Goal: Task Accomplishment & Management: Use online tool/utility

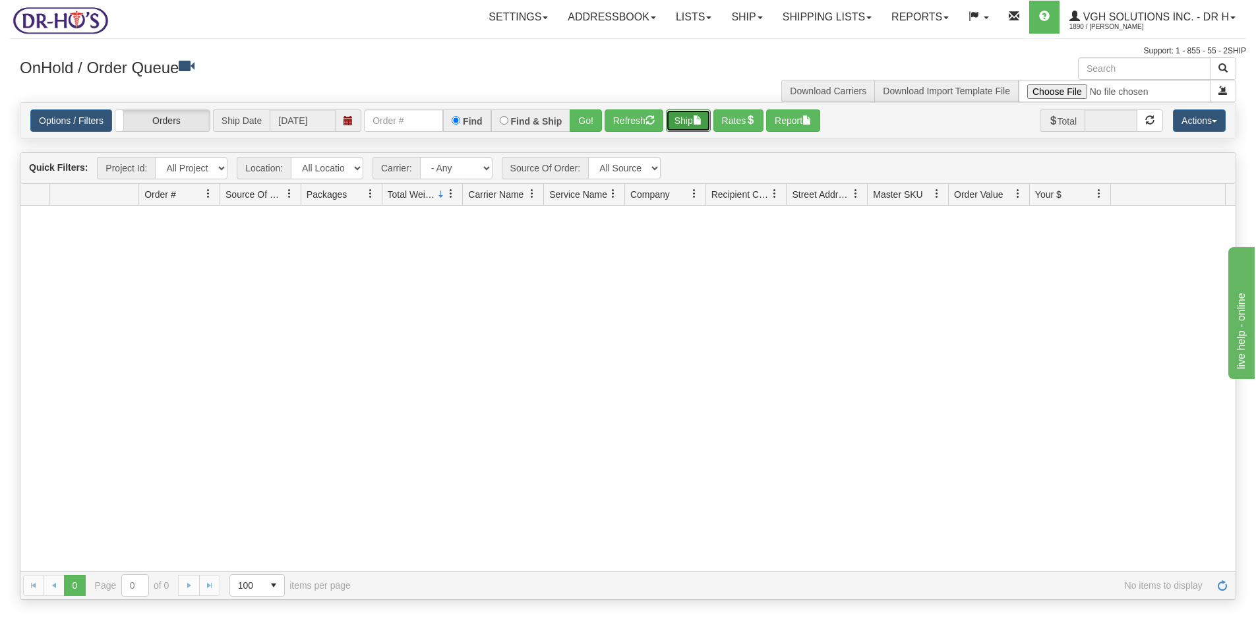
click at [691, 118] on button "Ship" at bounding box center [688, 120] width 45 height 22
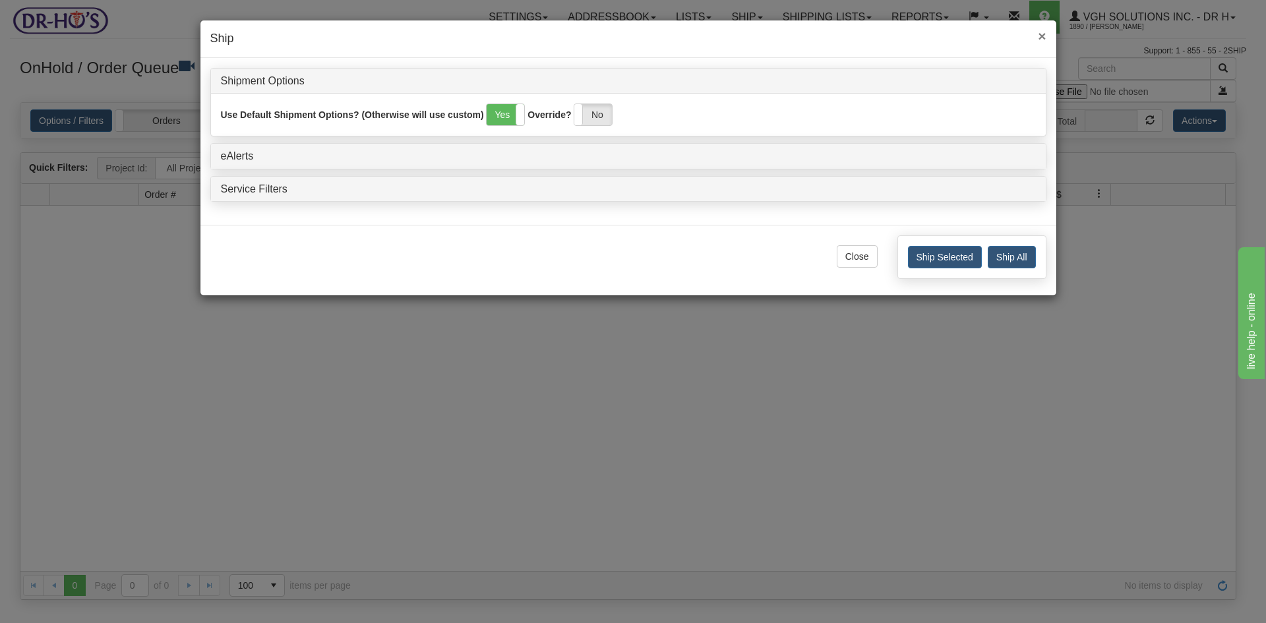
click at [1045, 34] on span "×" at bounding box center [1042, 35] width 8 height 15
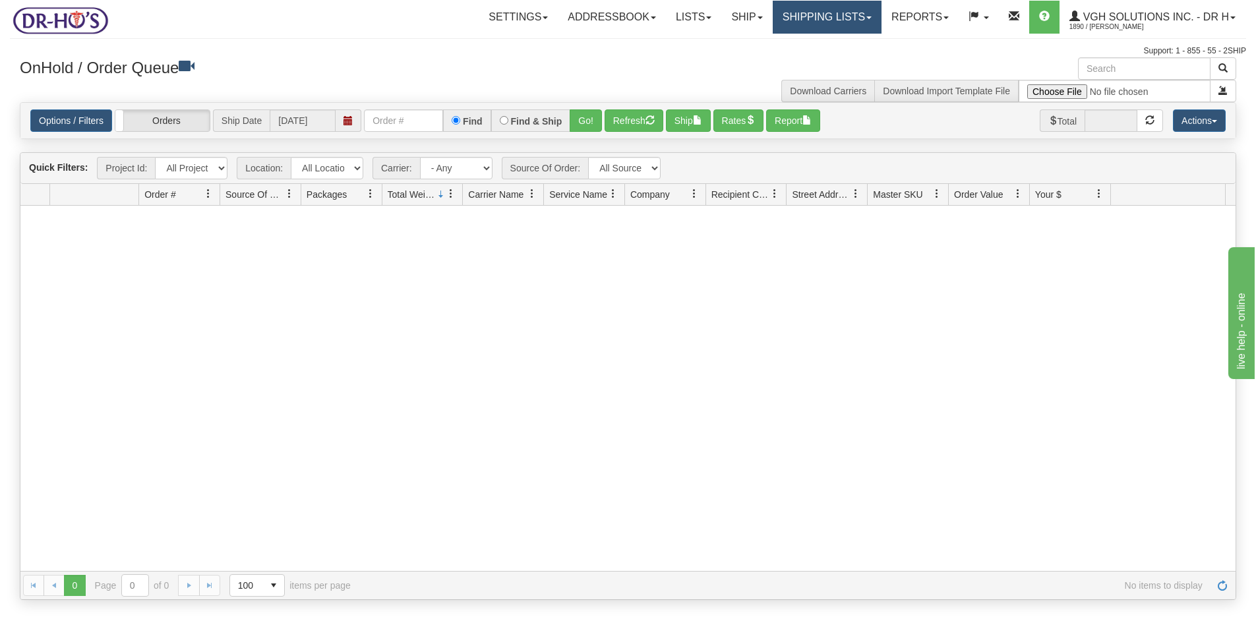
click at [814, 20] on link "Shipping lists" at bounding box center [827, 17] width 109 height 33
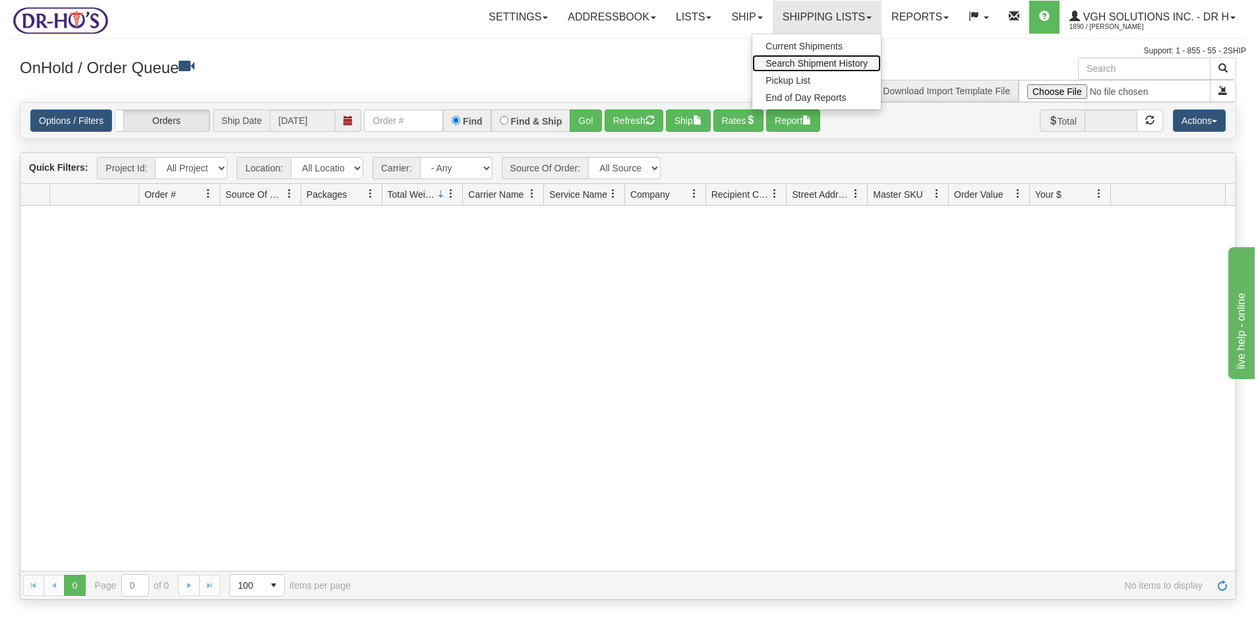
click at [811, 62] on span "Search Shipment History" at bounding box center [817, 63] width 102 height 11
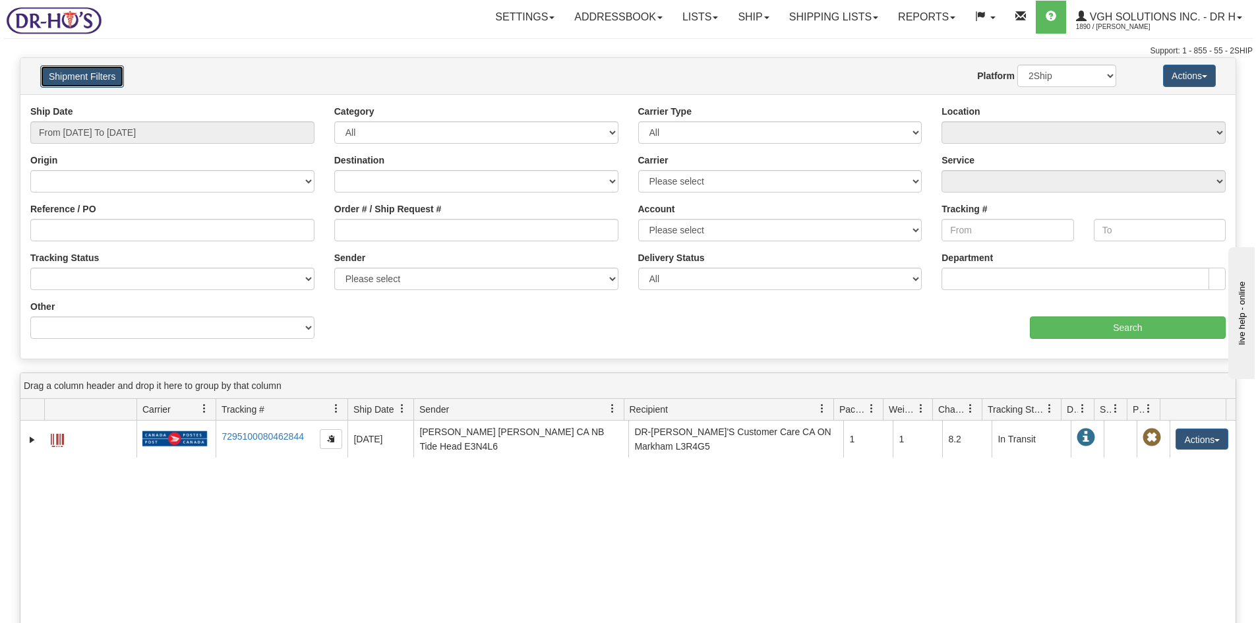
click at [78, 77] on button "Shipment Filters" at bounding box center [82, 76] width 84 height 22
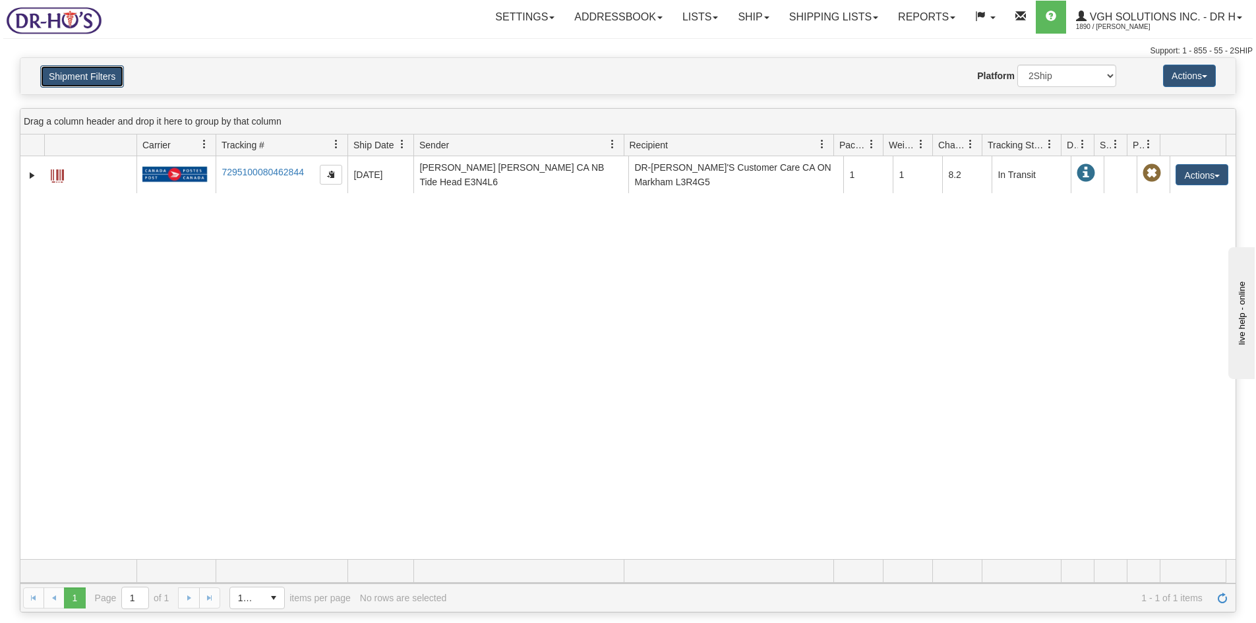
click at [77, 72] on button "Shipment Filters" at bounding box center [82, 76] width 84 height 22
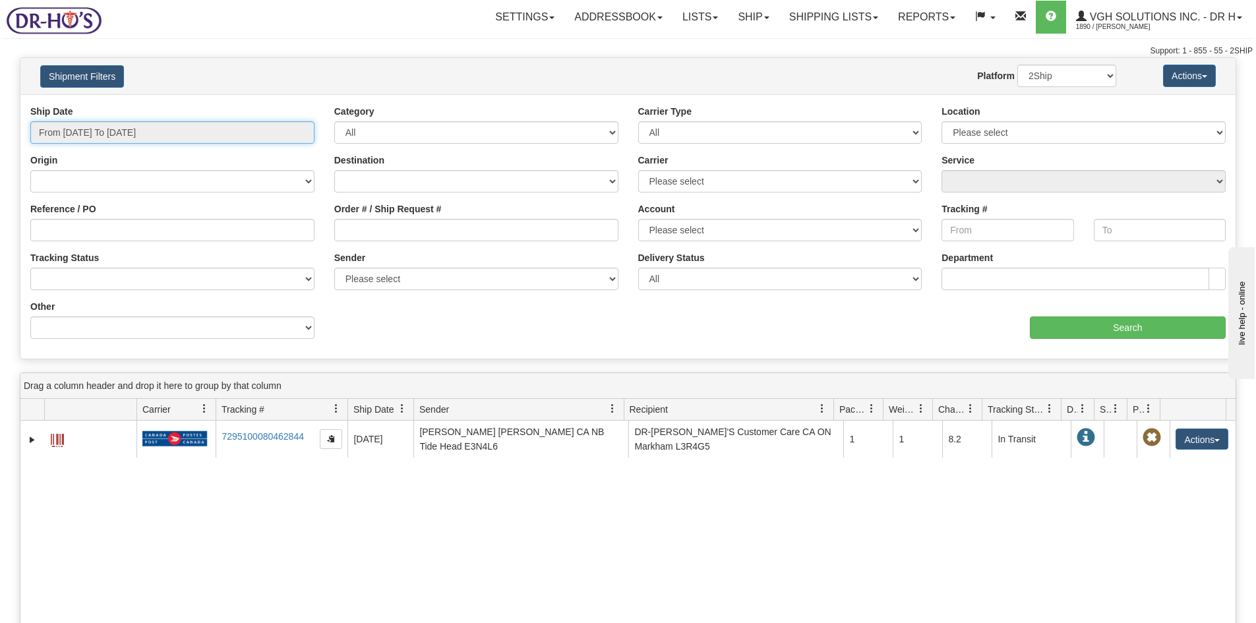
click at [109, 136] on input "From 08/24/2025 To 08/25/2025" at bounding box center [172, 132] width 284 height 22
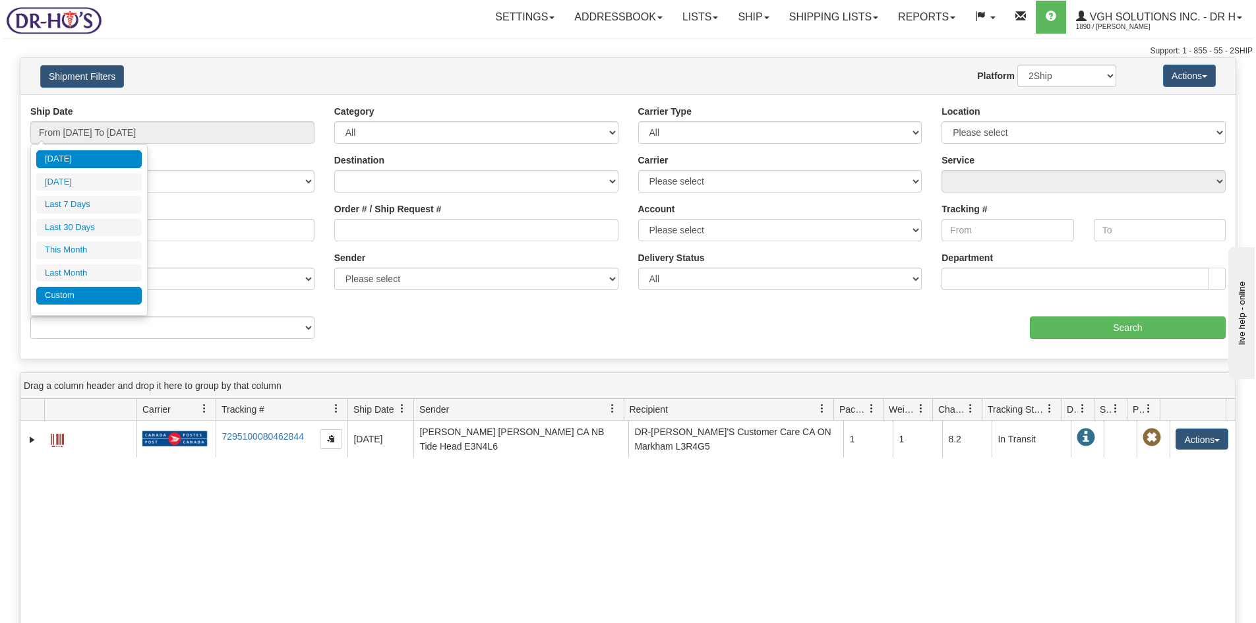
click at [67, 293] on li "Custom" at bounding box center [89, 296] width 106 height 18
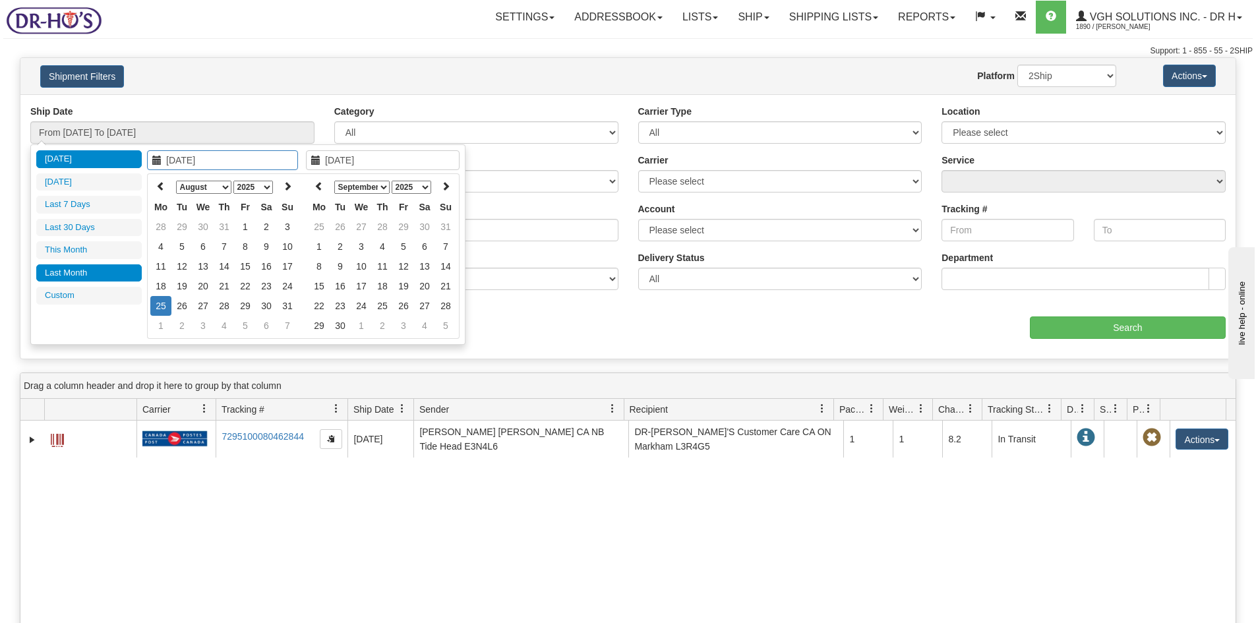
type input "07/01/2025"
type input "07/31/2025"
type input "[DATE]"
type input "07/01/2025"
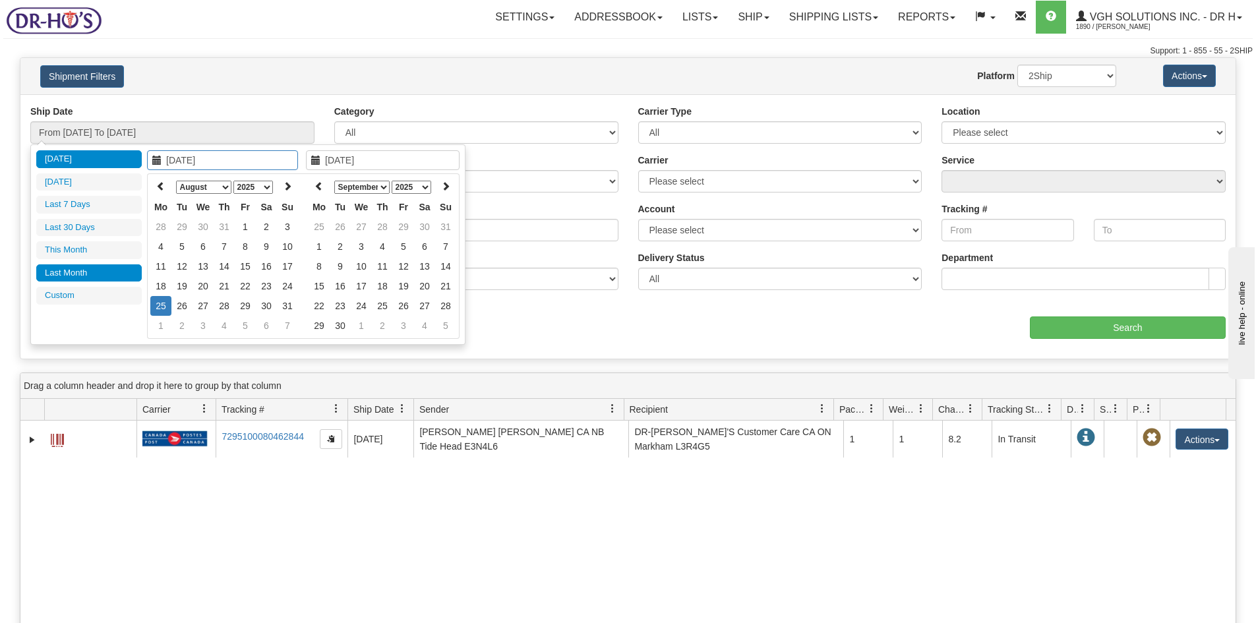
type input "07/31/2025"
type input "[DATE]"
type input "07/01/2025"
type input "07/31/2025"
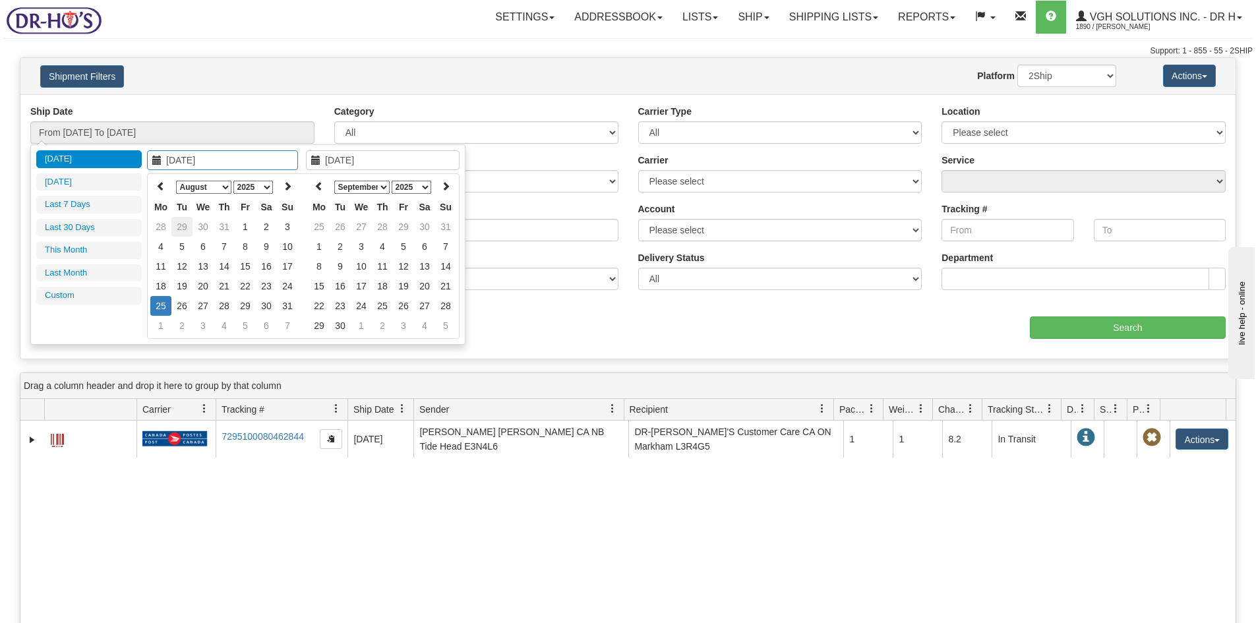
type input "[DATE]"
click at [162, 186] on icon at bounding box center [160, 185] width 9 height 9
type input "07/01/2025"
click at [185, 226] on td "1" at bounding box center [181, 227] width 21 height 20
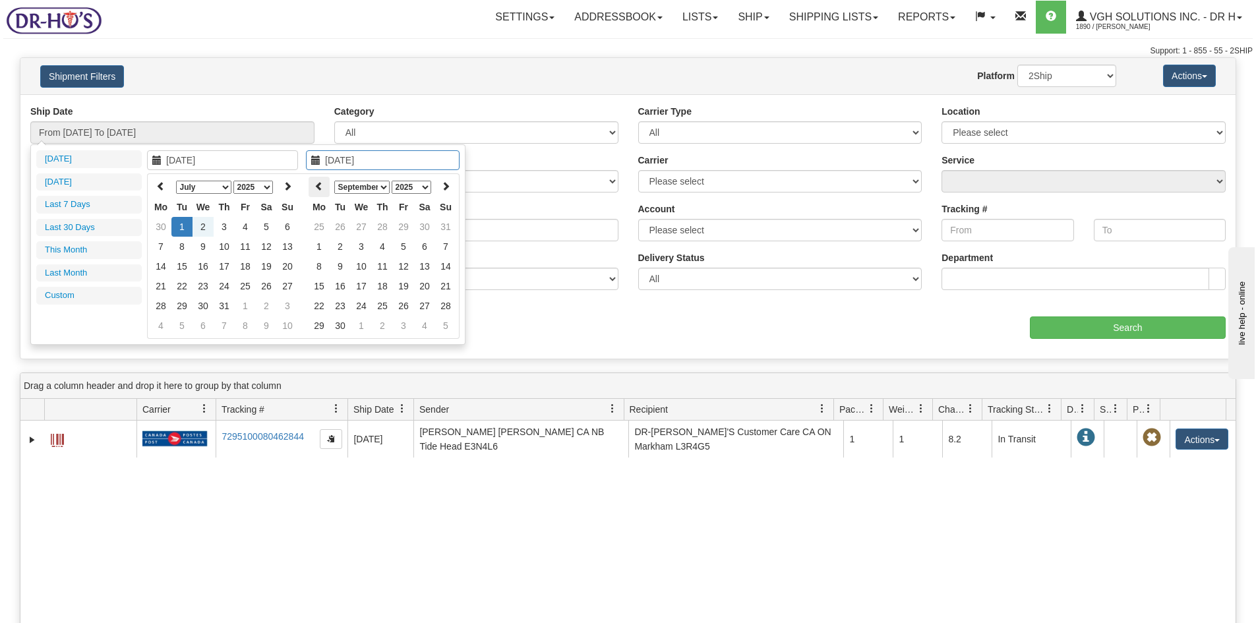
click at [317, 187] on icon at bounding box center [319, 185] width 9 height 9
click at [318, 188] on icon at bounding box center [319, 185] width 9 height 9
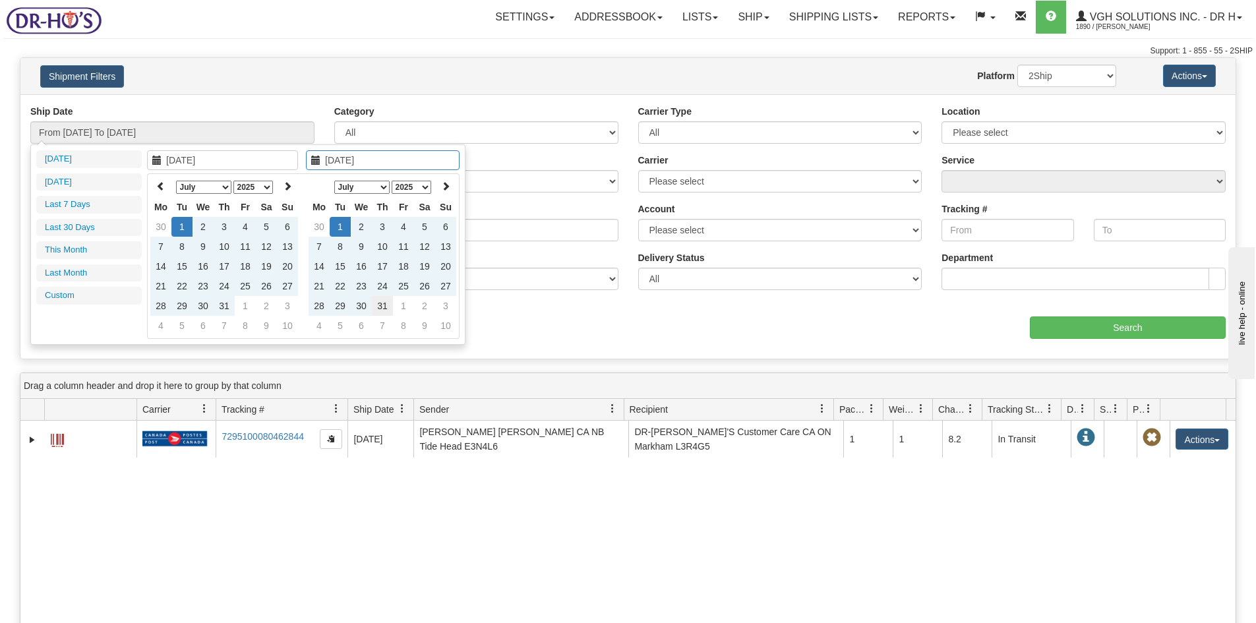
type input "[DATE]"
click at [383, 307] on td "31" at bounding box center [382, 306] width 21 height 20
type input "From 07/01/2025 To 07/31/2025"
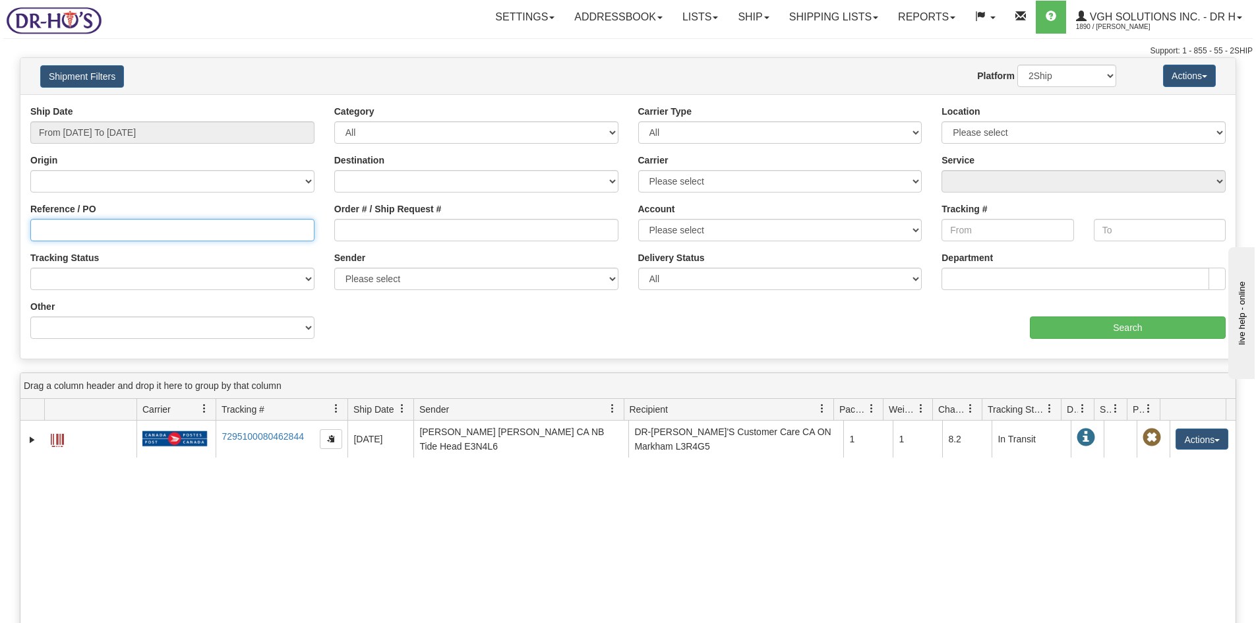
click at [69, 229] on input "Reference / PO" at bounding box center [172, 230] width 284 height 22
paste input "1192370"
type input "1192370"
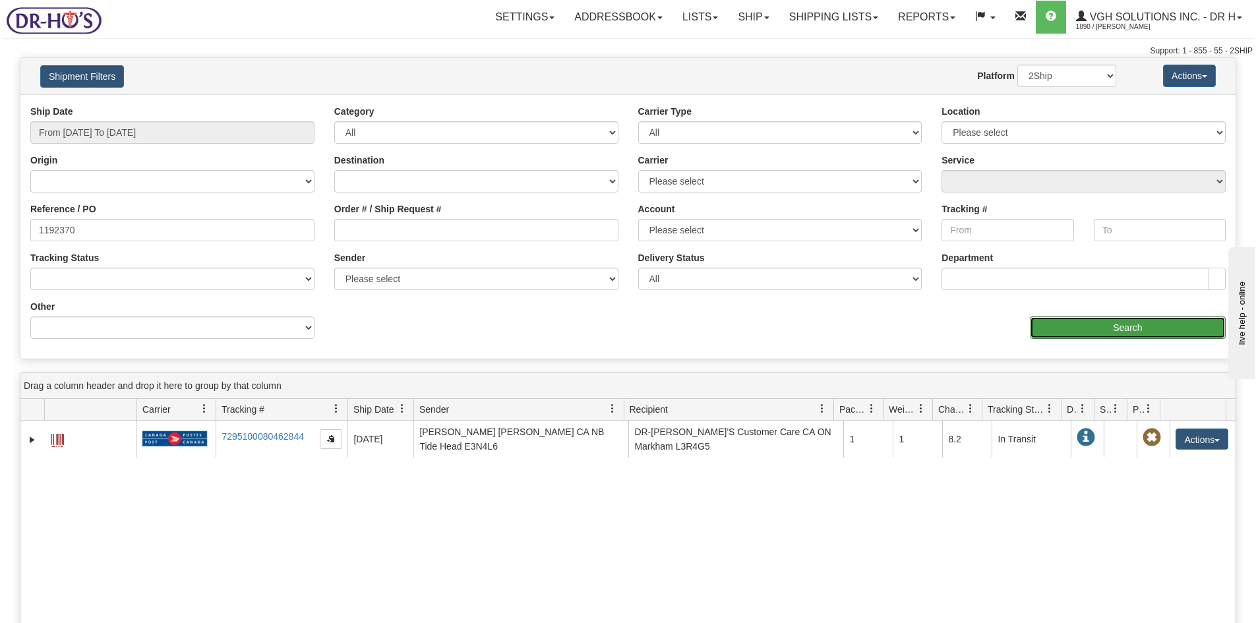
click at [1150, 326] on input "Search" at bounding box center [1128, 328] width 196 height 22
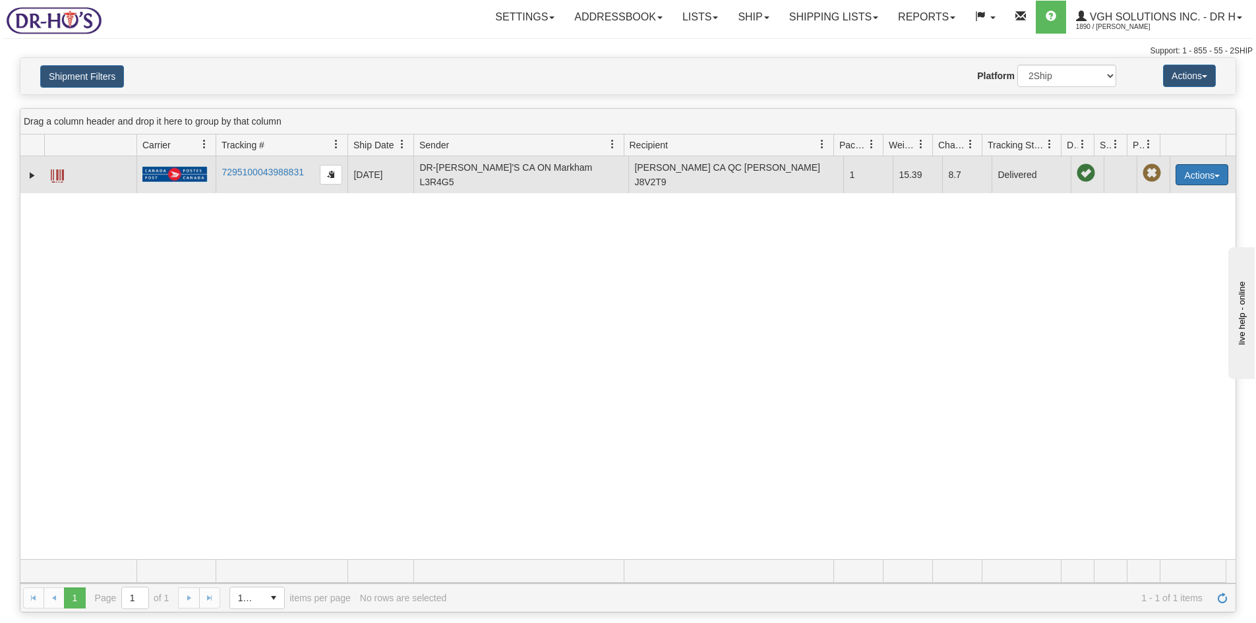
click at [1190, 169] on button "Actions" at bounding box center [1202, 174] width 53 height 21
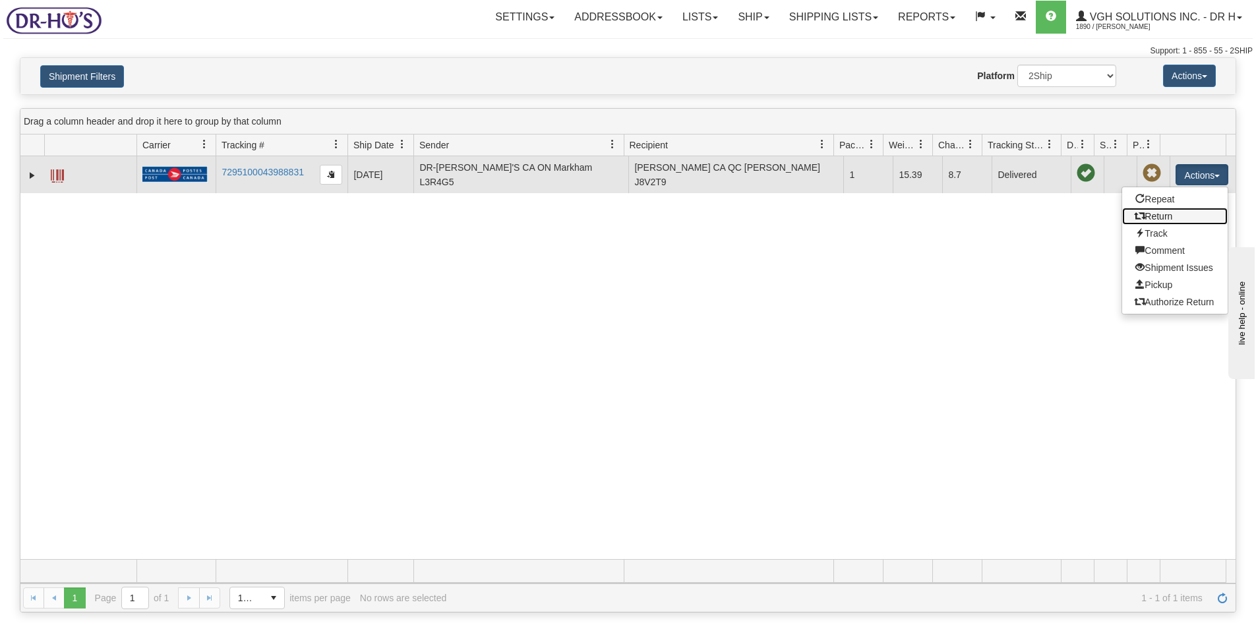
click at [1146, 216] on link "Return" at bounding box center [1176, 216] width 106 height 17
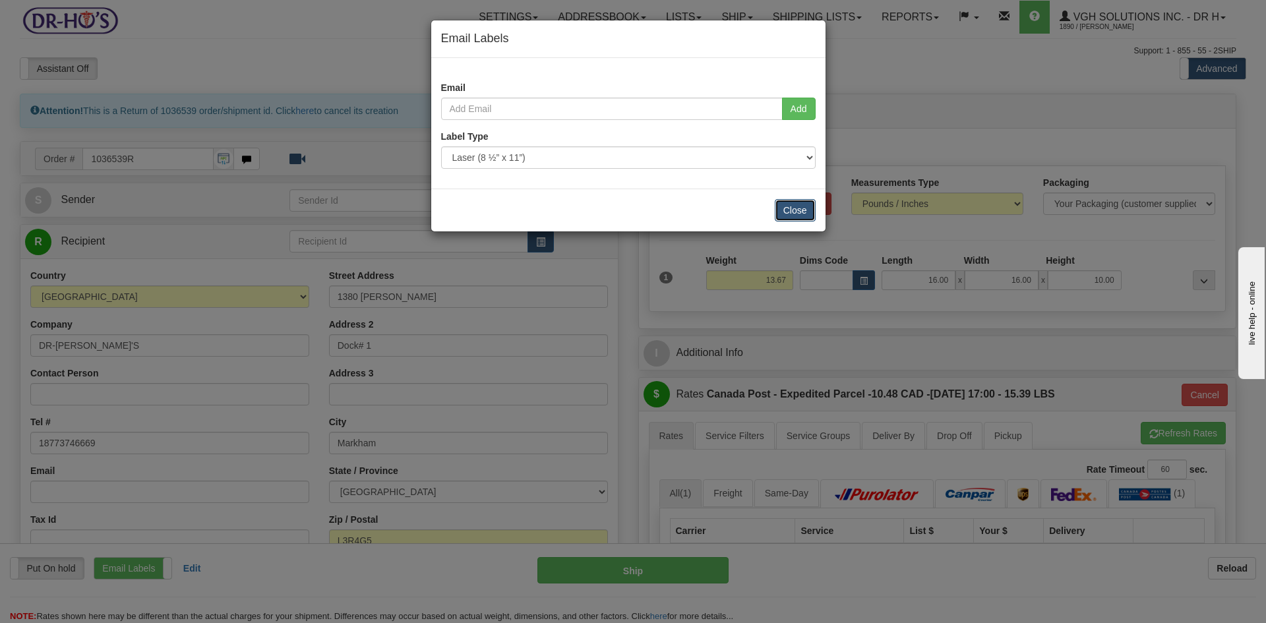
click at [780, 206] on button "Close" at bounding box center [795, 210] width 41 height 22
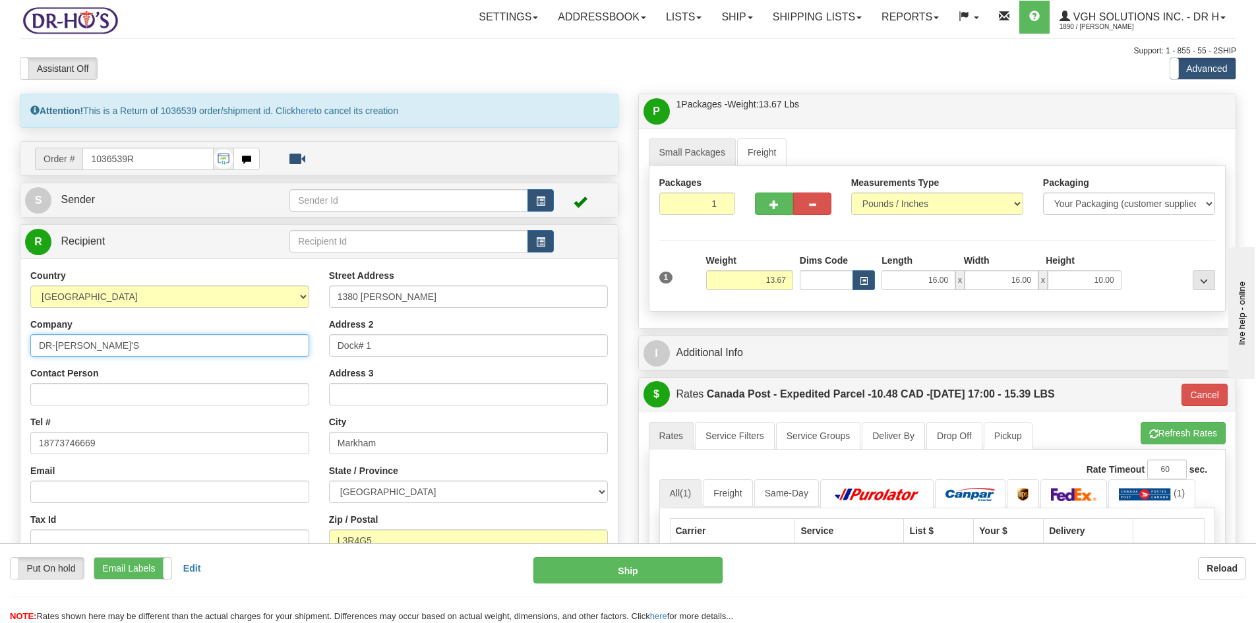
drag, startPoint x: 70, startPoint y: 342, endPoint x: 4, endPoint y: 342, distance: 66.0
click at [4, 342] on div "Toggle navigation Settings Shipping Preferences Fields Preferences New" at bounding box center [628, 444] width 1256 height 888
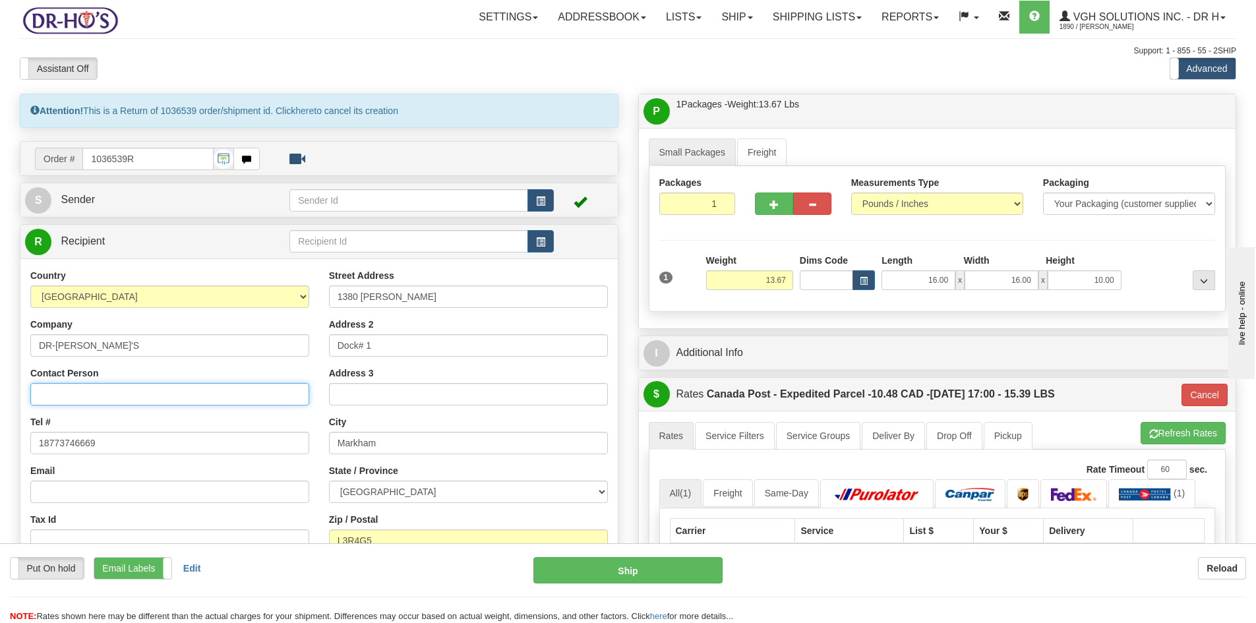
click at [91, 389] on input "Contact Person" at bounding box center [169, 394] width 279 height 22
paste input "DR-HO'S"
type input "DR-HO'S"
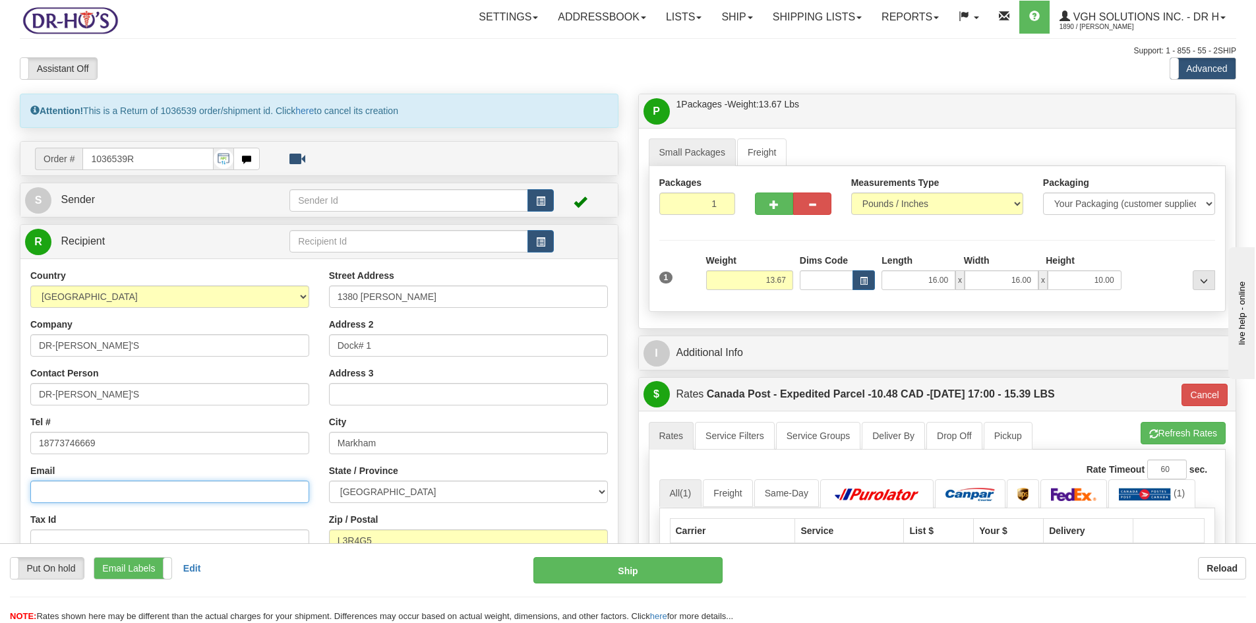
click at [56, 486] on input "Email" at bounding box center [169, 492] width 279 height 22
type input "maria@drhonow.com"
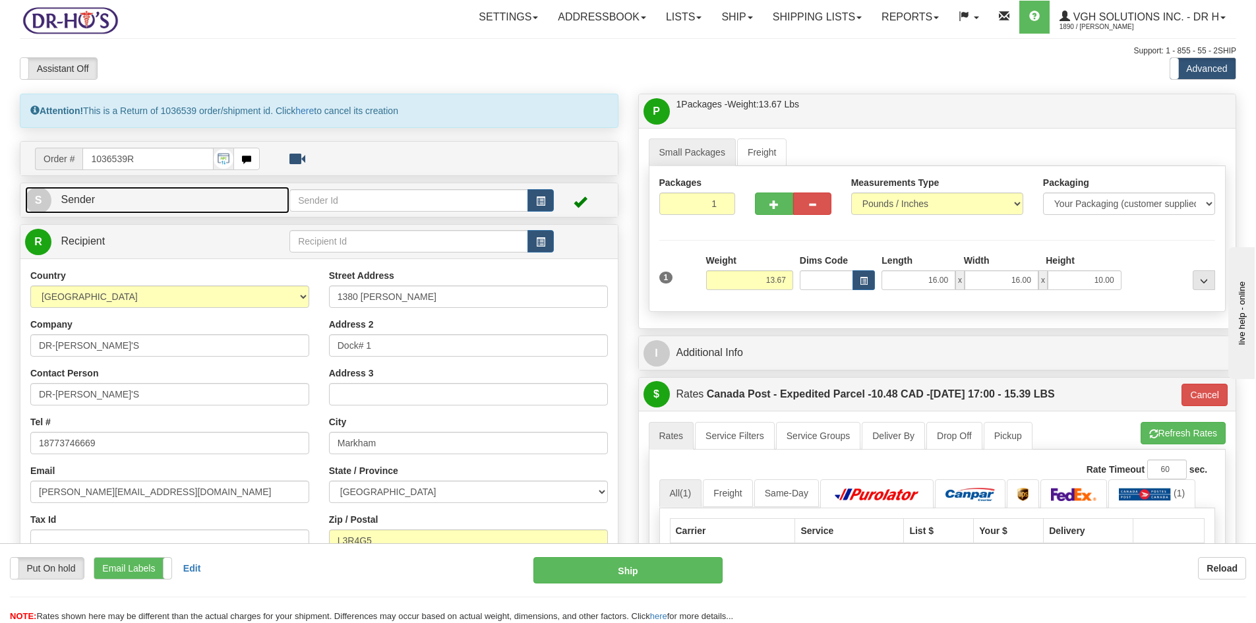
click at [135, 202] on link "S Sender" at bounding box center [157, 200] width 264 height 27
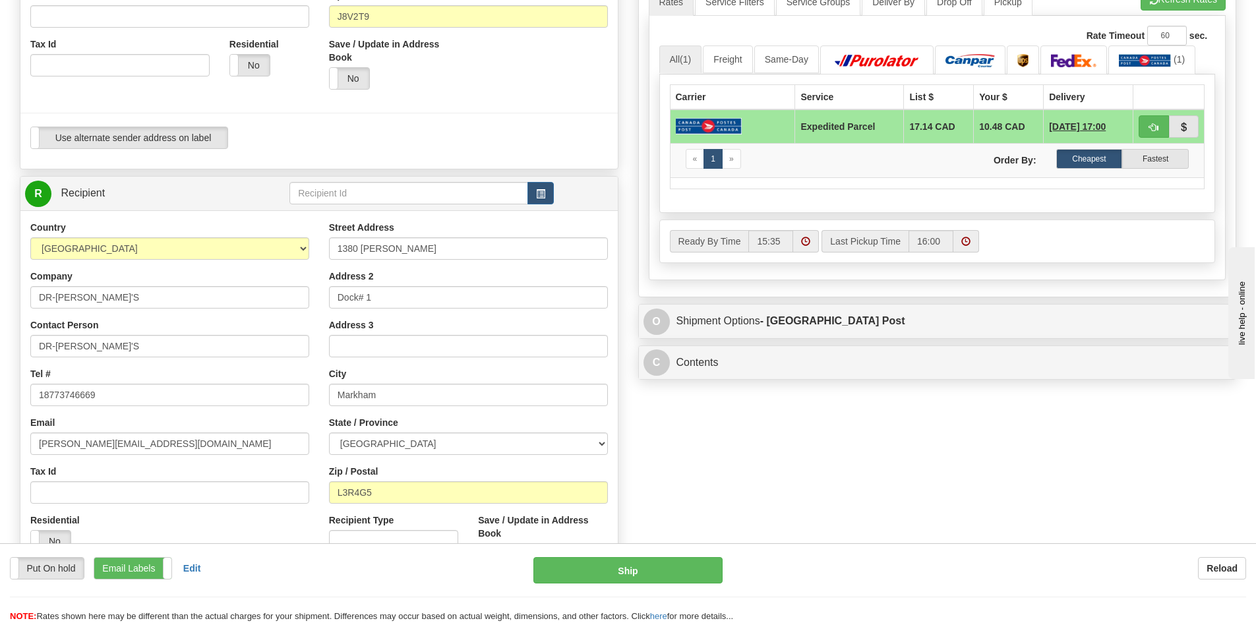
scroll to position [528, 0]
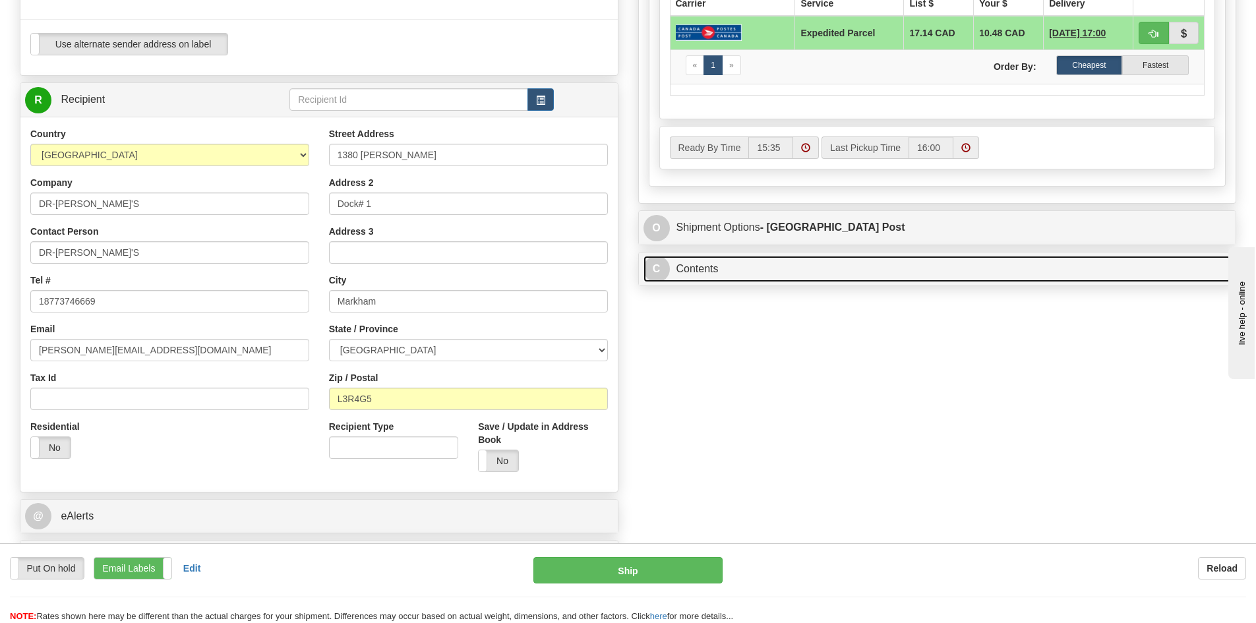
click at [813, 262] on link "C Contents" at bounding box center [938, 269] width 588 height 27
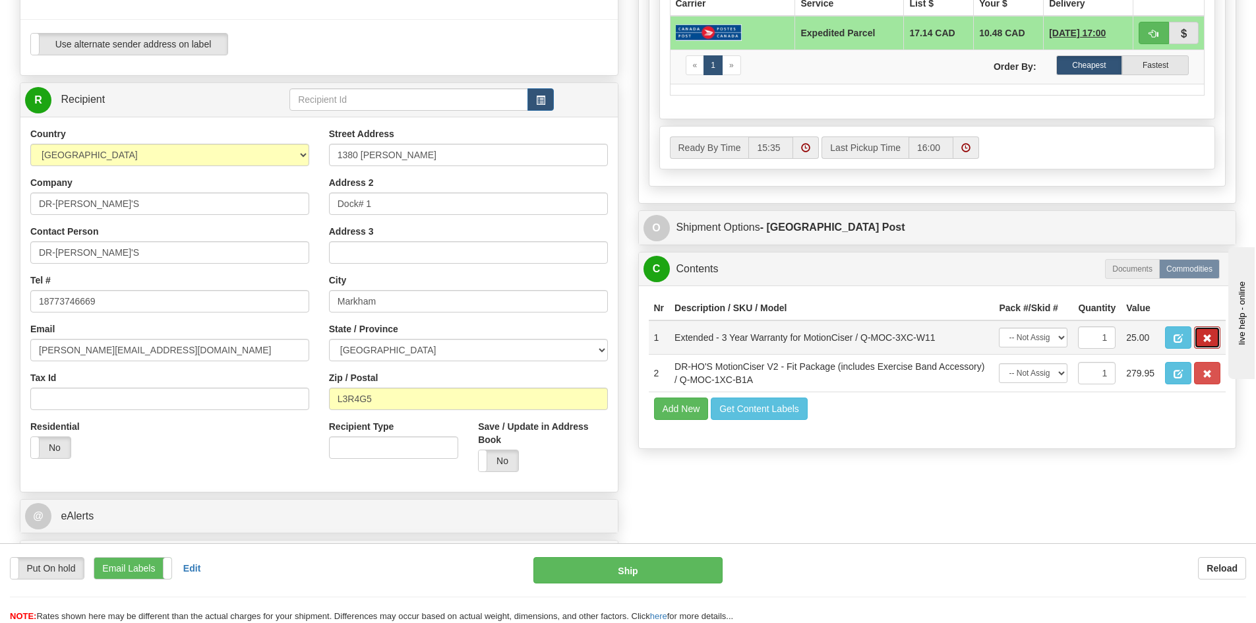
click at [1214, 336] on button "button" at bounding box center [1207, 337] width 26 height 22
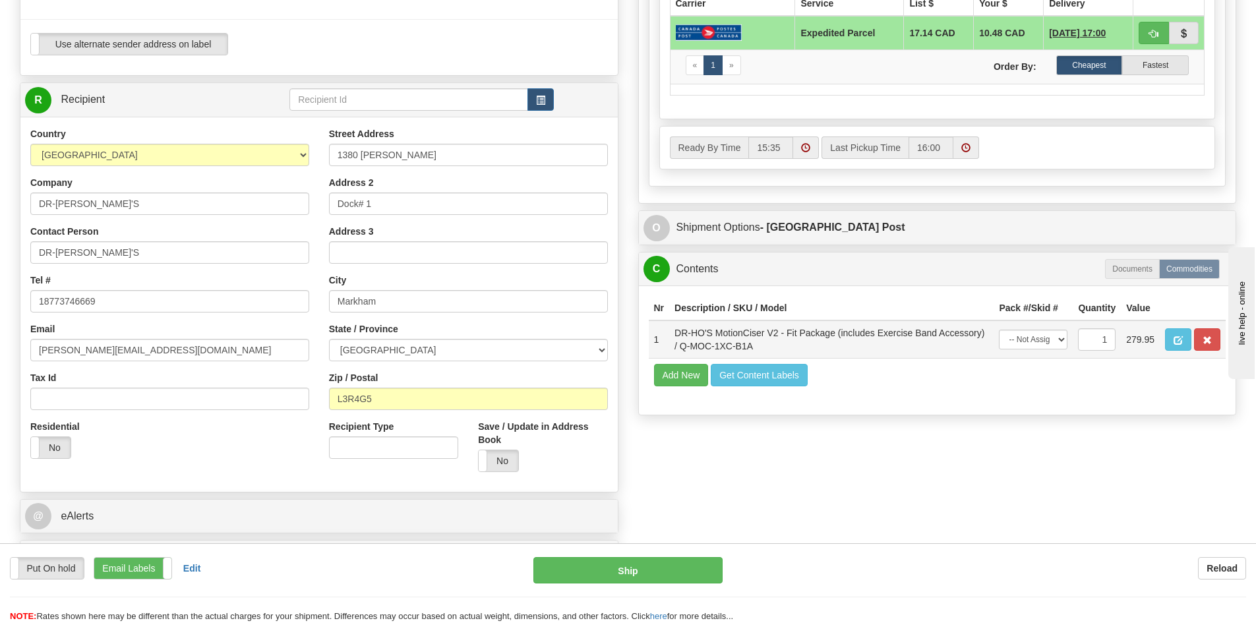
click at [1127, 342] on td "279.95" at bounding box center [1140, 340] width 39 height 38
click at [1175, 342] on span "button" at bounding box center [1178, 340] width 9 height 9
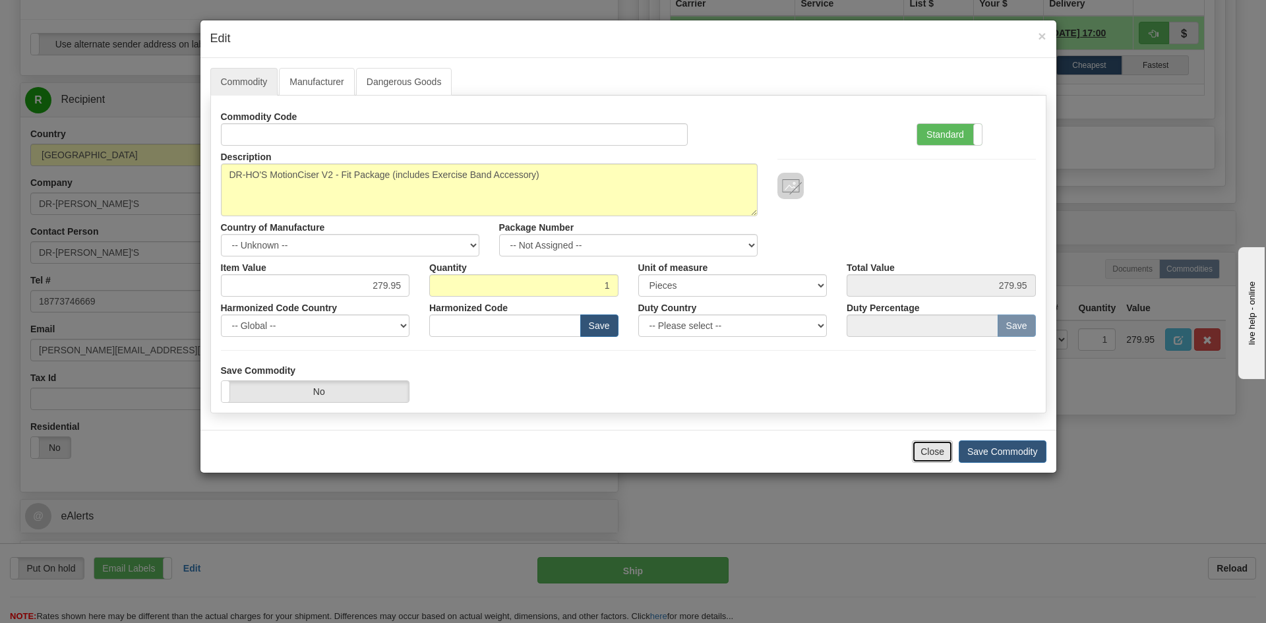
click at [928, 453] on button "Close" at bounding box center [932, 452] width 41 height 22
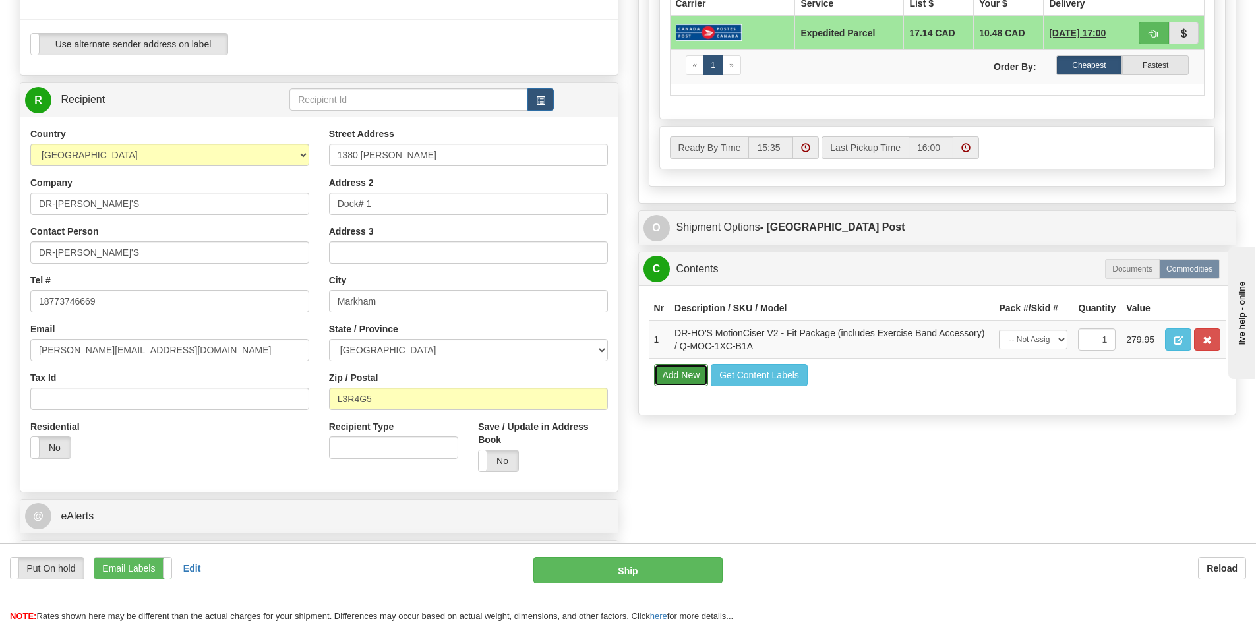
click at [676, 377] on button "Add New" at bounding box center [681, 375] width 55 height 22
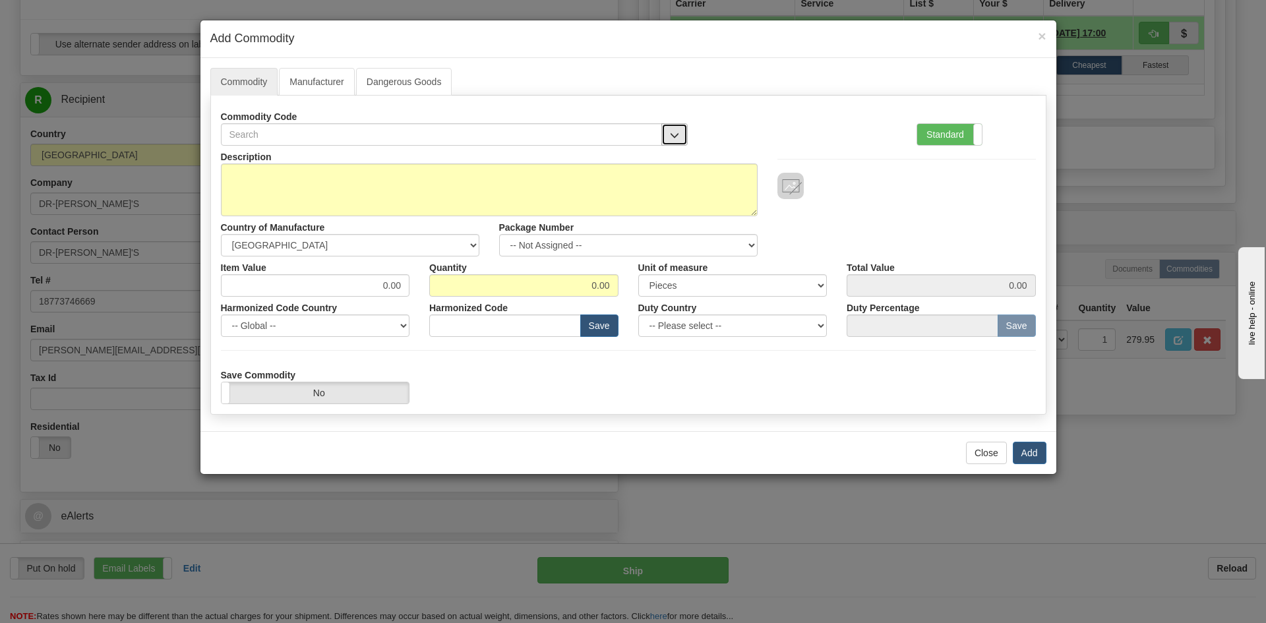
click at [671, 136] on span "button" at bounding box center [674, 135] width 9 height 9
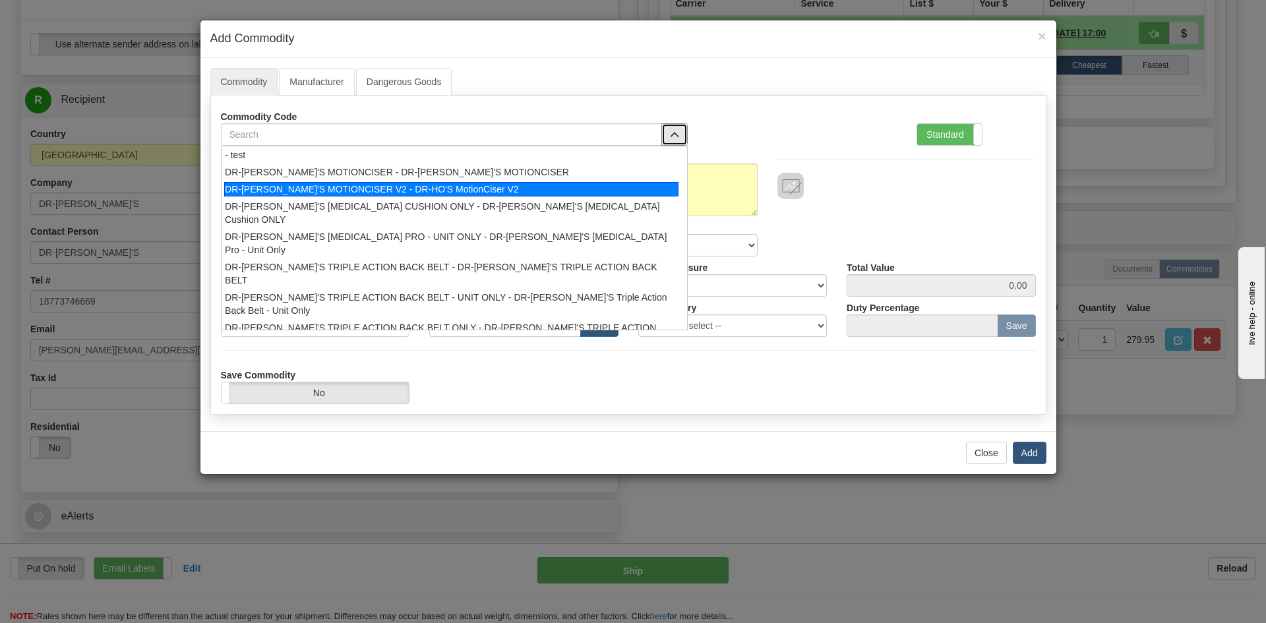
click at [301, 183] on div "DR-[PERSON_NAME]'S MOTIONCISER V2 - DR-HO'S MotionCiser V2" at bounding box center [451, 189] width 454 height 15
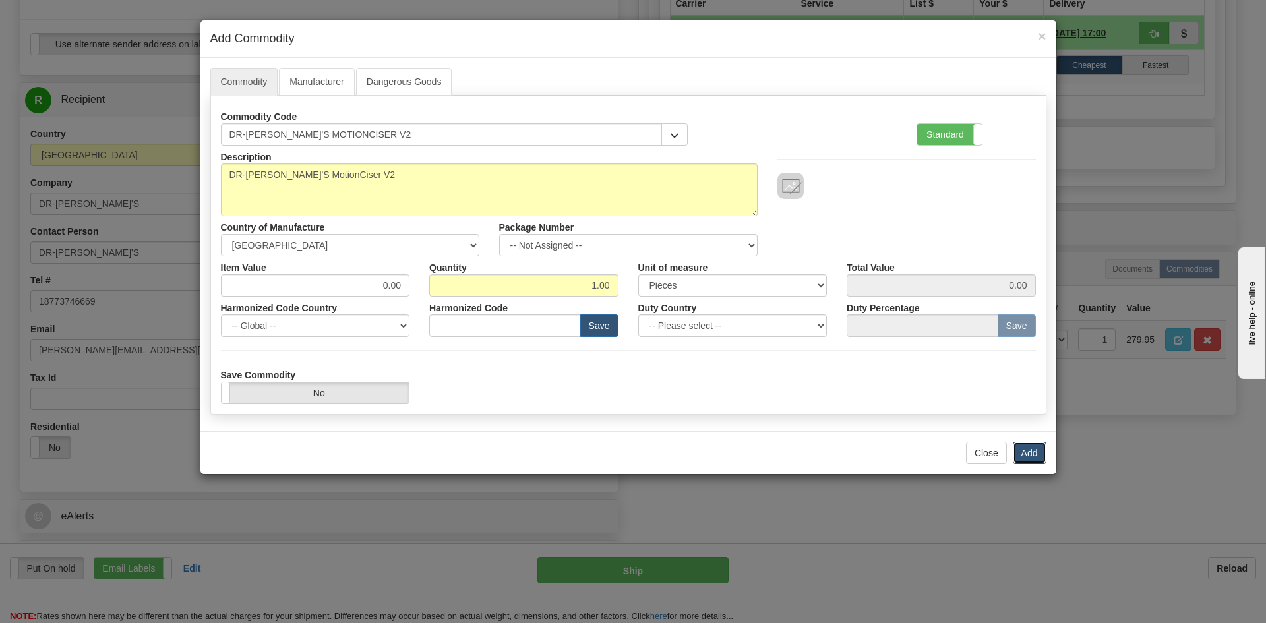
click at [1043, 450] on button "Add" at bounding box center [1030, 453] width 34 height 22
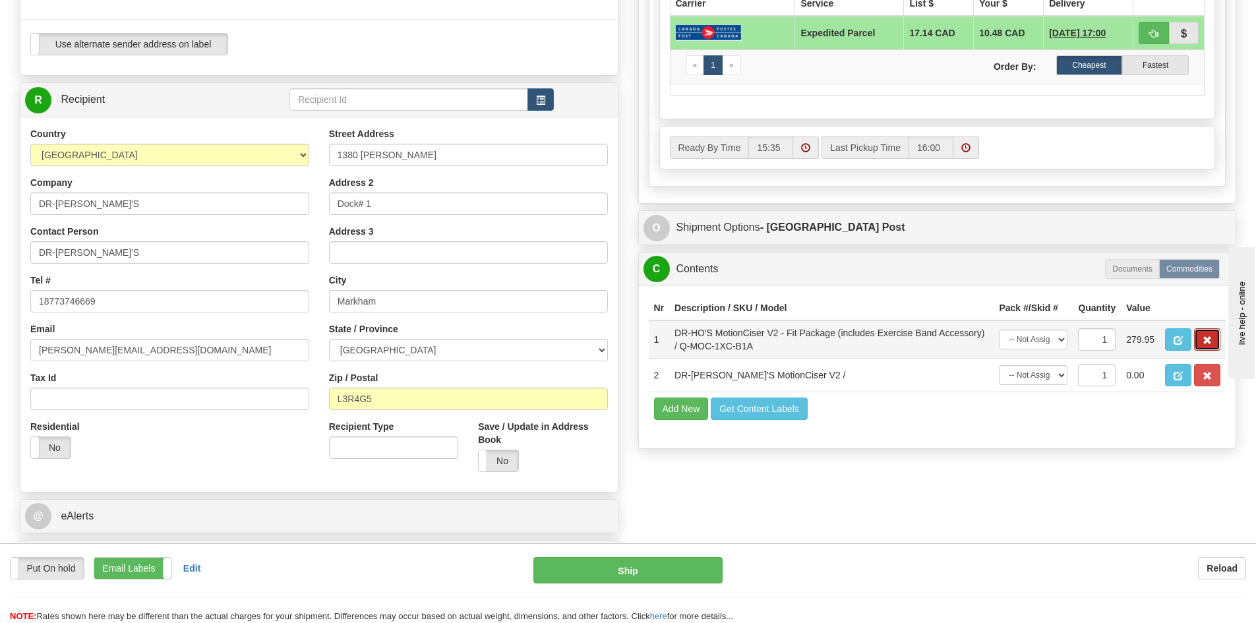
click at [1213, 334] on button "button" at bounding box center [1207, 339] width 26 height 22
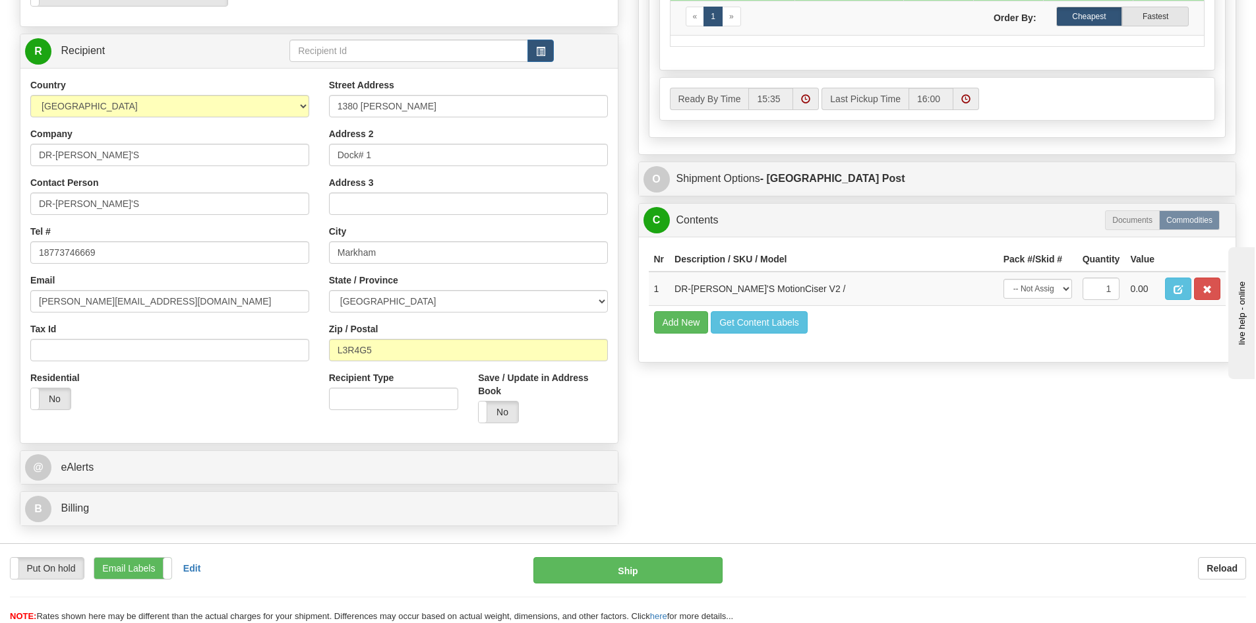
scroll to position [660, 0]
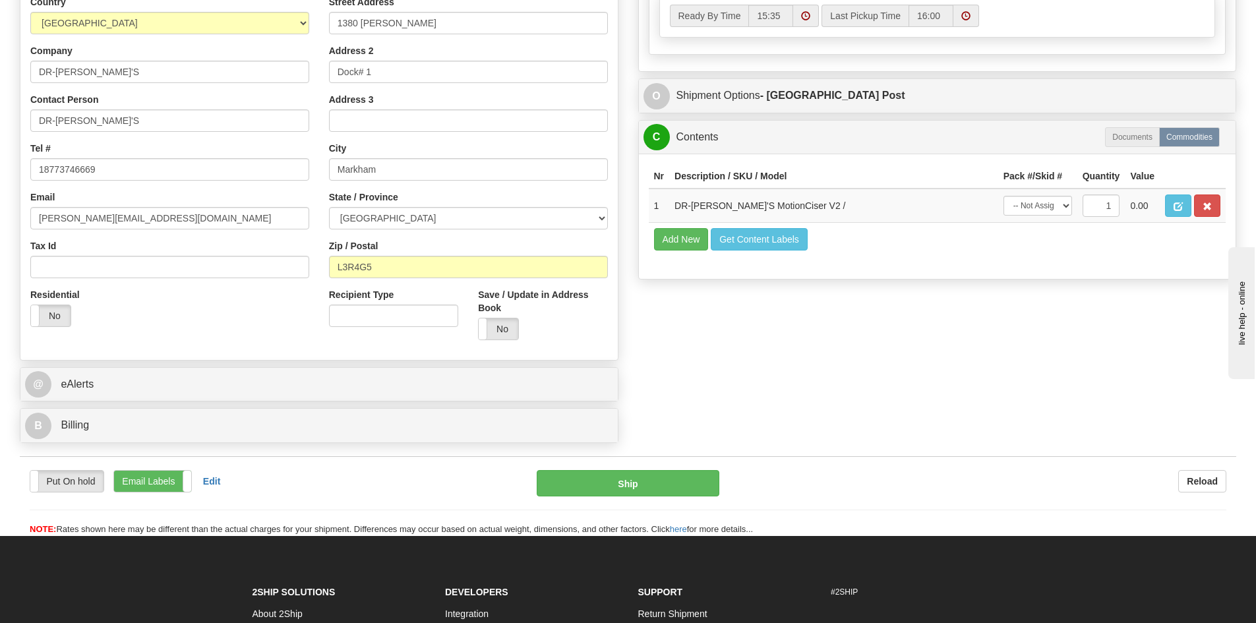
drag, startPoint x: 146, startPoint y: 481, endPoint x: 161, endPoint y: 485, distance: 15.0
click at [146, 480] on label "Email Labels" at bounding box center [152, 481] width 77 height 21
click at [607, 484] on button "Ship" at bounding box center [628, 483] width 183 height 26
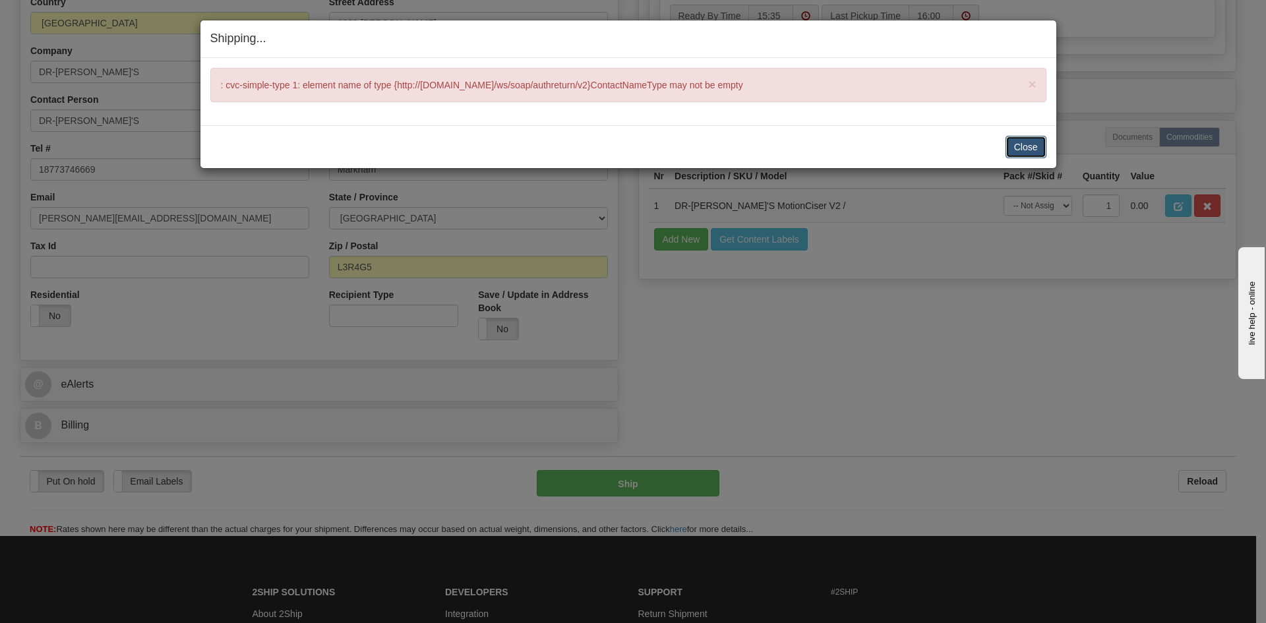
click at [1032, 143] on button "Close" at bounding box center [1026, 147] width 41 height 22
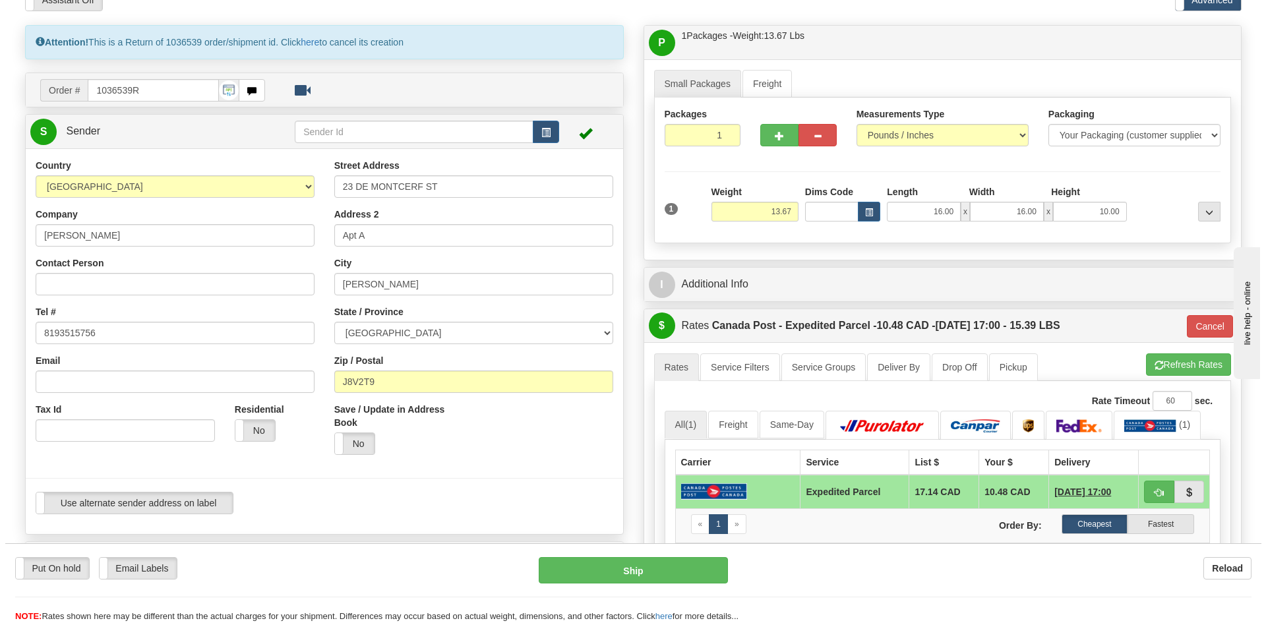
scroll to position [66, 0]
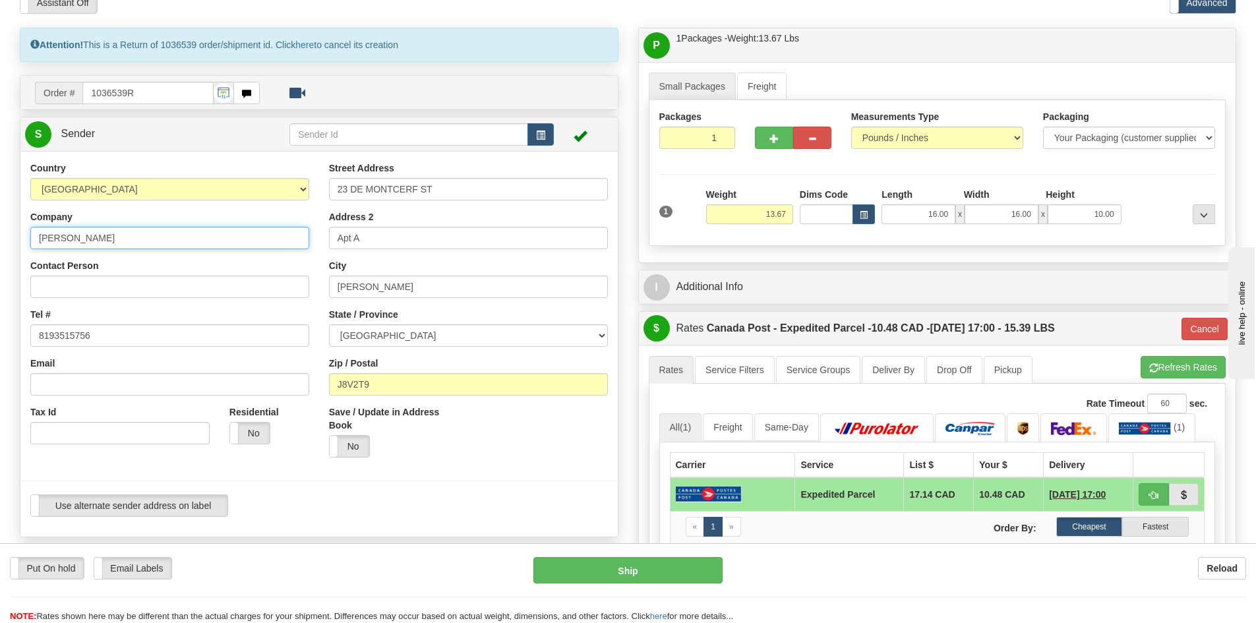
drag, startPoint x: 130, startPoint y: 241, endPoint x: -1, endPoint y: 254, distance: 131.3
click at [0, 254] on html "Training Course Close Toggle navigation Settings Shipping Preferences New Sende…" at bounding box center [628, 245] width 1256 height 623
click at [55, 285] on input "Contact Person" at bounding box center [169, 287] width 279 height 22
paste input "Monique Levasseur"
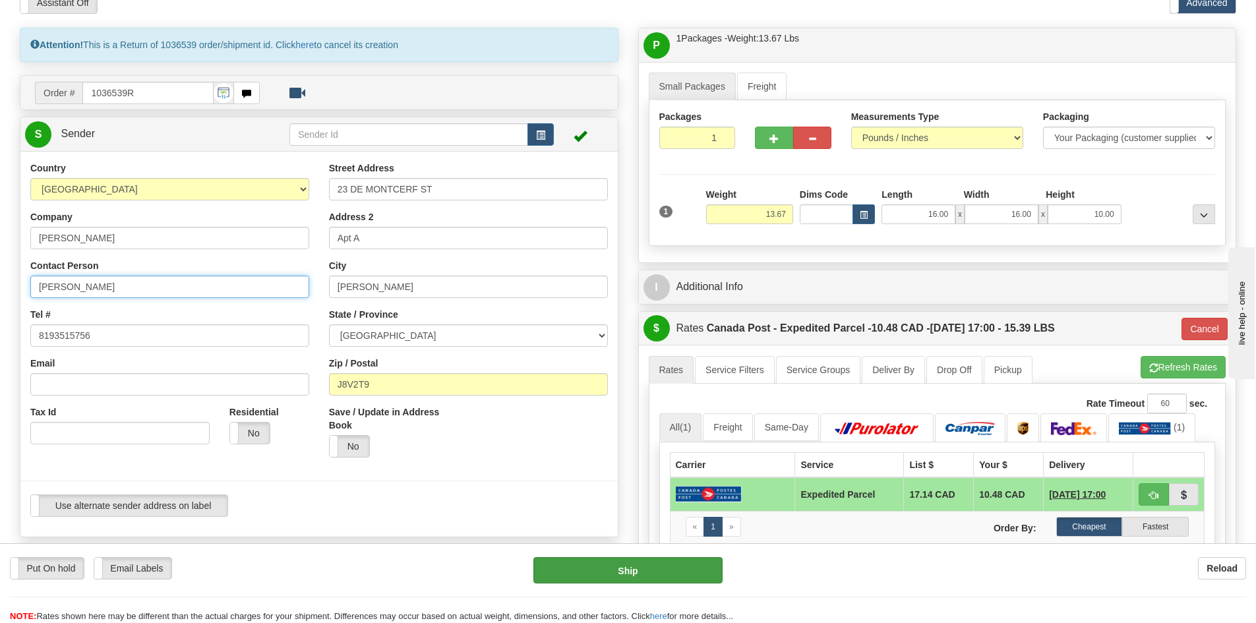
type input "Monique Levasseur"
click at [626, 569] on button "Ship" at bounding box center [628, 570] width 189 height 26
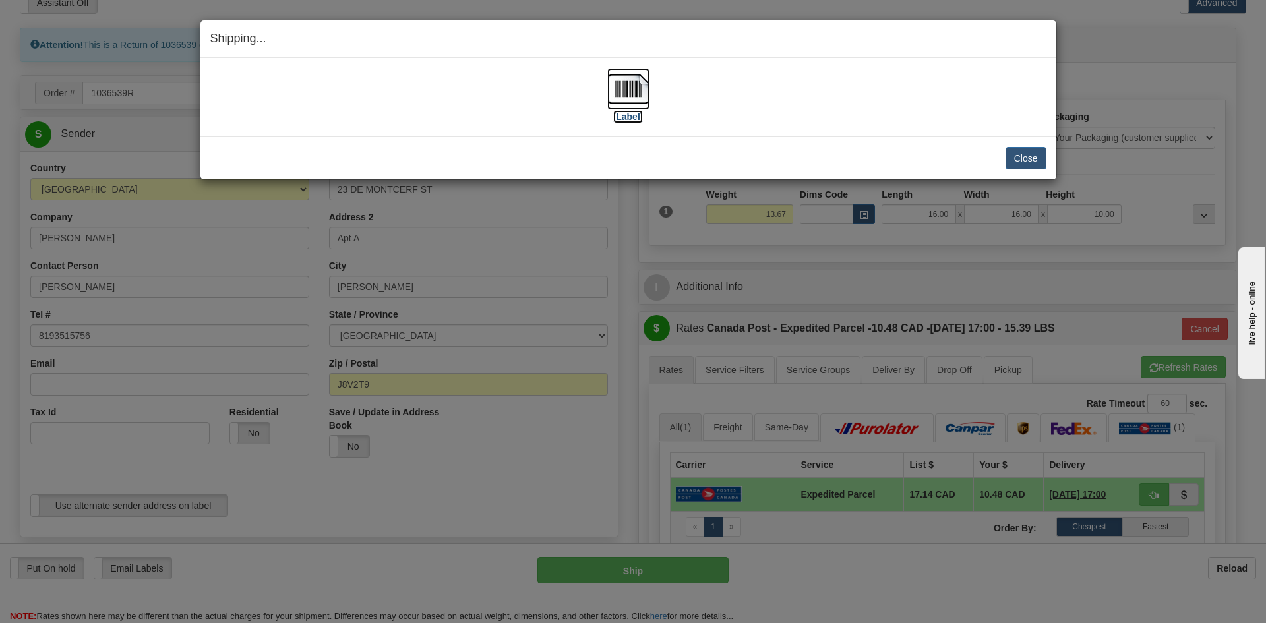
click at [627, 91] on img at bounding box center [628, 89] width 42 height 42
click at [1037, 154] on button "Close" at bounding box center [1026, 158] width 41 height 22
click at [1020, 158] on button "Close" at bounding box center [1026, 158] width 41 height 22
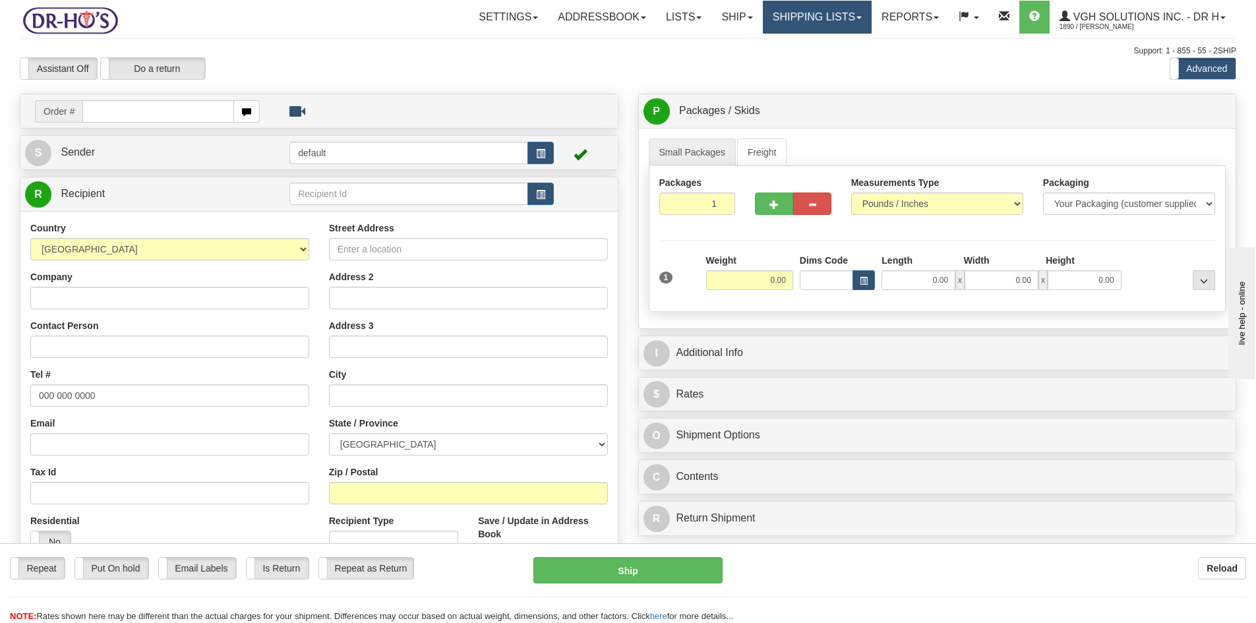
click at [793, 18] on link "Shipping lists" at bounding box center [817, 17] width 109 height 33
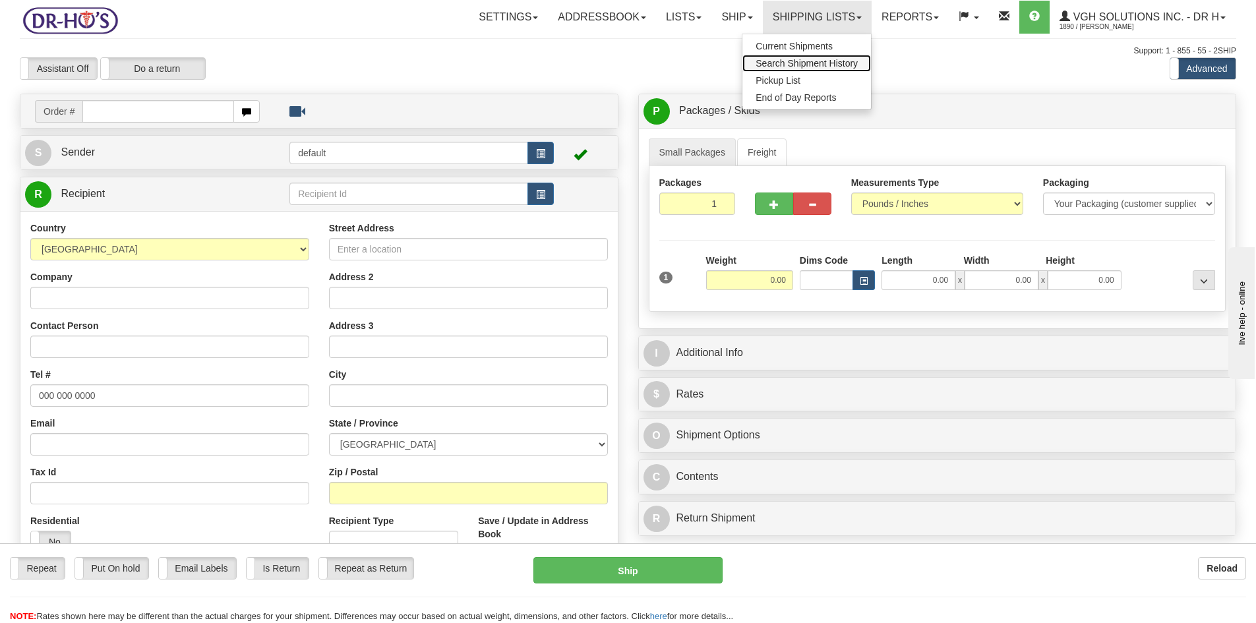
click at [771, 64] on span "Search Shipment History" at bounding box center [807, 63] width 102 height 11
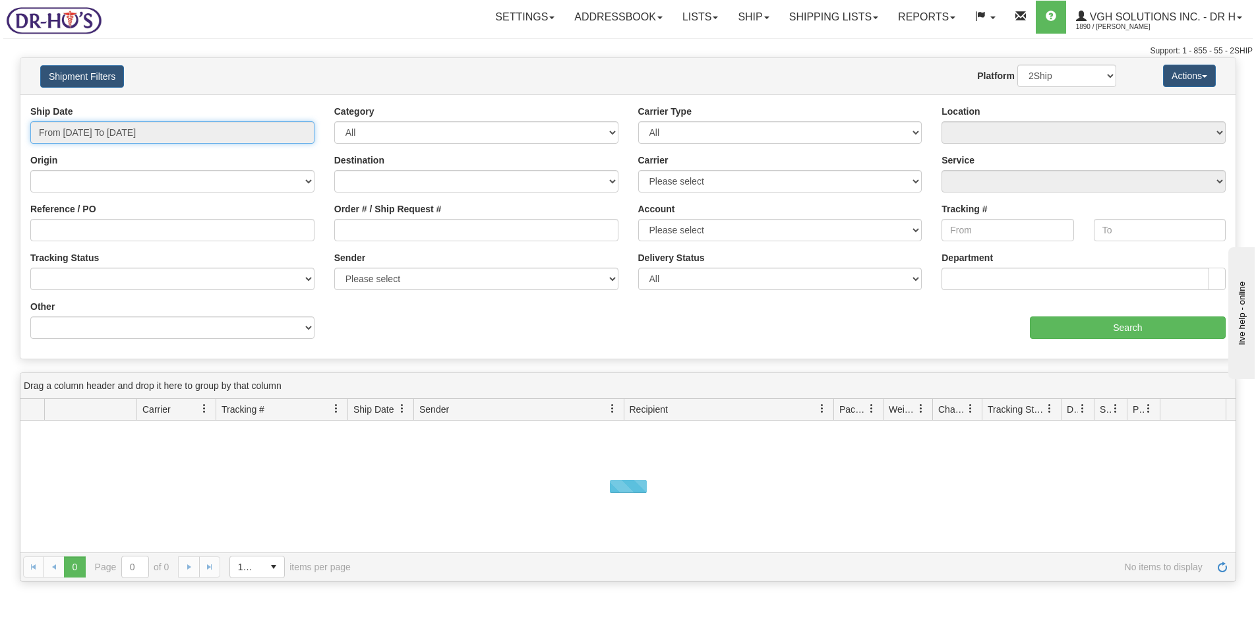
type input "[DATE]"
click at [140, 133] on input "From [DATE] To [DATE]" at bounding box center [172, 132] width 284 height 22
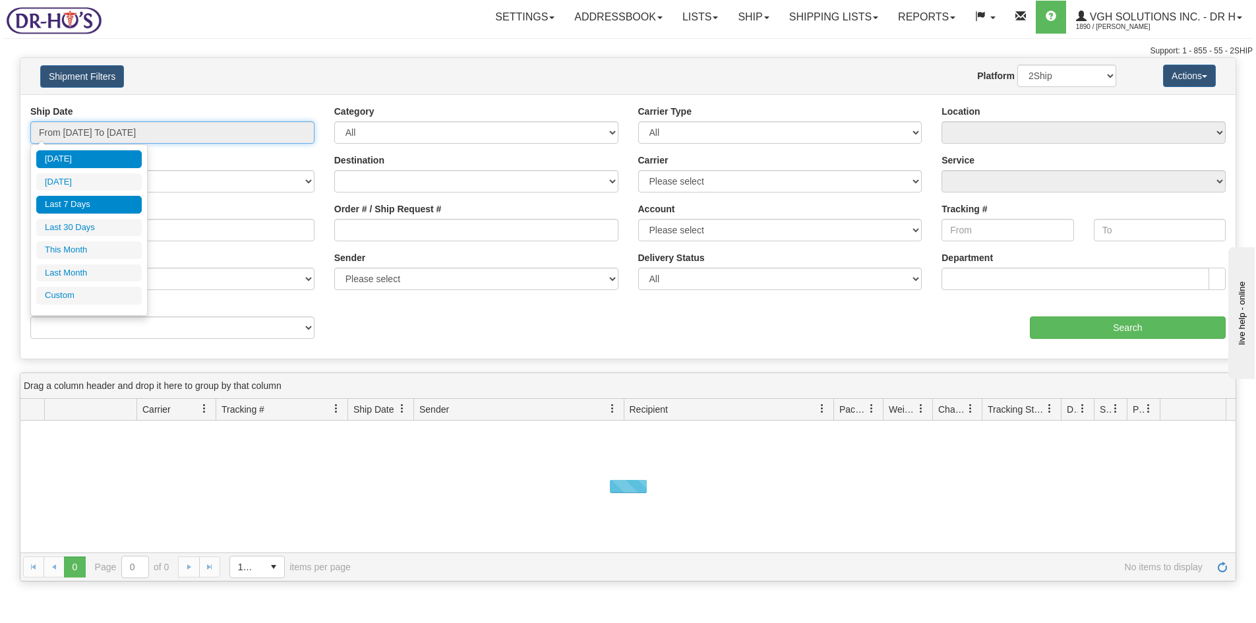
type input "[DATE]"
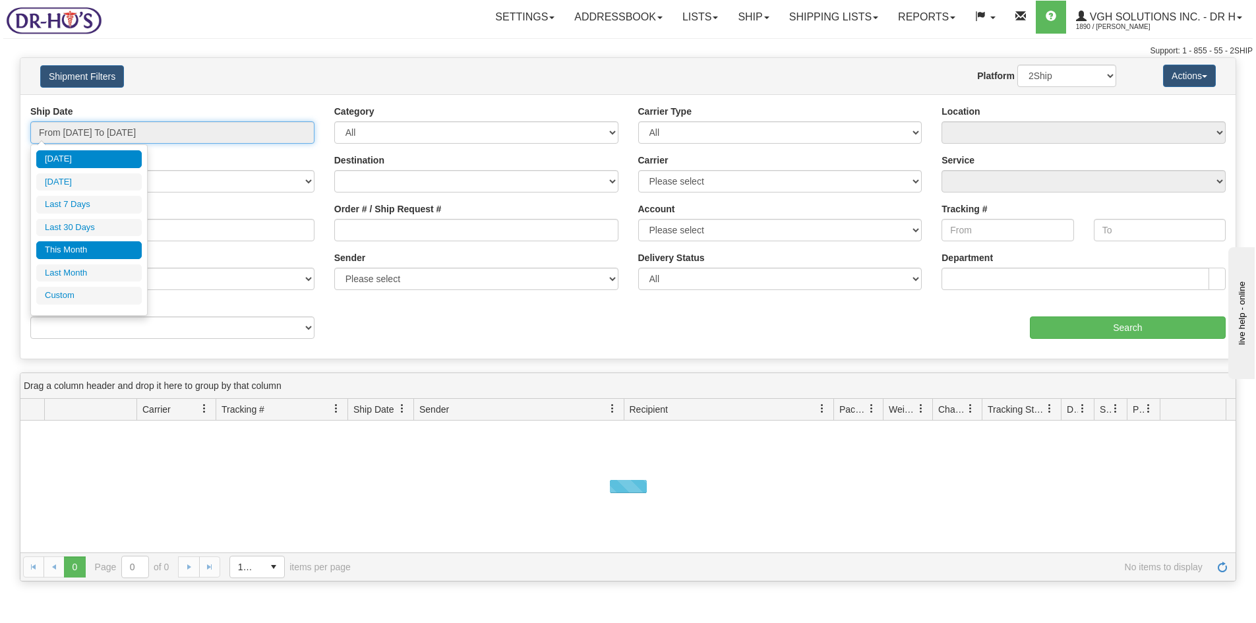
type input "[DATE]"
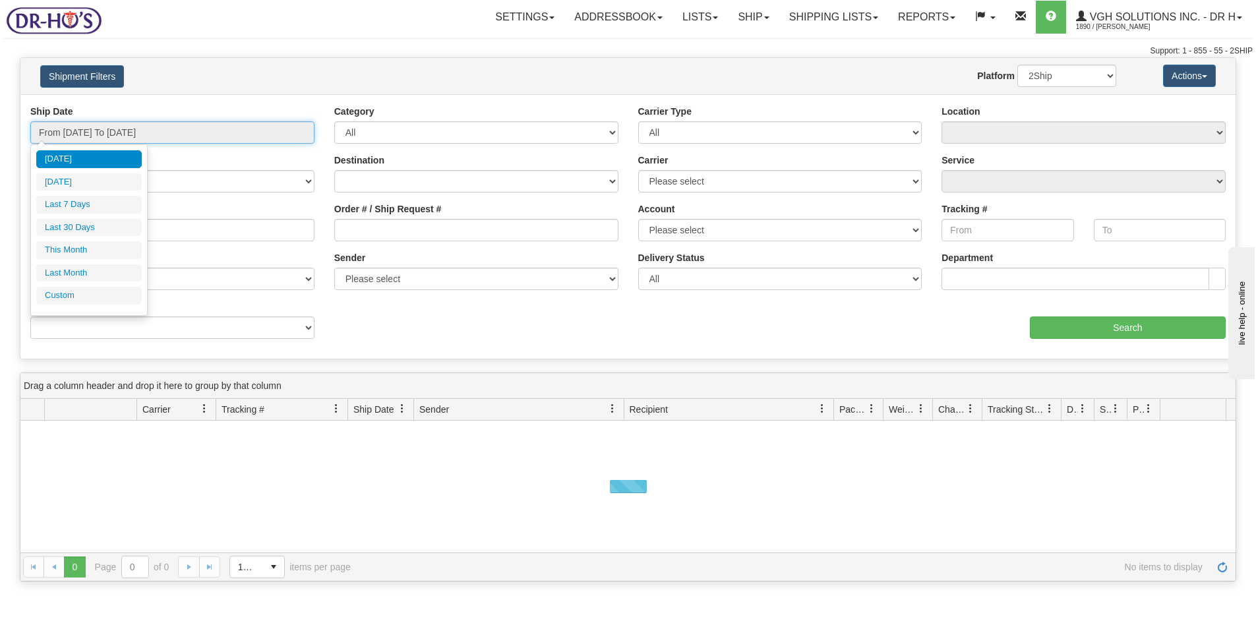
type input "[DATE]"
click at [62, 296] on li "Custom" at bounding box center [89, 296] width 106 height 18
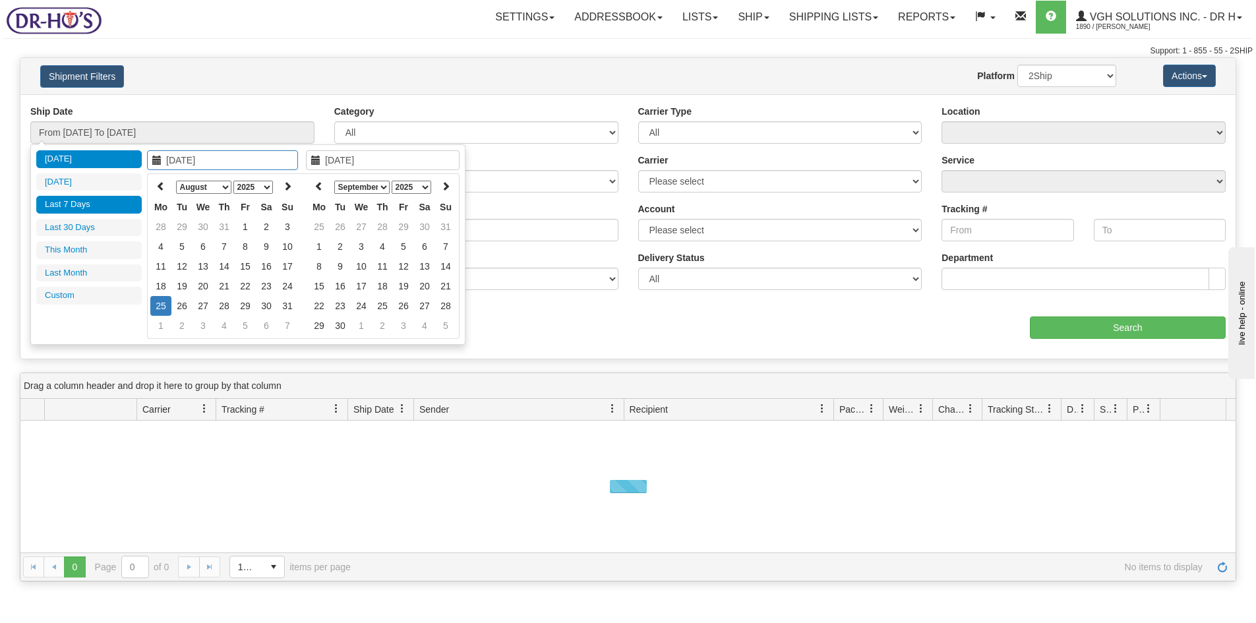
type input "[DATE]"
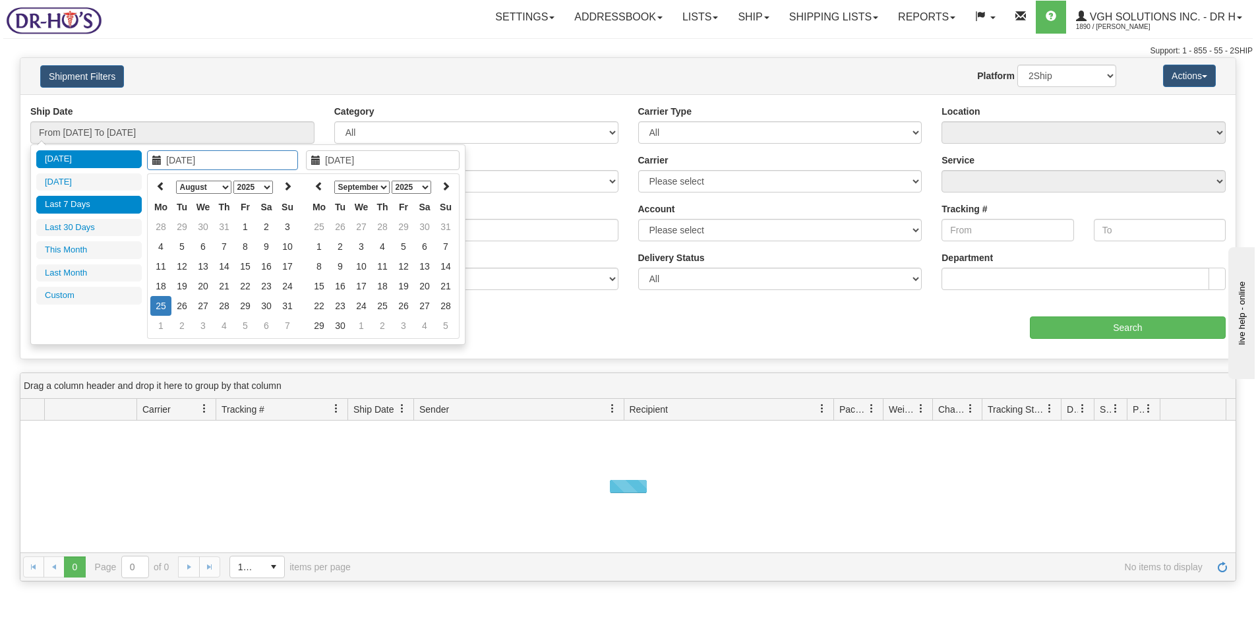
type input "[DATE]"
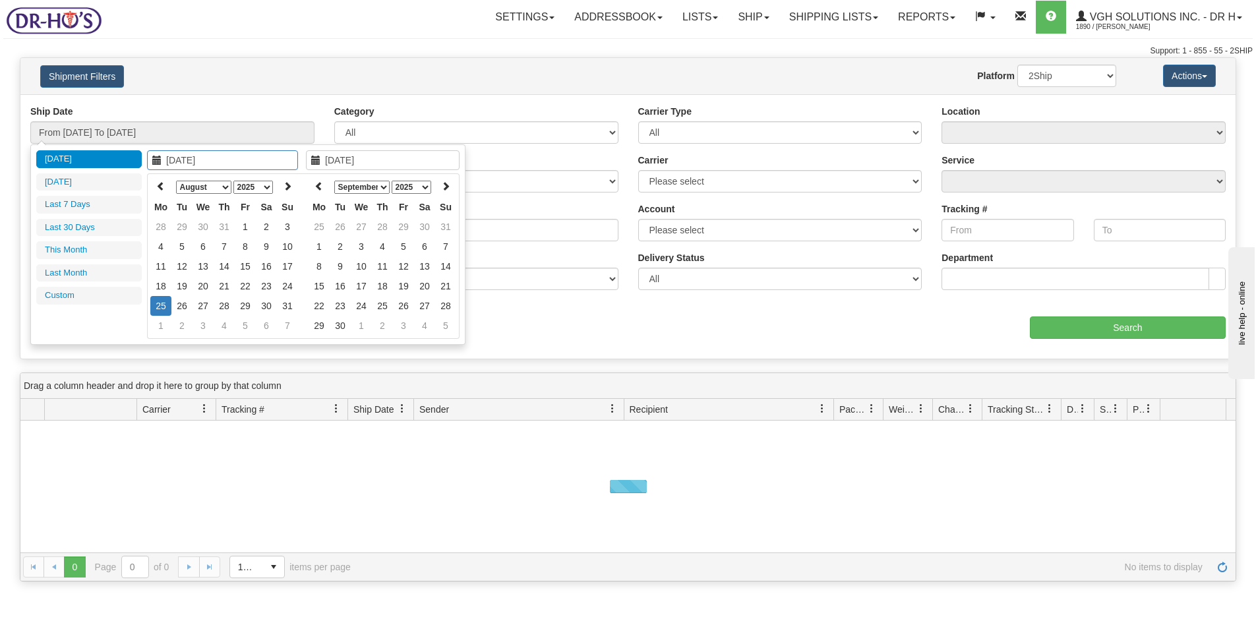
type input "[DATE]"
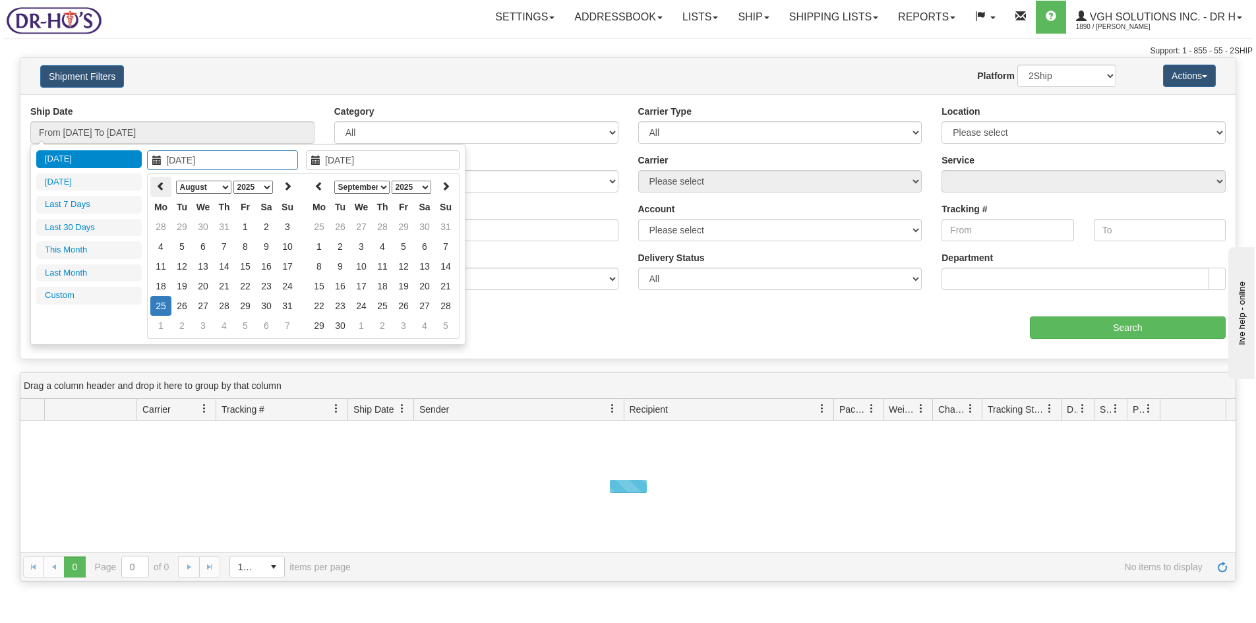
click at [158, 185] on icon at bounding box center [160, 185] width 9 height 9
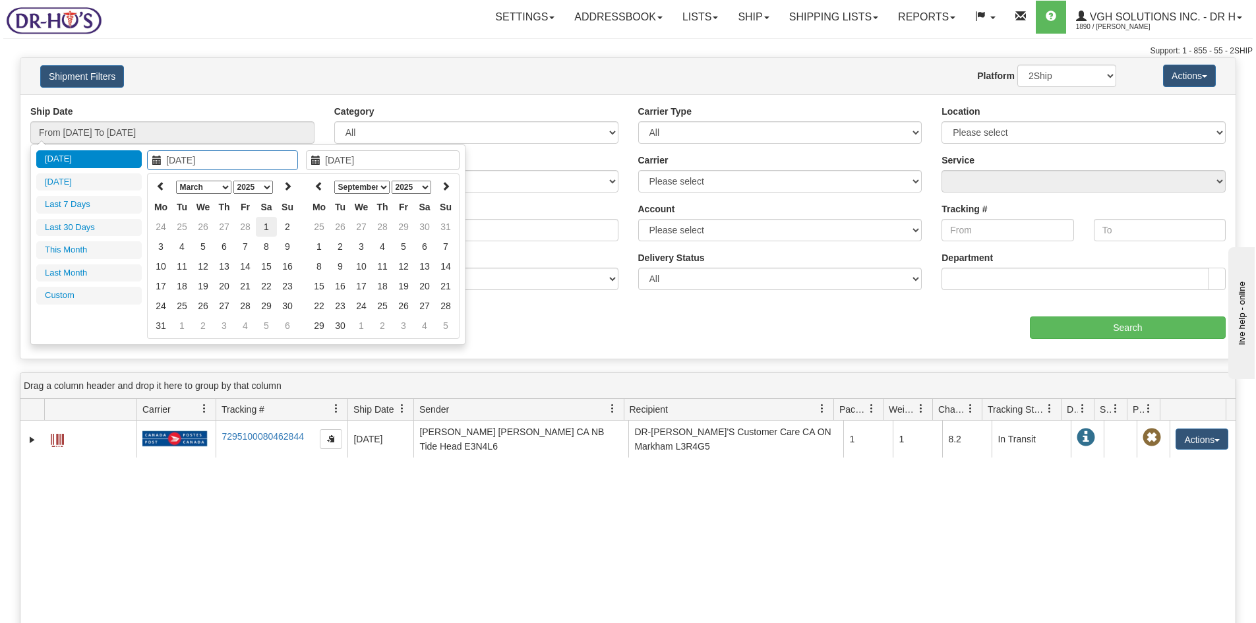
type input "03/01/2025"
click at [266, 226] on td "1" at bounding box center [266, 227] width 21 height 20
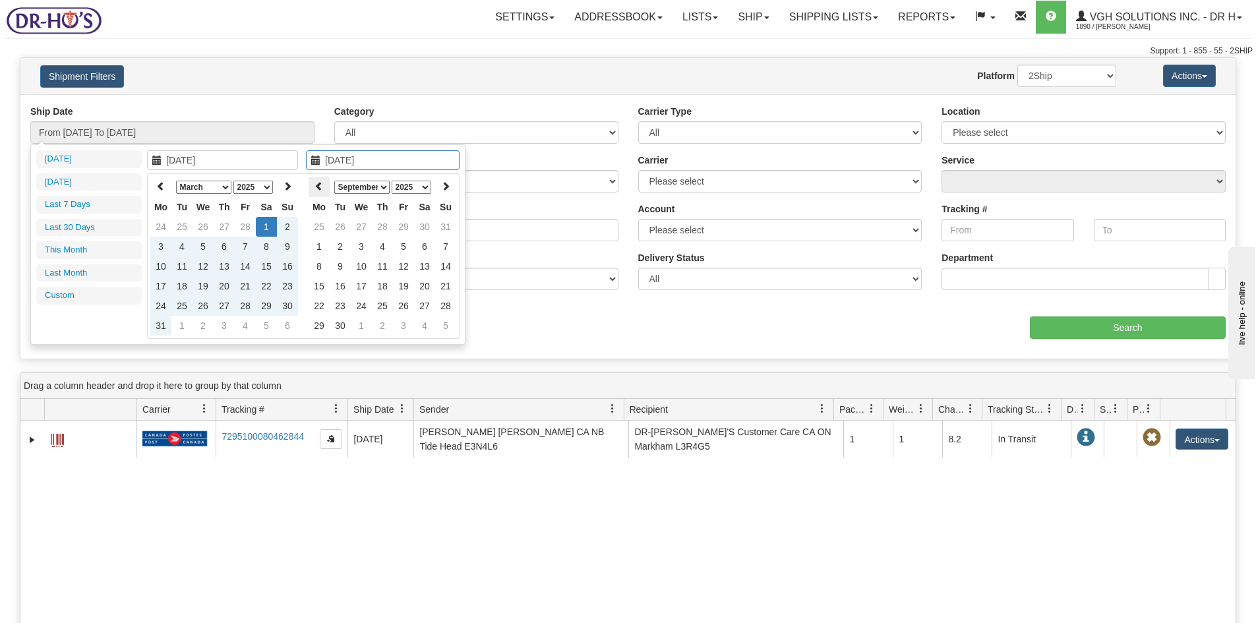
click at [317, 187] on icon at bounding box center [319, 185] width 9 height 9
click at [315, 187] on icon at bounding box center [319, 185] width 9 height 9
type input "07/01/2025"
click at [341, 226] on td "1" at bounding box center [340, 227] width 21 height 20
type input "From 03/01/2025 To 07/01/2025"
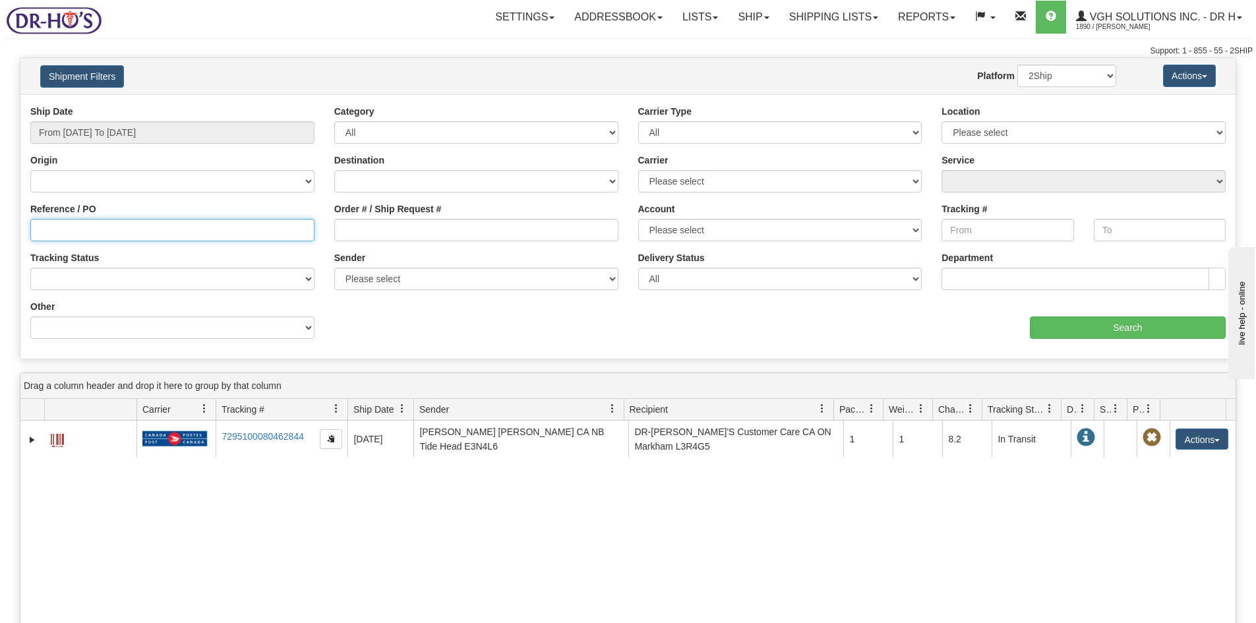
click at [67, 230] on input "Reference / PO" at bounding box center [172, 230] width 284 height 22
paste input "1160012"
type input "1160012"
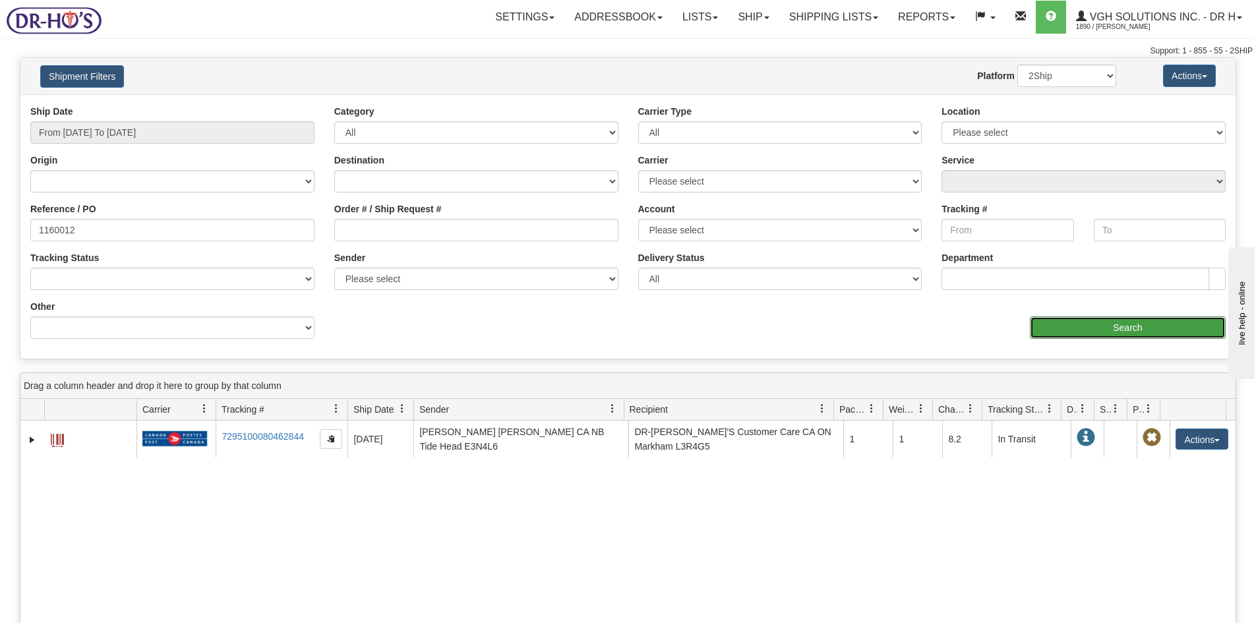
click at [1147, 326] on input "Search" at bounding box center [1128, 328] width 196 height 22
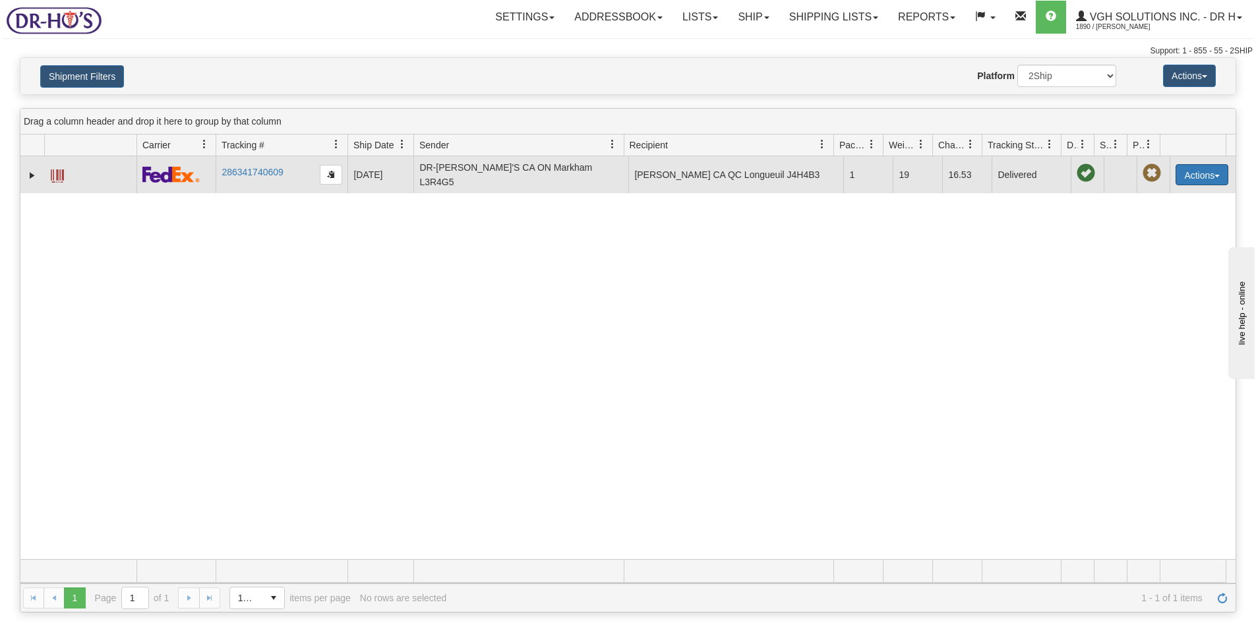
click at [1188, 173] on button "Actions" at bounding box center [1202, 174] width 53 height 21
click at [1136, 214] on span at bounding box center [1140, 215] width 9 height 9
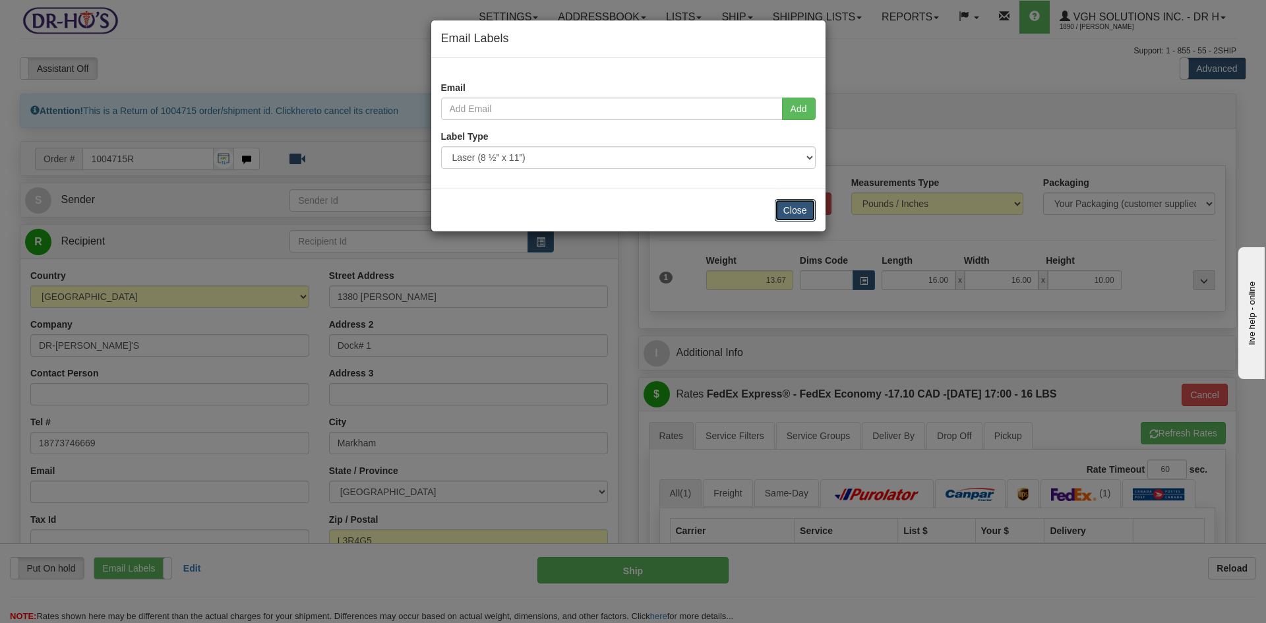
drag, startPoint x: 794, startPoint y: 207, endPoint x: 780, endPoint y: 212, distance: 15.4
click at [793, 208] on button "Close" at bounding box center [795, 210] width 41 height 22
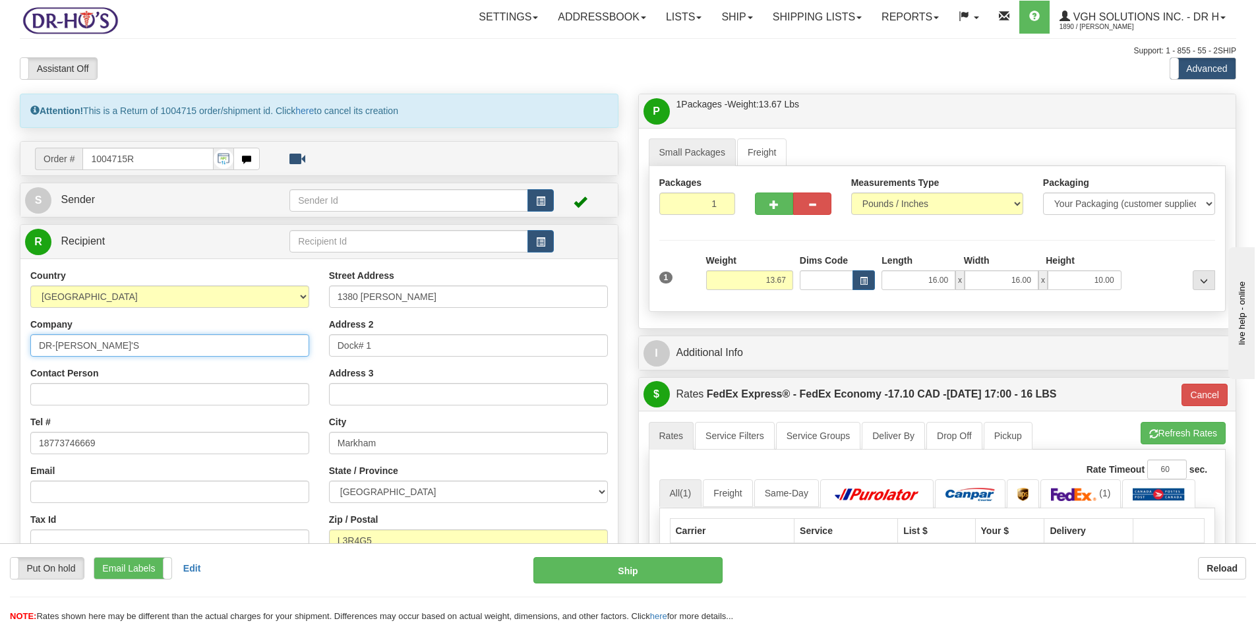
drag, startPoint x: 47, startPoint y: 346, endPoint x: 88, endPoint y: 344, distance: 41.6
click at [88, 344] on input "DR-HO'S" at bounding box center [169, 345] width 279 height 22
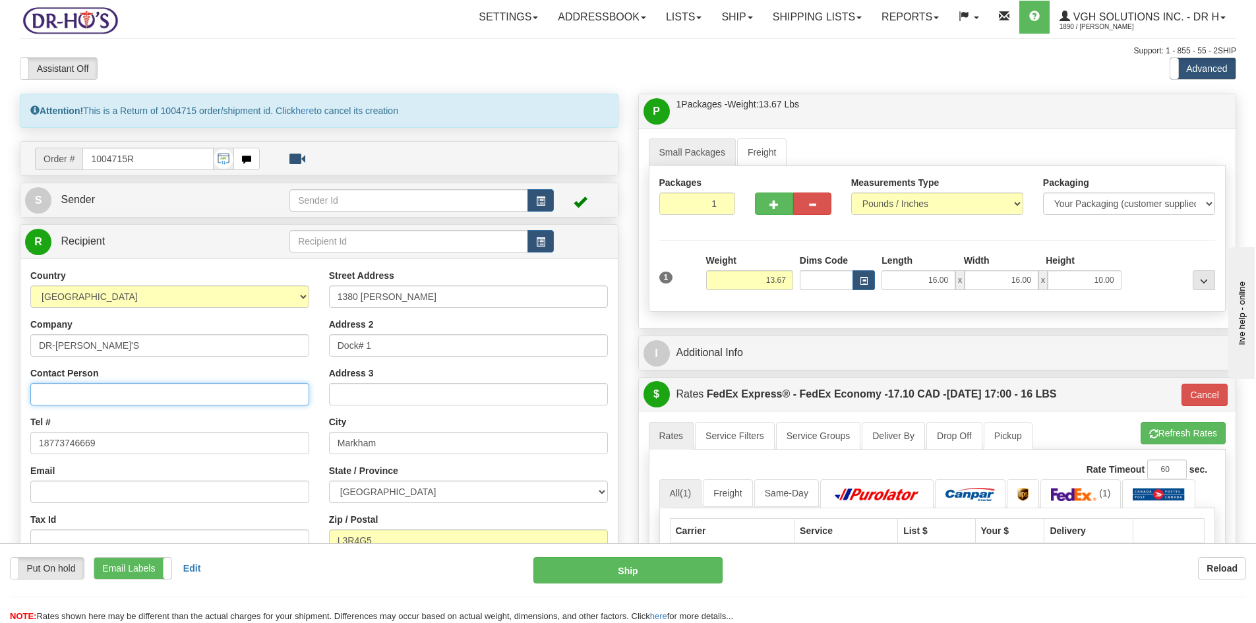
drag, startPoint x: 49, startPoint y: 395, endPoint x: 56, endPoint y: 403, distance: 10.7
click at [49, 395] on input "Contact Person" at bounding box center [169, 394] width 279 height 22
paste input "DR-[PERSON_NAME]'S"
type input "DR-[PERSON_NAME]'S"
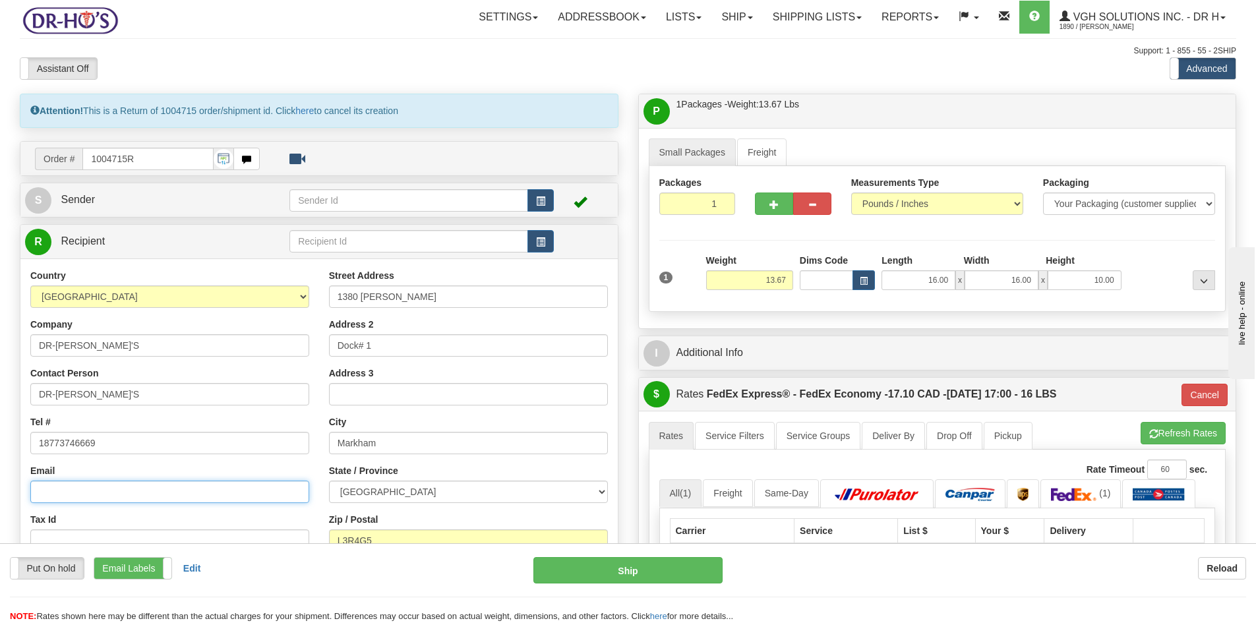
click at [59, 489] on input "Email" at bounding box center [169, 492] width 279 height 22
type input "[PERSON_NAME][EMAIL_ADDRESS][DOMAIN_NAME]"
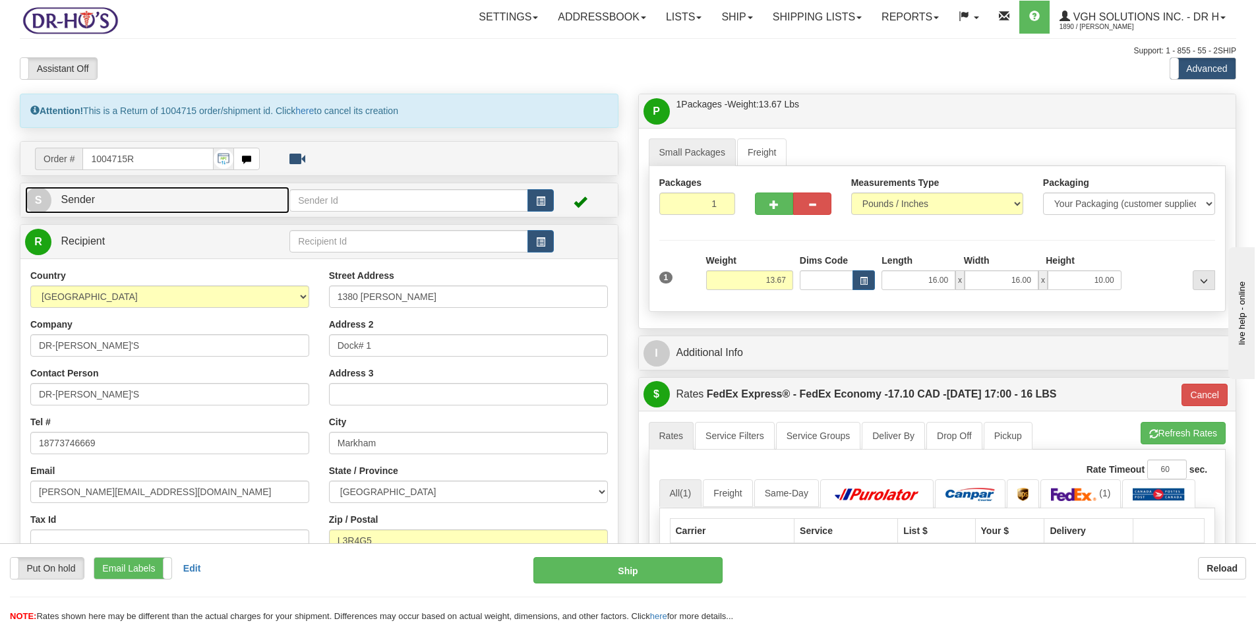
click at [112, 196] on link "S Sender" at bounding box center [157, 200] width 264 height 27
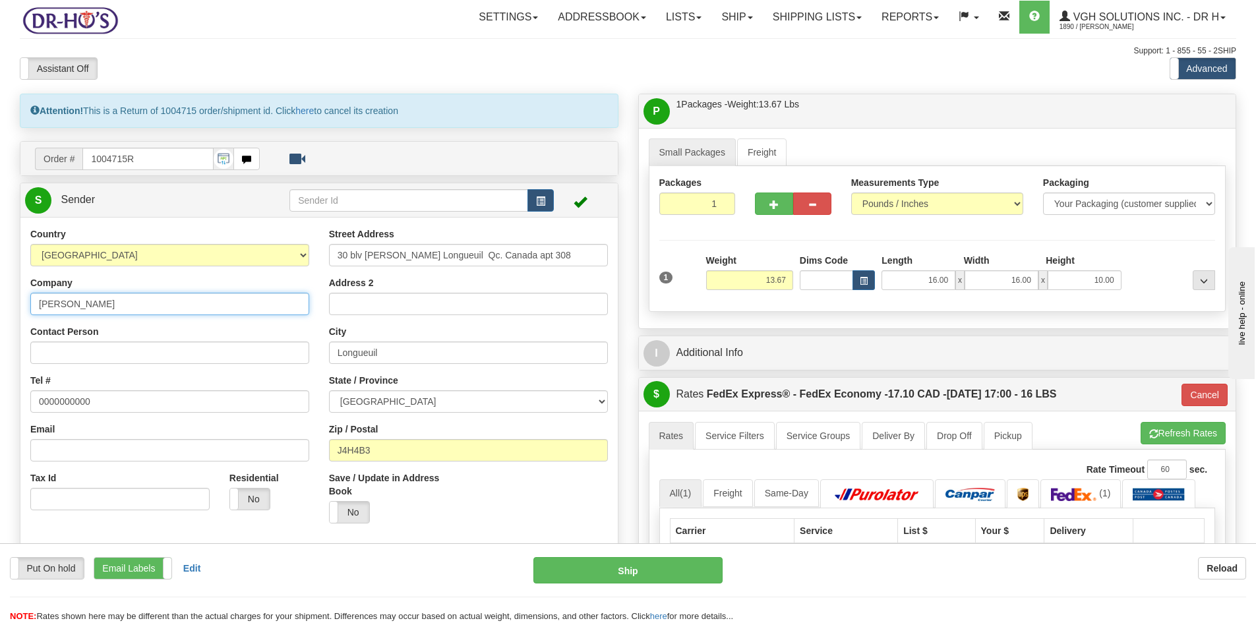
drag, startPoint x: 39, startPoint y: 304, endPoint x: 137, endPoint y: 305, distance: 97.6
click at [137, 305] on input "Jean-Claude Arsenault" at bounding box center [169, 304] width 279 height 22
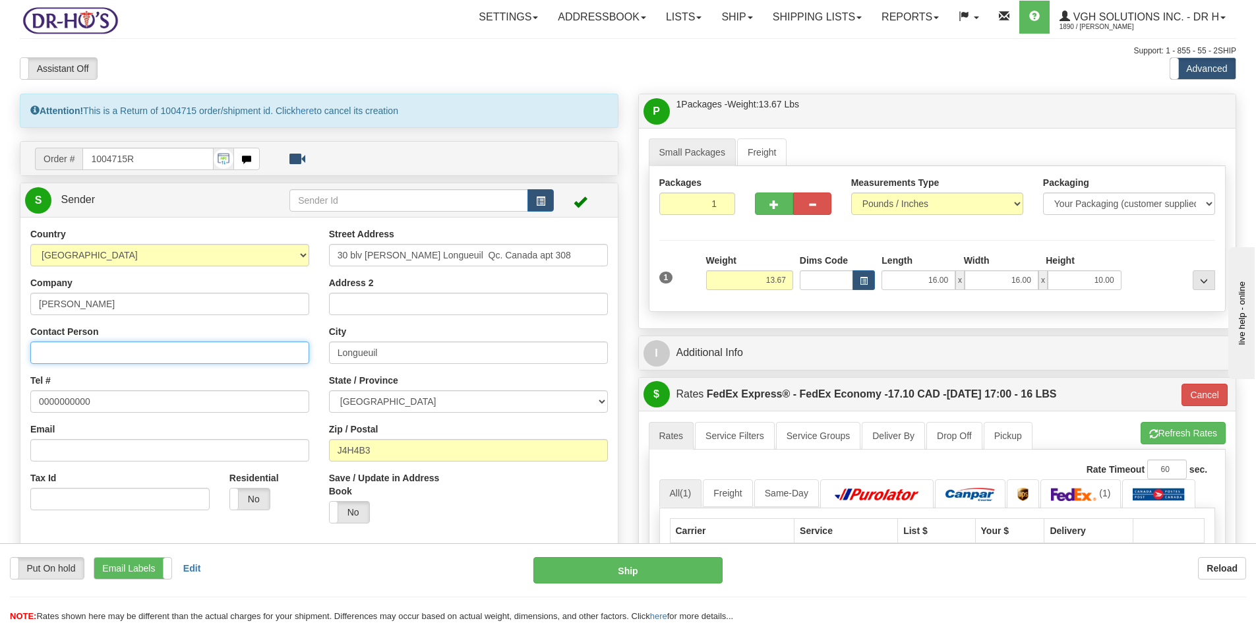
click at [50, 351] on input "Contact Person" at bounding box center [169, 353] width 279 height 22
paste input "Jean-Claude Arsenault"
type input "Jean-Claude Arsenault"
click at [1194, 394] on button "Cancel" at bounding box center [1205, 395] width 46 height 22
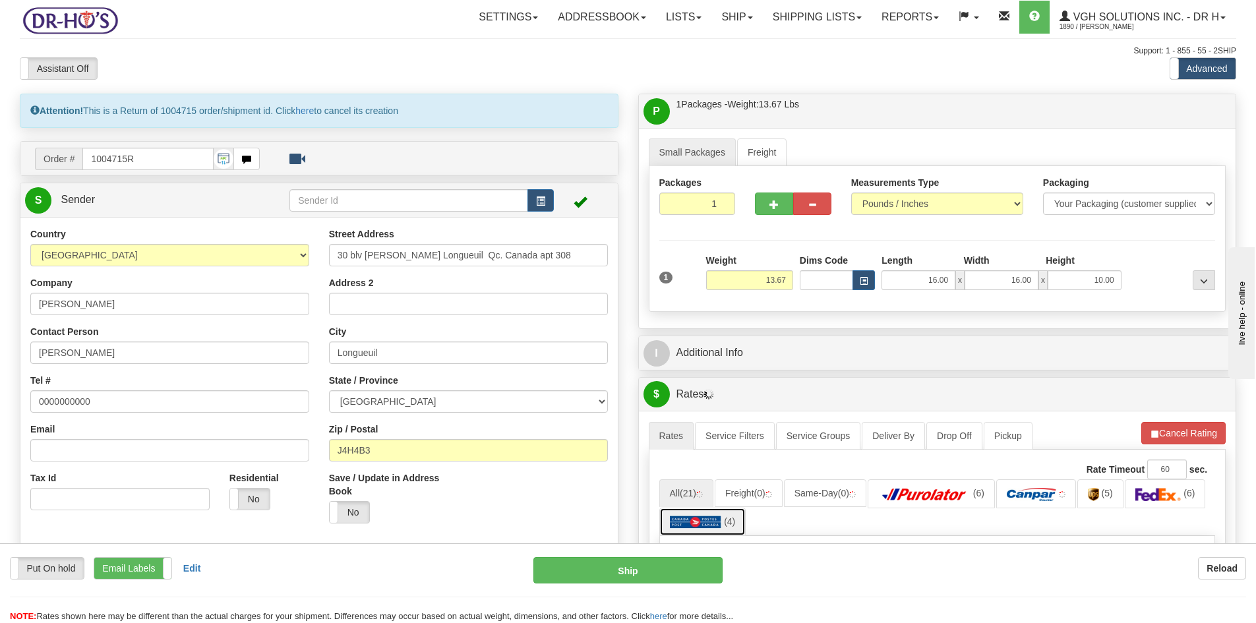
click at [702, 522] on img at bounding box center [696, 522] width 52 height 13
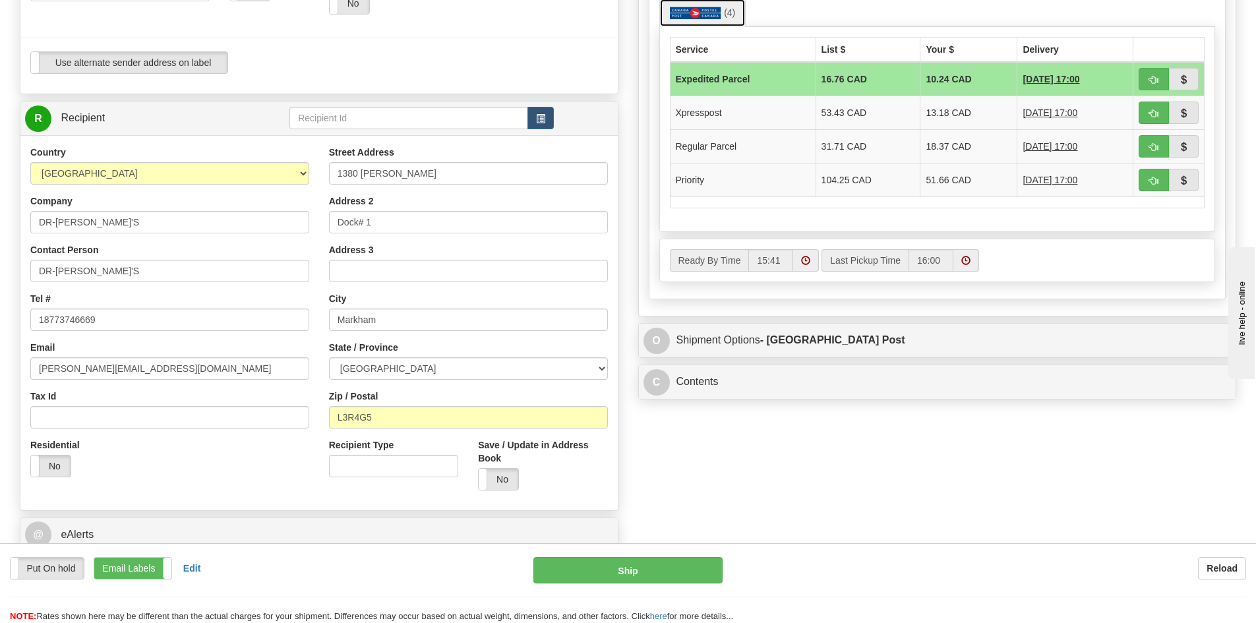
scroll to position [528, 0]
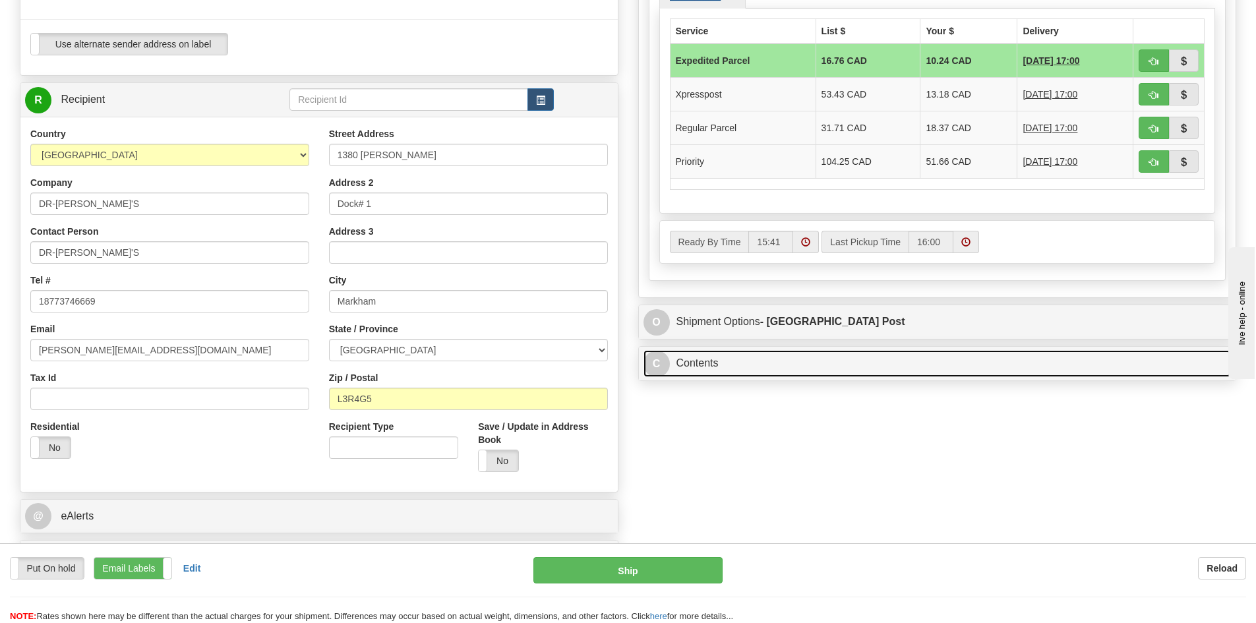
click at [842, 368] on link "C Contents" at bounding box center [938, 363] width 588 height 27
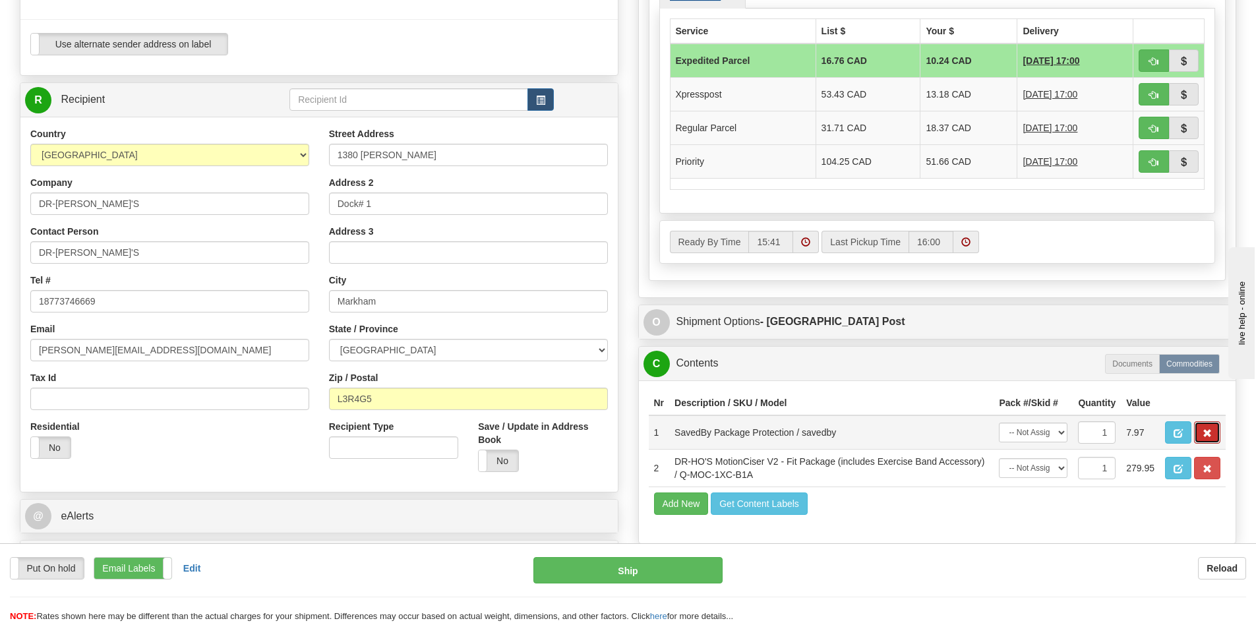
click at [1208, 433] on span "button" at bounding box center [1207, 433] width 9 height 9
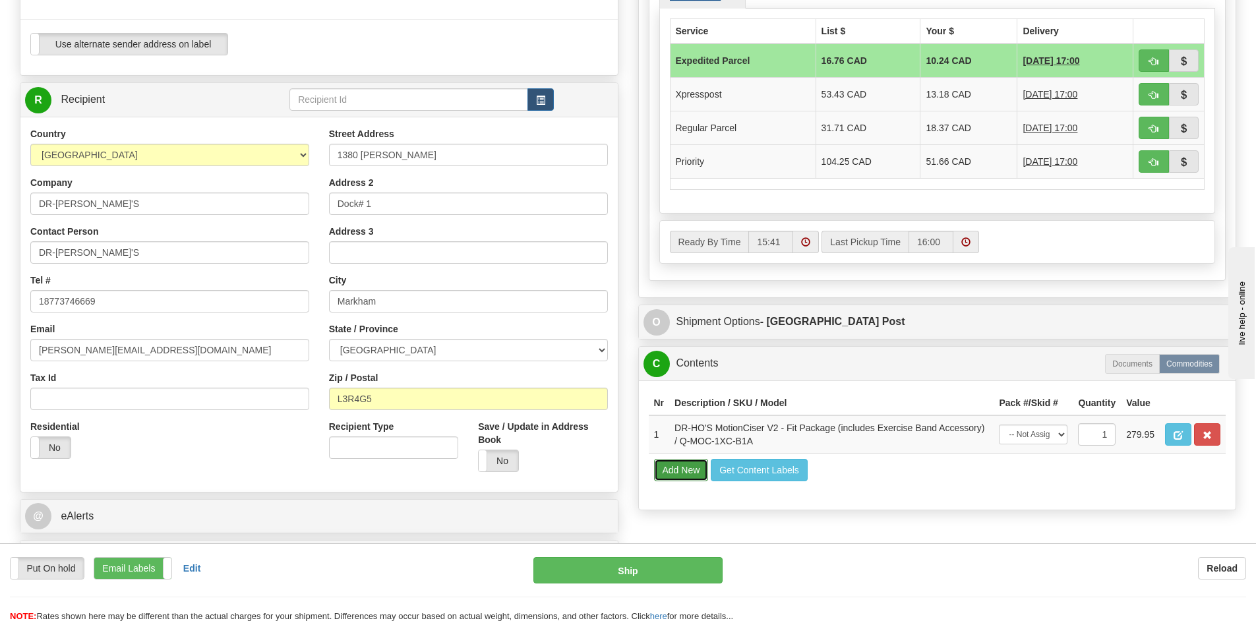
click at [664, 469] on button "Add New" at bounding box center [681, 470] width 55 height 22
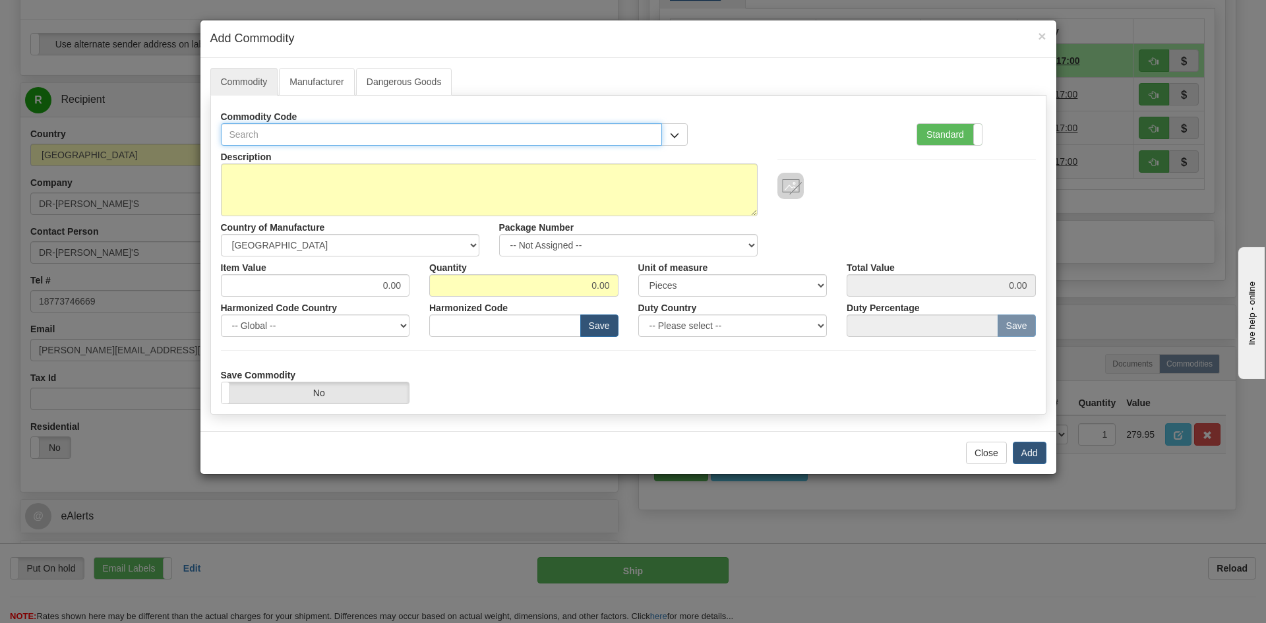
click at [254, 135] on input "text" at bounding box center [442, 134] width 442 height 22
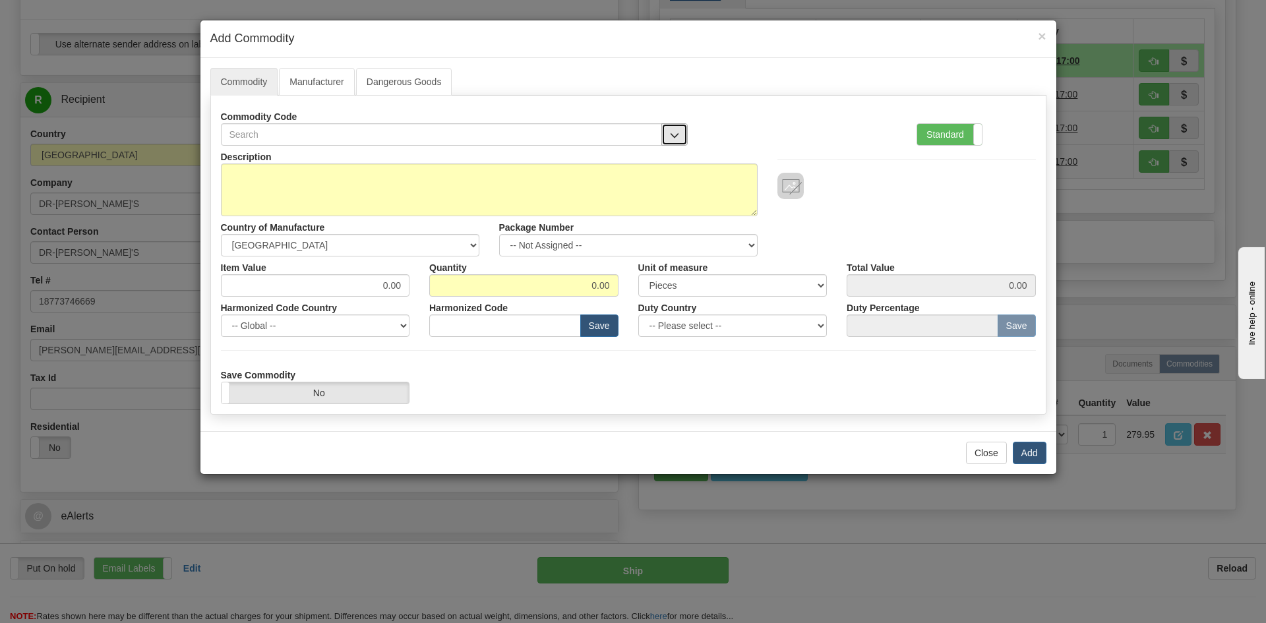
click at [671, 135] on span "button" at bounding box center [674, 135] width 9 height 9
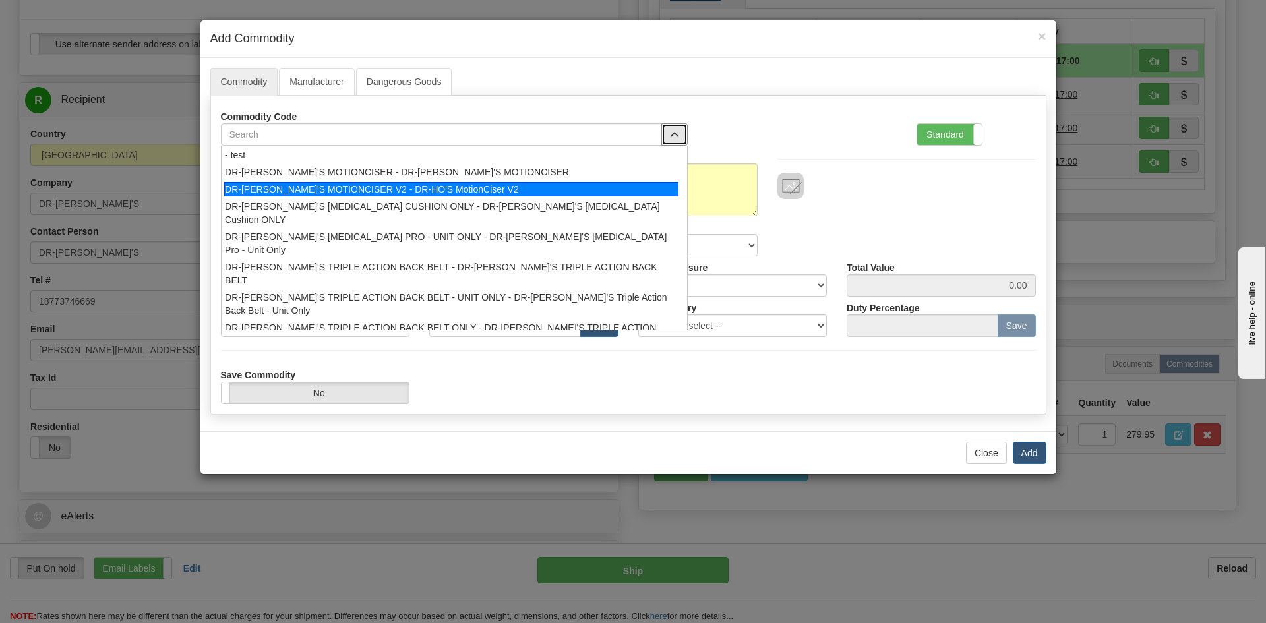
click at [436, 185] on div "DR-[PERSON_NAME]'S MOTIONCISER V2 - DR-HO'S MotionCiser V2" at bounding box center [451, 189] width 454 height 15
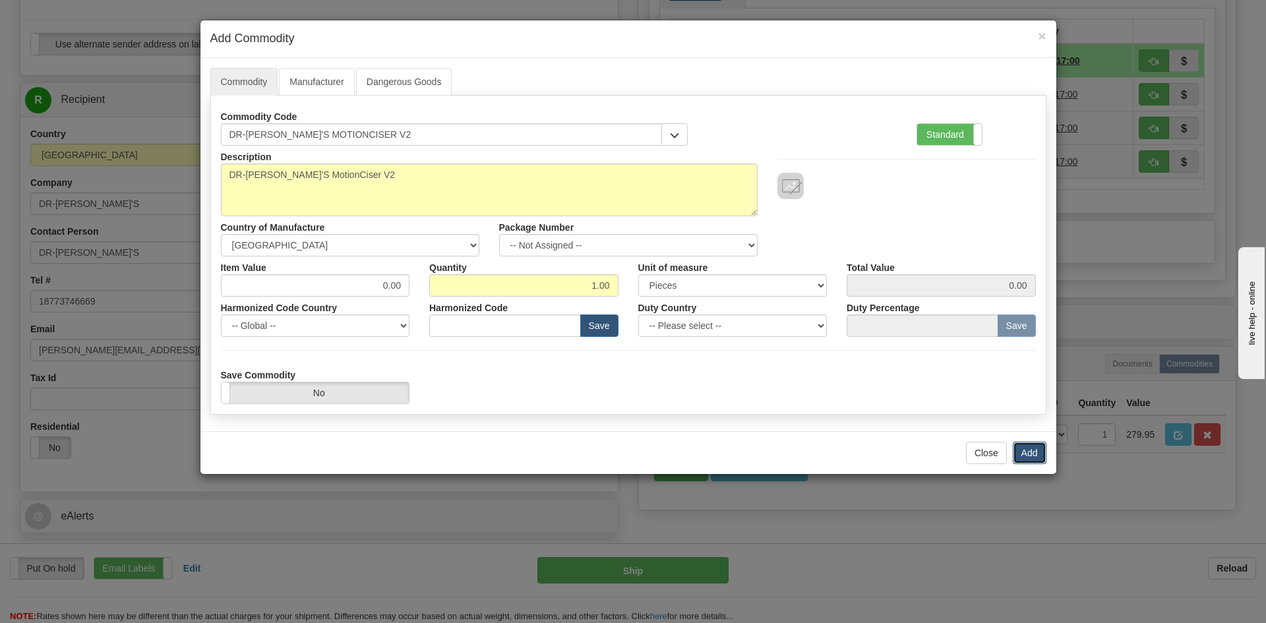
drag, startPoint x: 1026, startPoint y: 452, endPoint x: 1035, endPoint y: 449, distance: 9.2
click at [1027, 452] on button "Add" at bounding box center [1030, 453] width 34 height 22
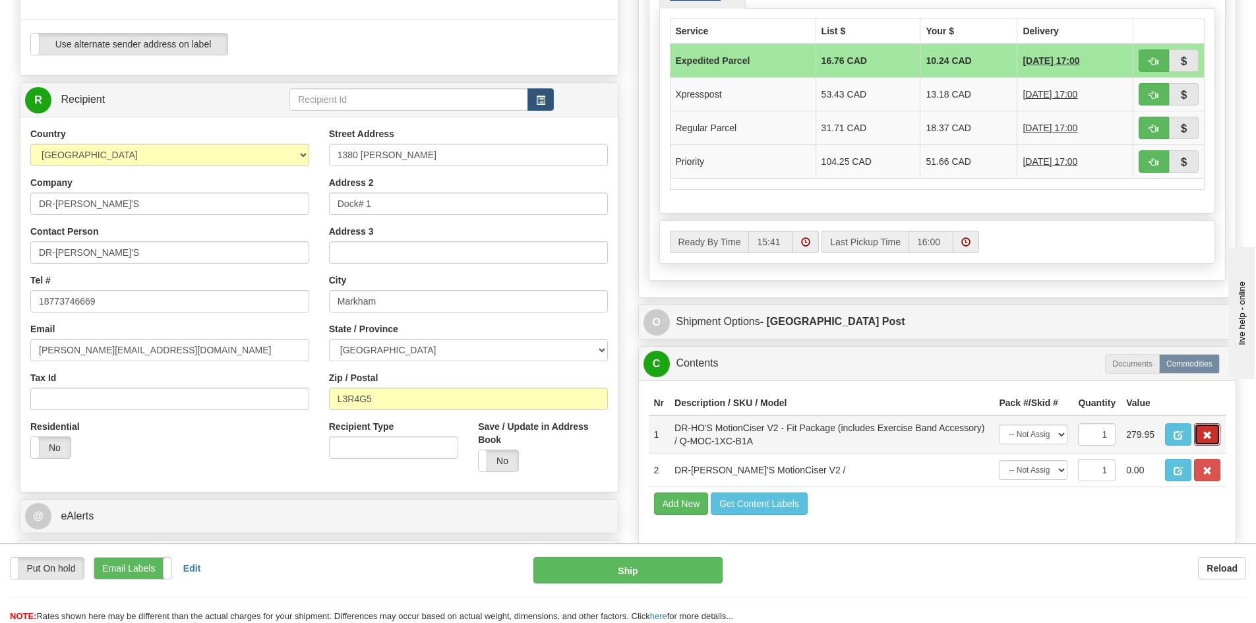
click at [1204, 432] on span "button" at bounding box center [1207, 435] width 9 height 9
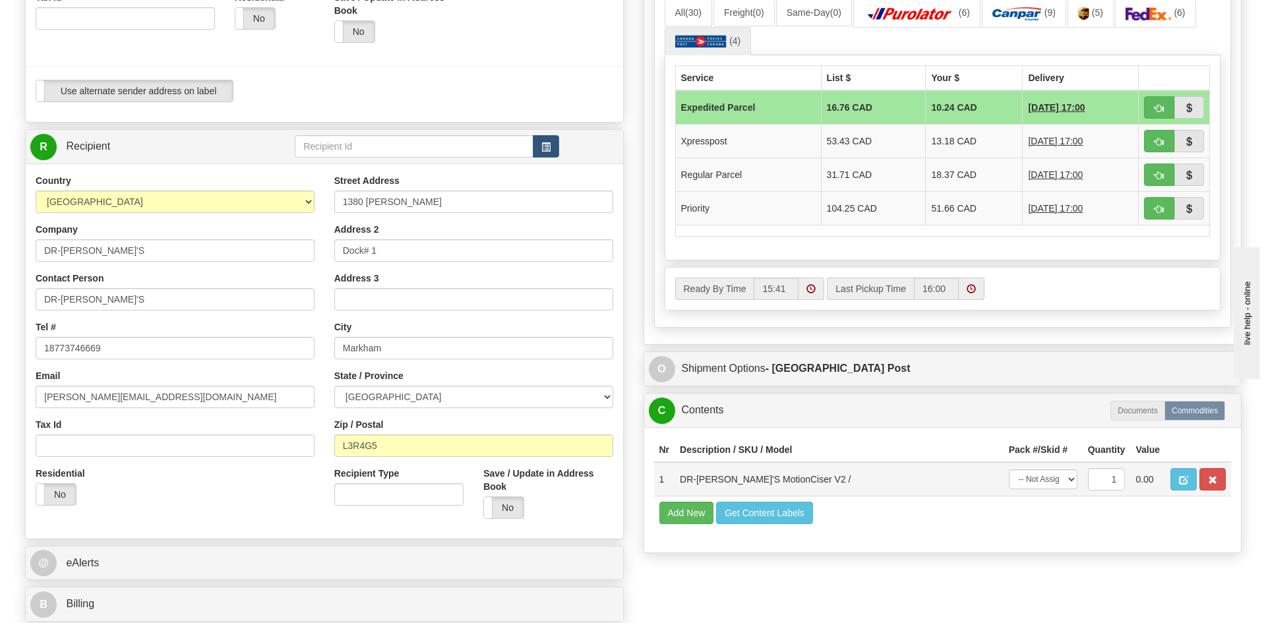
scroll to position [660, 0]
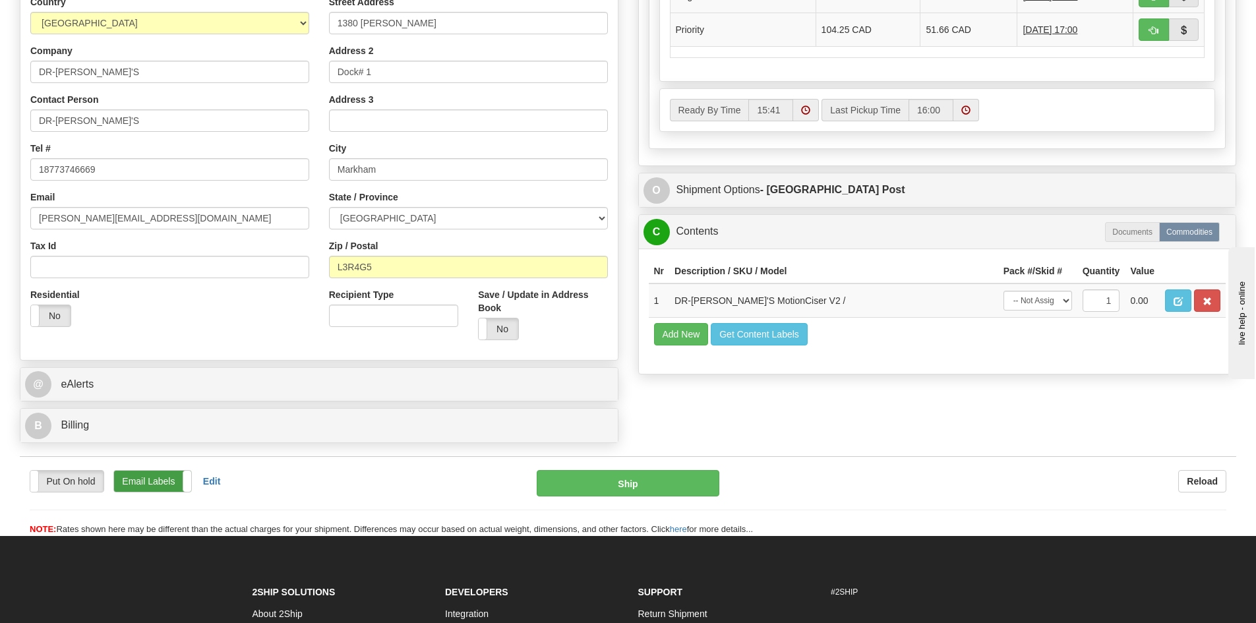
click at [146, 479] on label "Email Labels" at bounding box center [152, 481] width 77 height 21
click at [648, 482] on button "Ship" at bounding box center [628, 483] width 183 height 26
type input "DOM.EP"
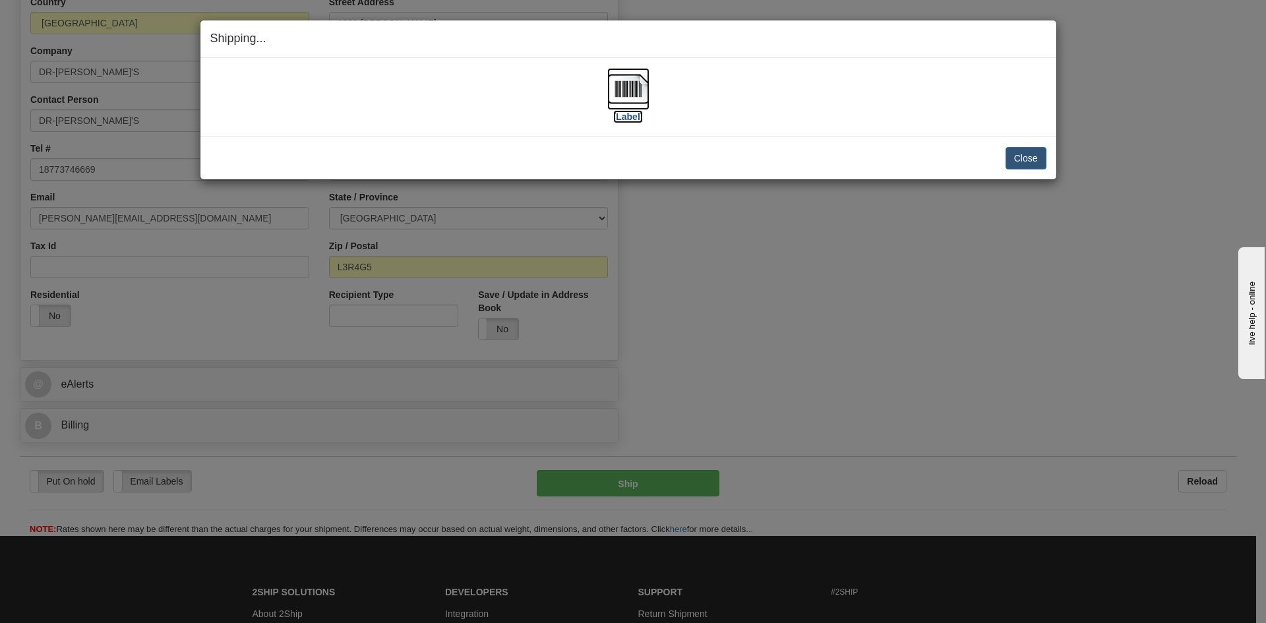
click at [616, 83] on img at bounding box center [628, 89] width 42 height 42
click at [1024, 158] on button "Close" at bounding box center [1026, 158] width 41 height 22
click at [1015, 152] on button "Close" at bounding box center [1026, 158] width 41 height 22
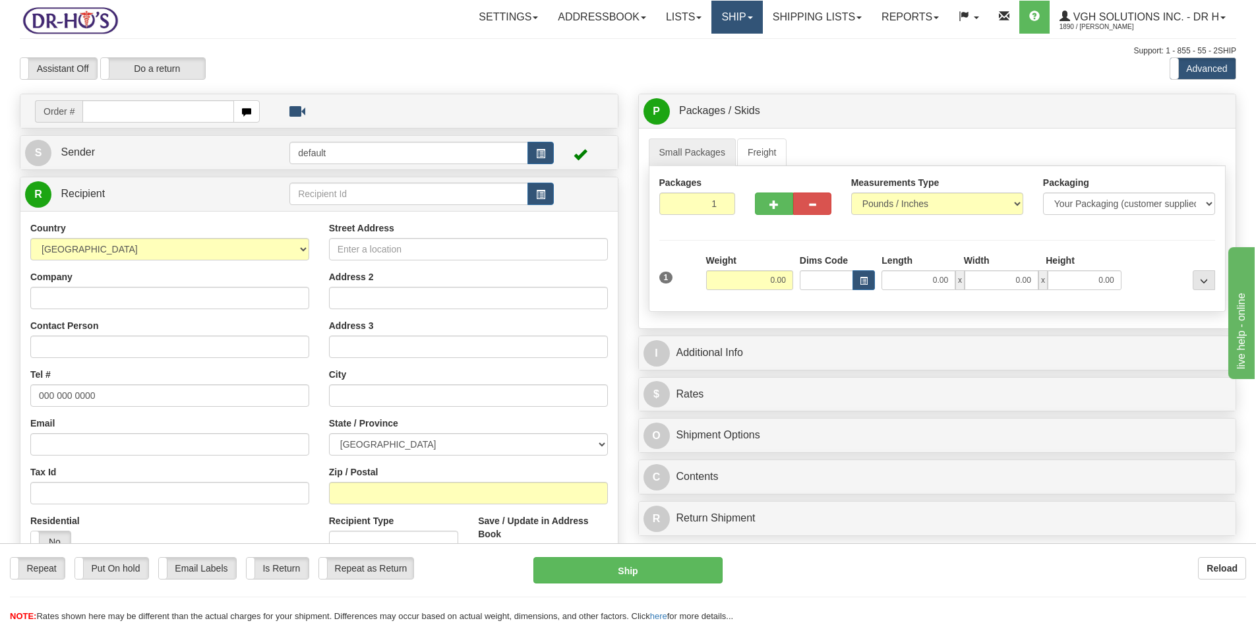
click at [739, 15] on link "Ship" at bounding box center [737, 17] width 51 height 33
click at [783, 15] on link "Shipping lists" at bounding box center [817, 17] width 109 height 33
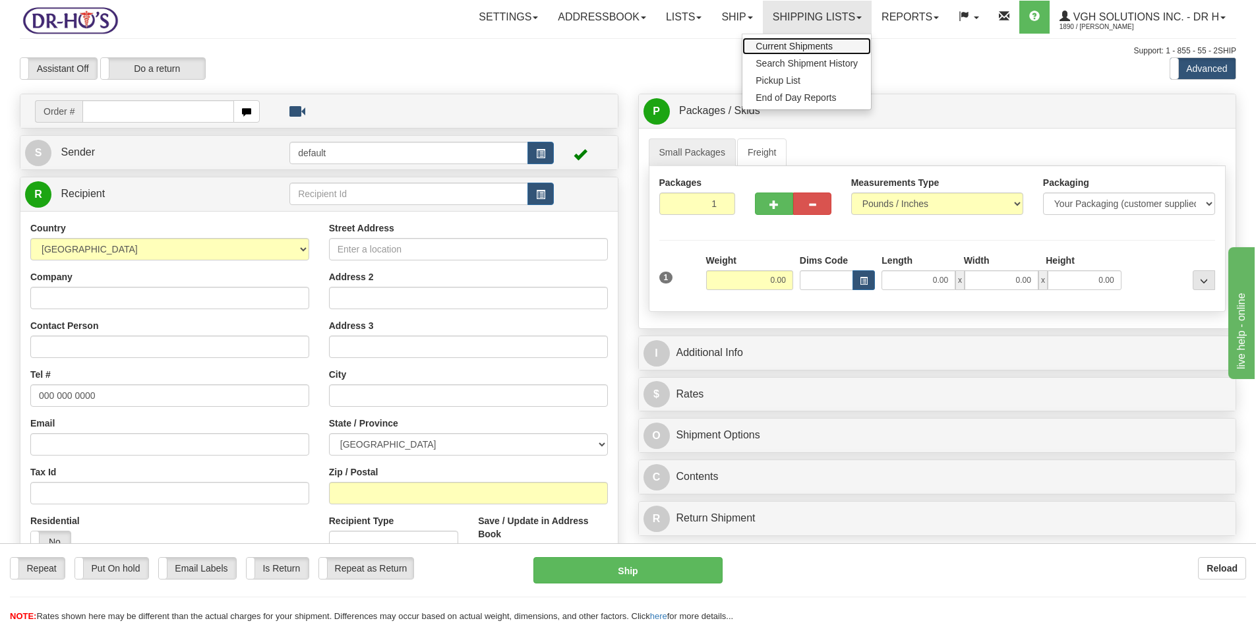
click at [788, 44] on span "Current Shipments" at bounding box center [794, 46] width 77 height 11
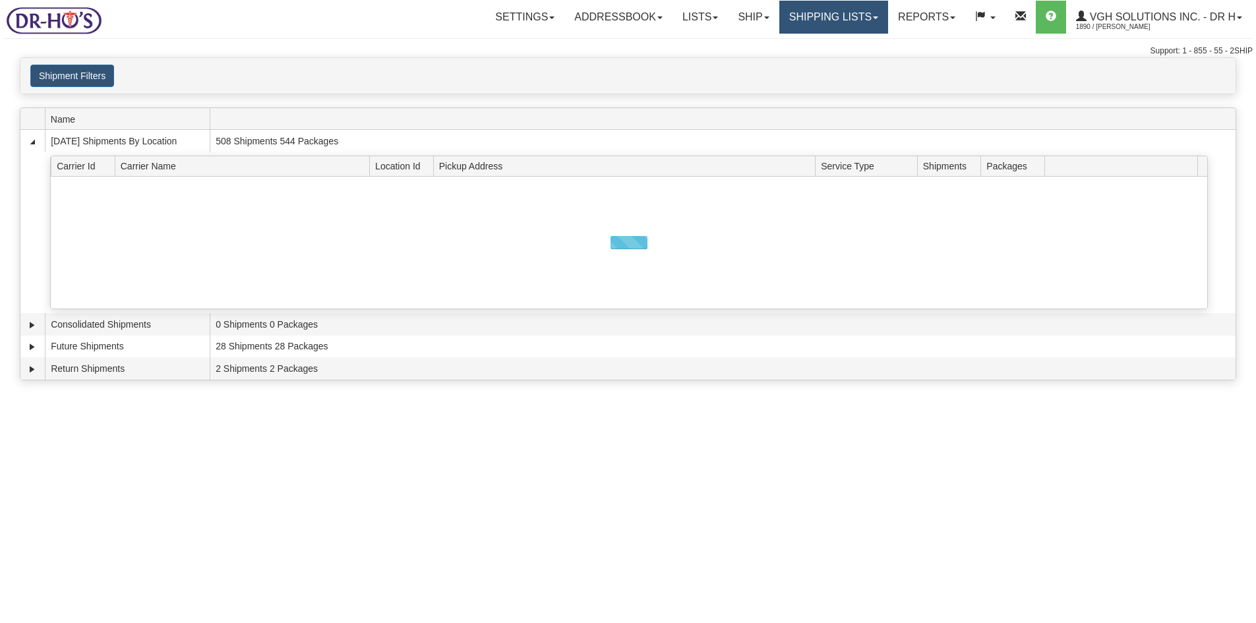
click at [793, 16] on link "Shipping lists" at bounding box center [834, 17] width 109 height 33
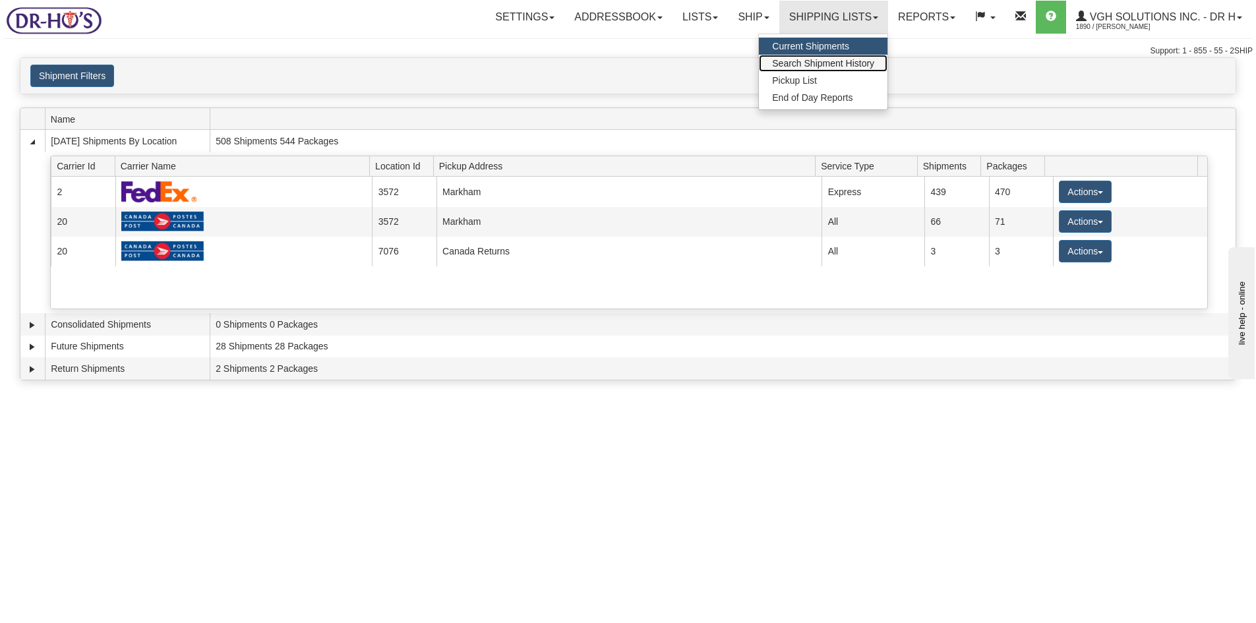
click at [797, 59] on span "Search Shipment History" at bounding box center [823, 63] width 102 height 11
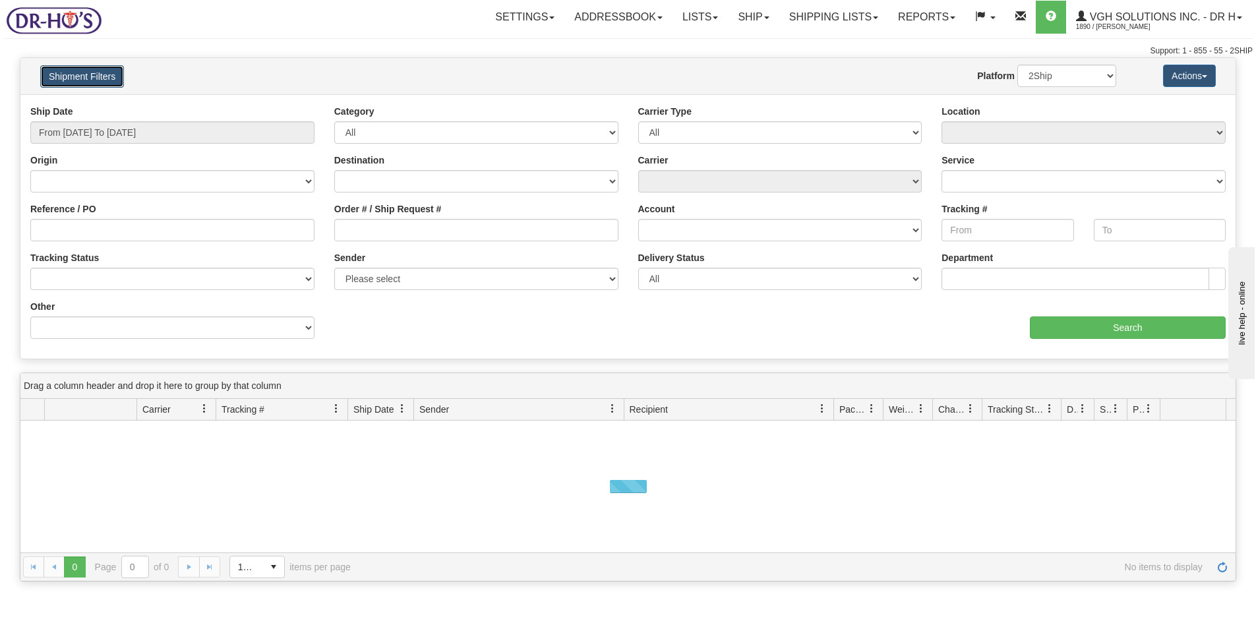
click at [80, 77] on button "Shipment Filters" at bounding box center [82, 76] width 84 height 22
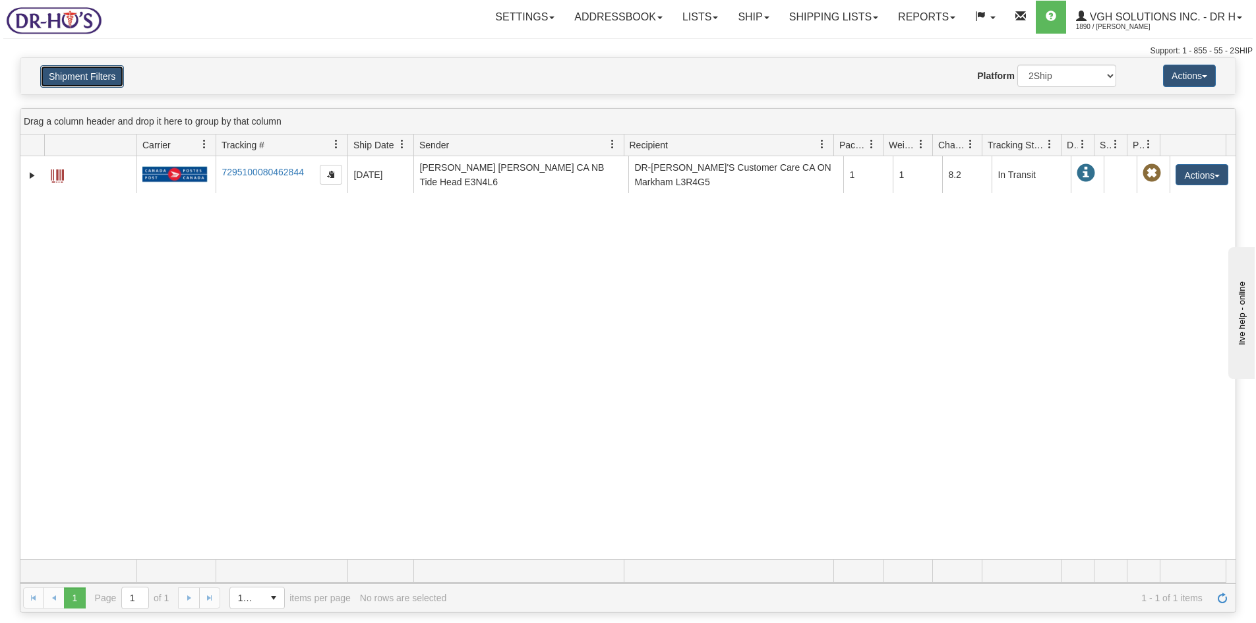
click at [104, 74] on button "Shipment Filters" at bounding box center [82, 76] width 84 height 22
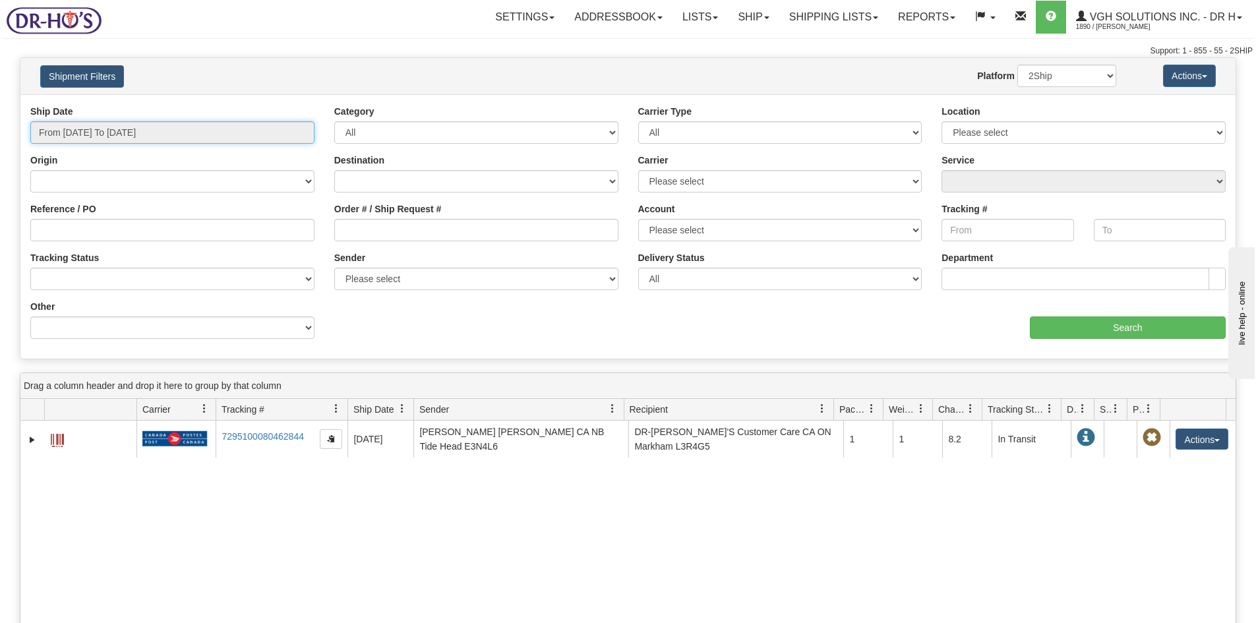
type input "[DATE]"
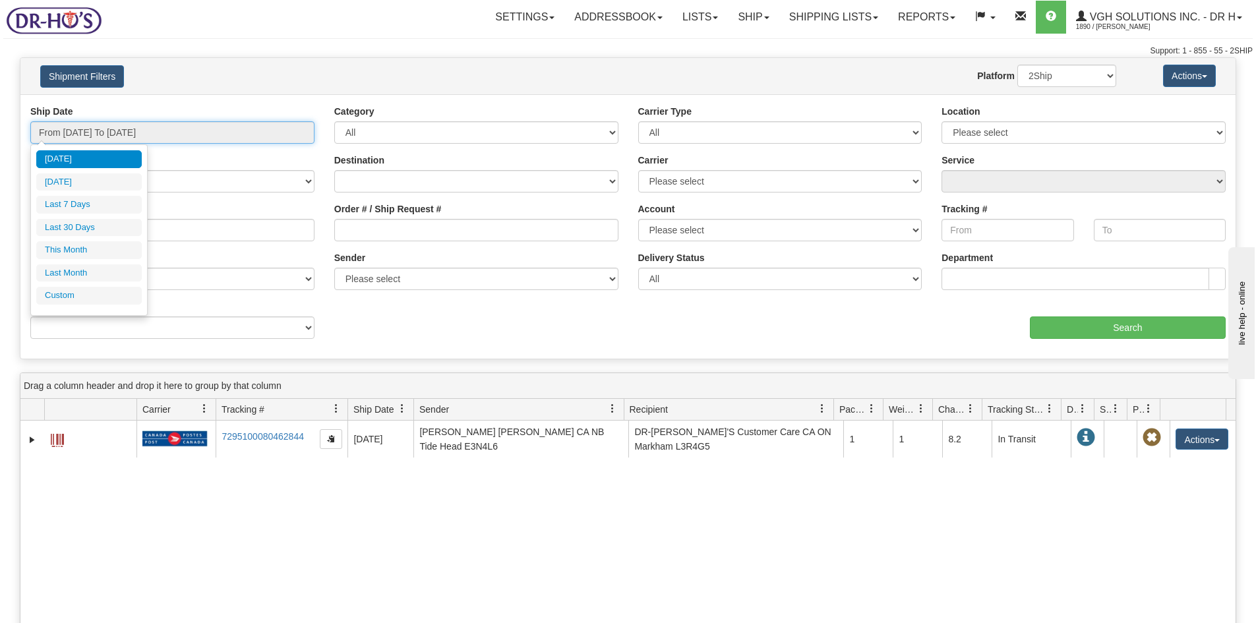
click at [102, 131] on input "From 08/24/2025 To 08/25/2025" at bounding box center [172, 132] width 284 height 22
type input "08/24/2025"
type input "08/19/2025"
type input "[DATE]"
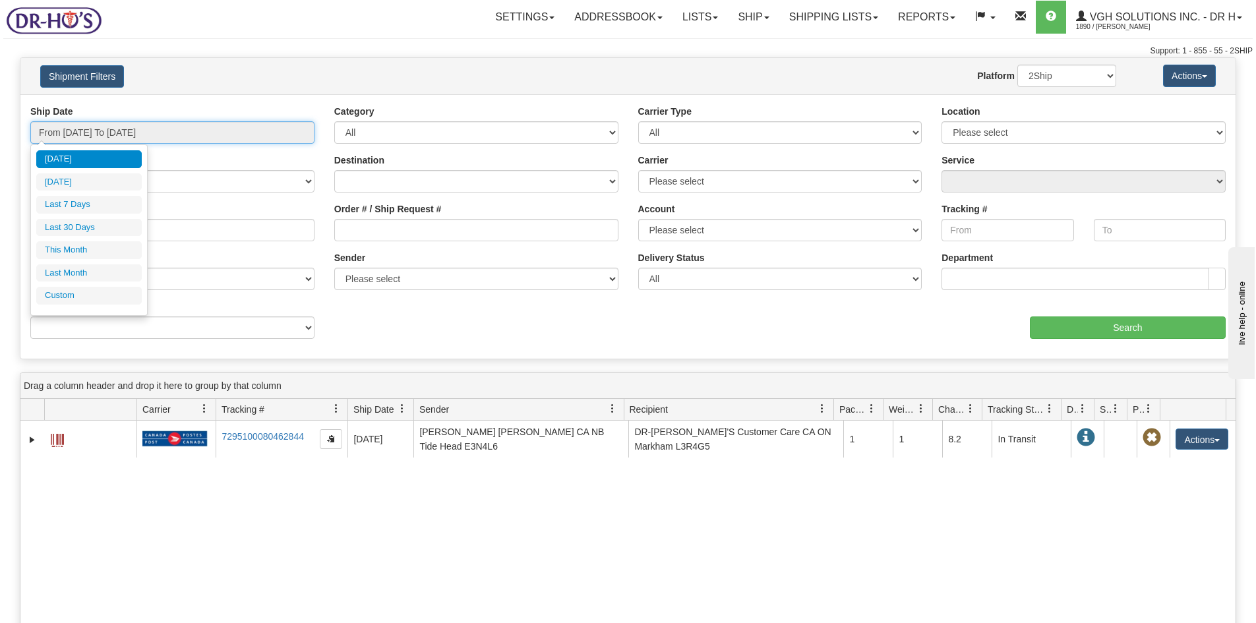
type input "08/01/2025"
type input "08/31/2025"
type input "[DATE]"
type input "07/01/2025"
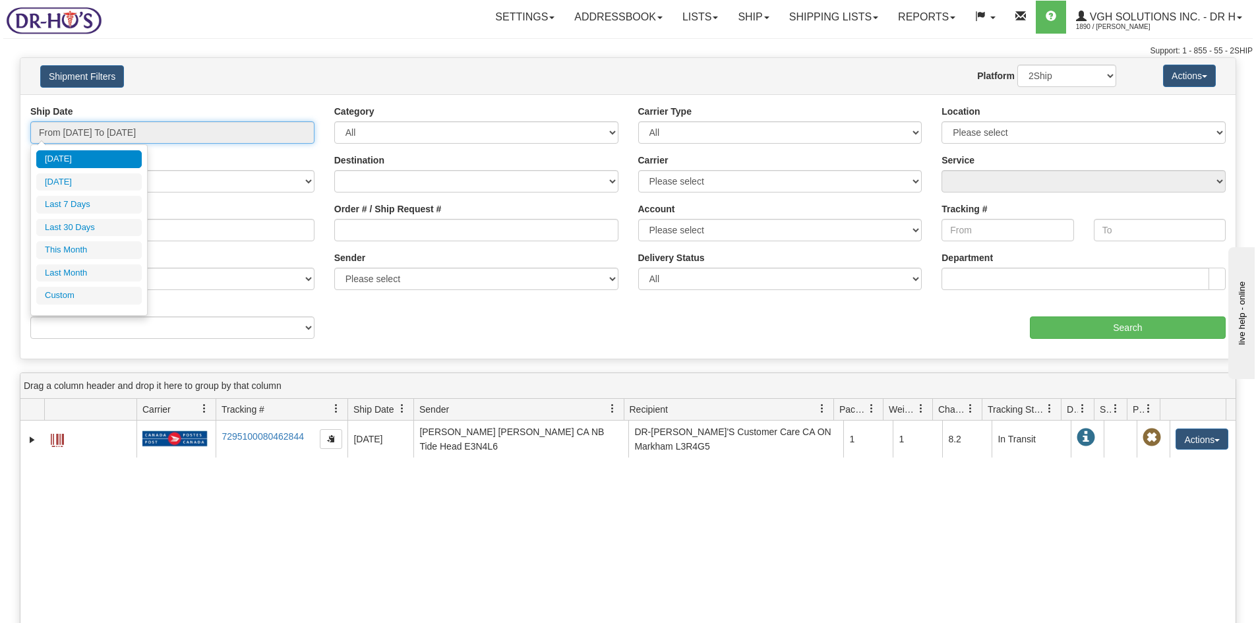
type input "07/31/2025"
type input "[DATE]"
click at [73, 300] on li "Custom" at bounding box center [89, 296] width 106 height 18
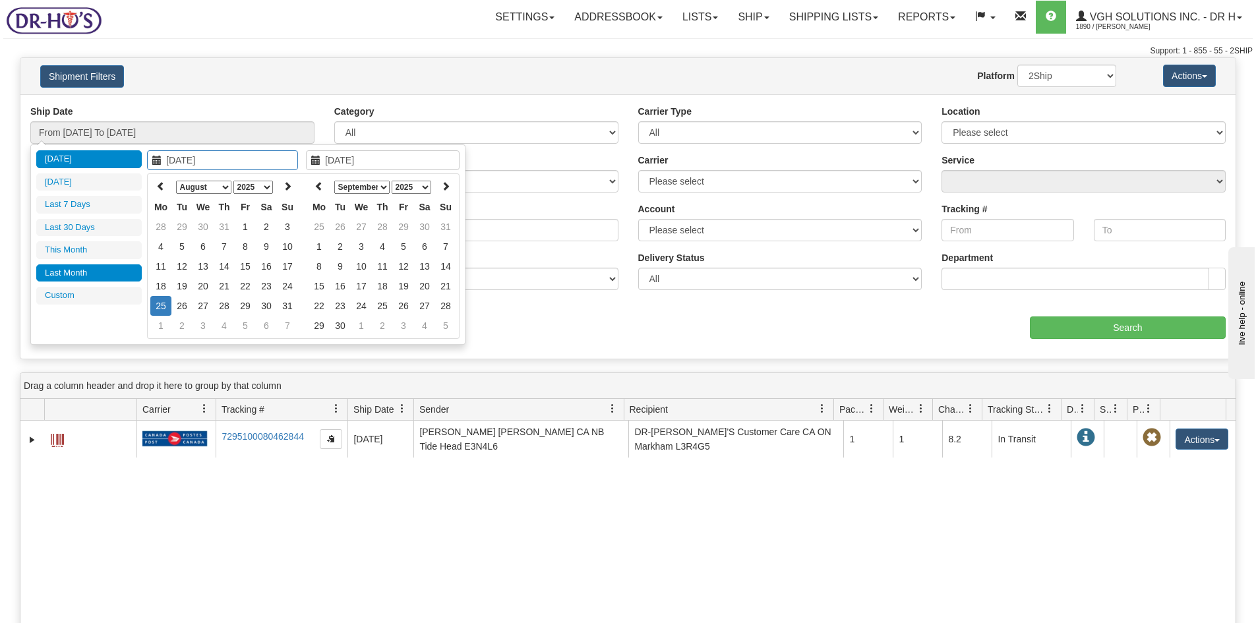
type input "07/01/2025"
type input "07/31/2025"
type input "[DATE]"
click at [156, 180] on th at bounding box center [160, 187] width 21 height 20
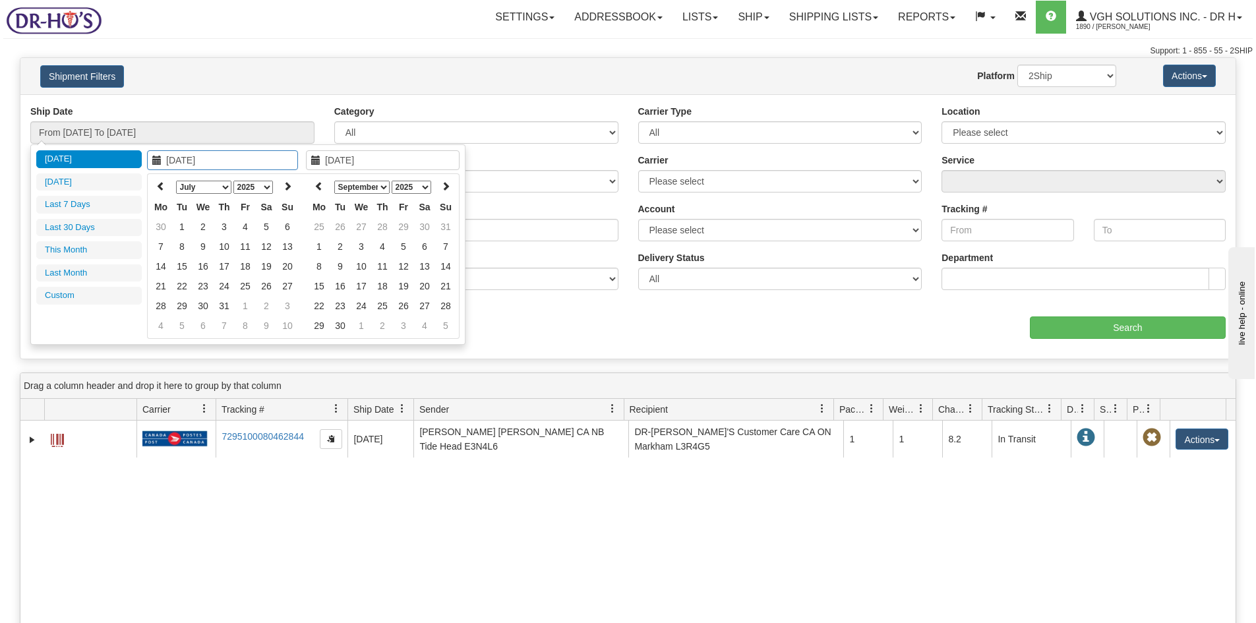
click at [156, 180] on th at bounding box center [160, 187] width 21 height 20
type input "03/01/2025"
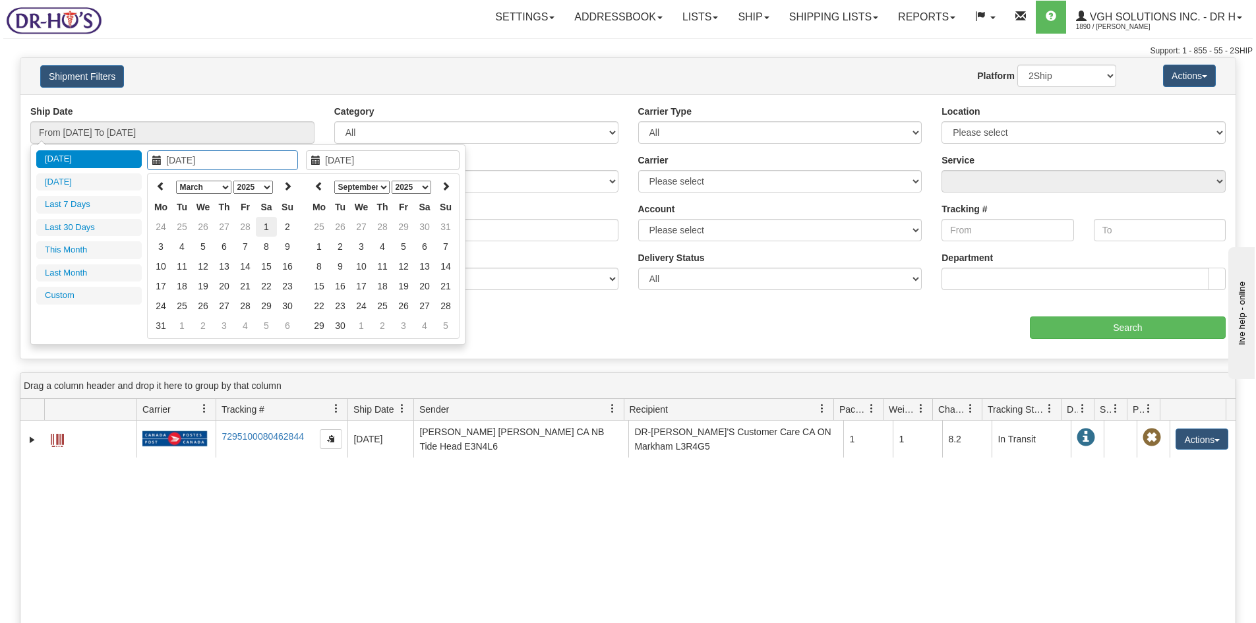
click at [265, 224] on td "1" at bounding box center [266, 227] width 21 height 20
click at [316, 184] on icon at bounding box center [319, 185] width 9 height 9
click at [317, 184] on icon at bounding box center [319, 185] width 9 height 9
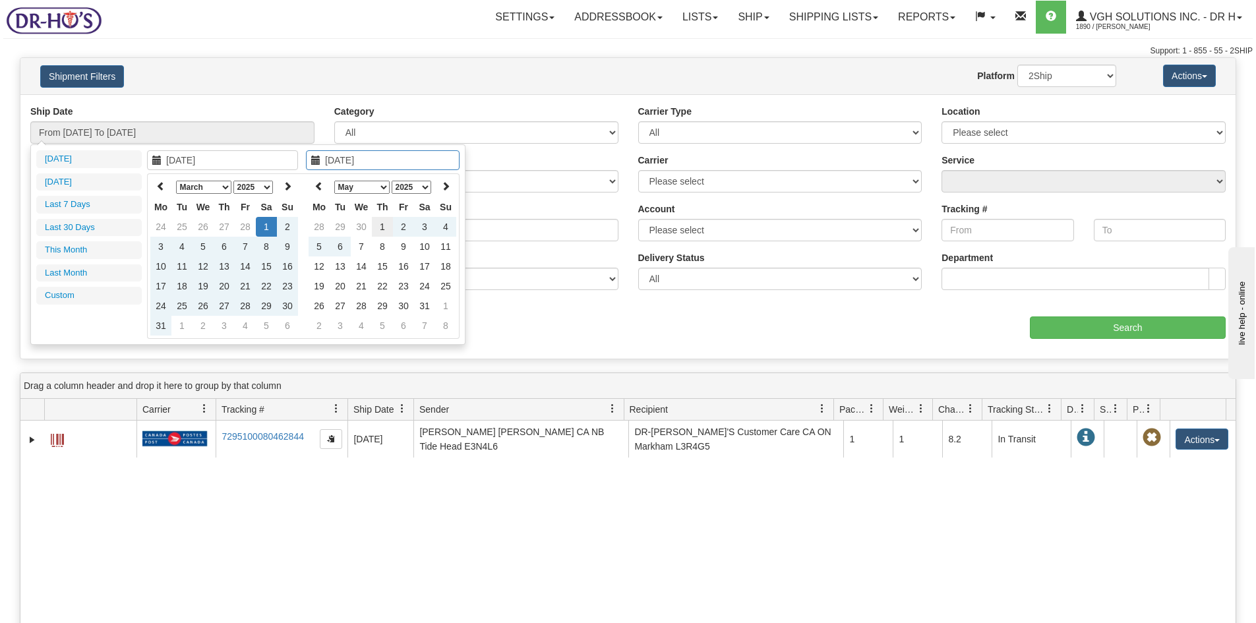
type input "05/01/2025"
click at [380, 227] on td "1" at bounding box center [382, 227] width 21 height 20
type input "From 03/01/2025 To 05/01/2025"
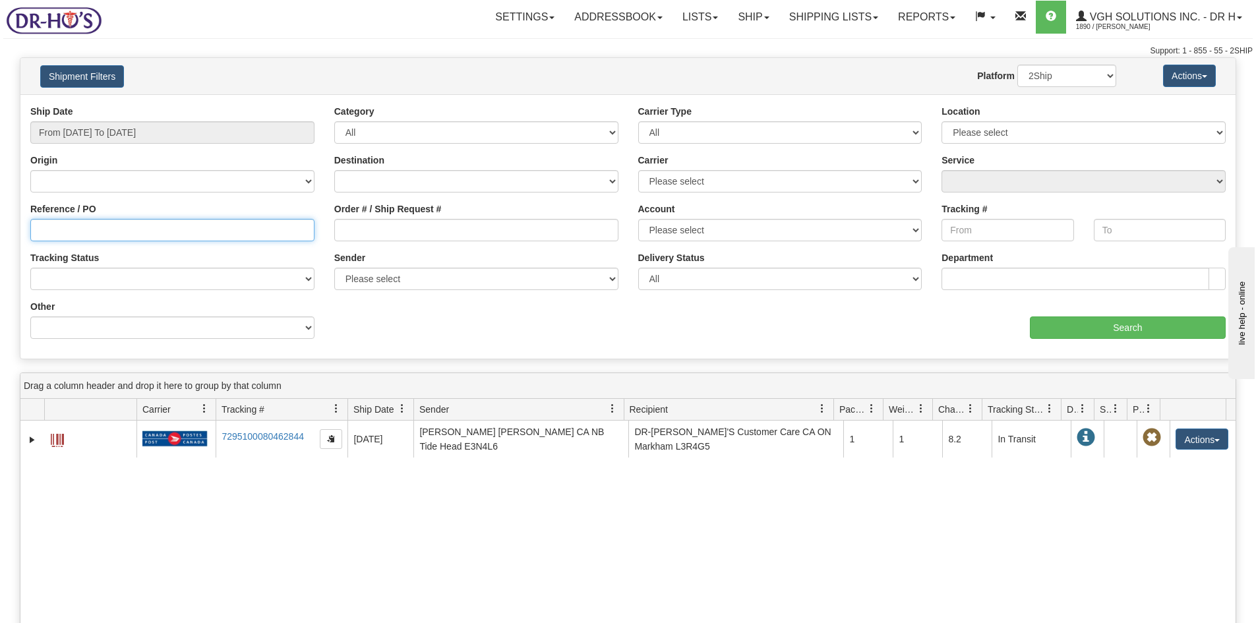
click at [62, 228] on input "Reference / PO" at bounding box center [172, 230] width 284 height 22
paste input "1161753"
type input "1161753"
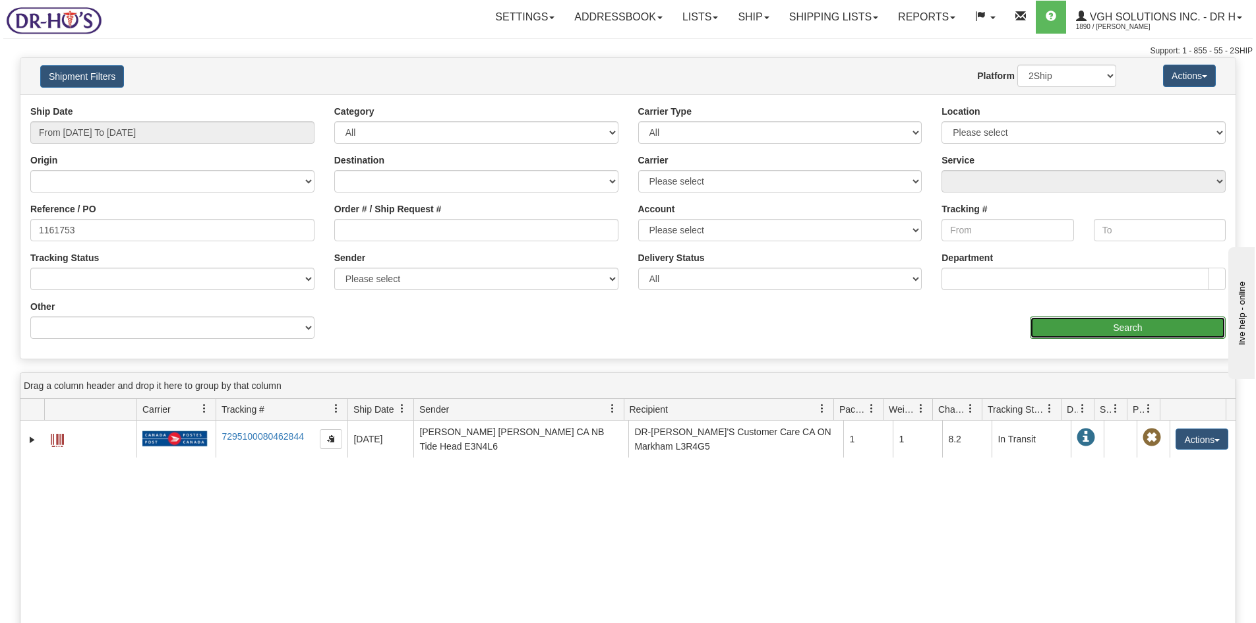
click at [1116, 326] on input "Search" at bounding box center [1128, 328] width 196 height 22
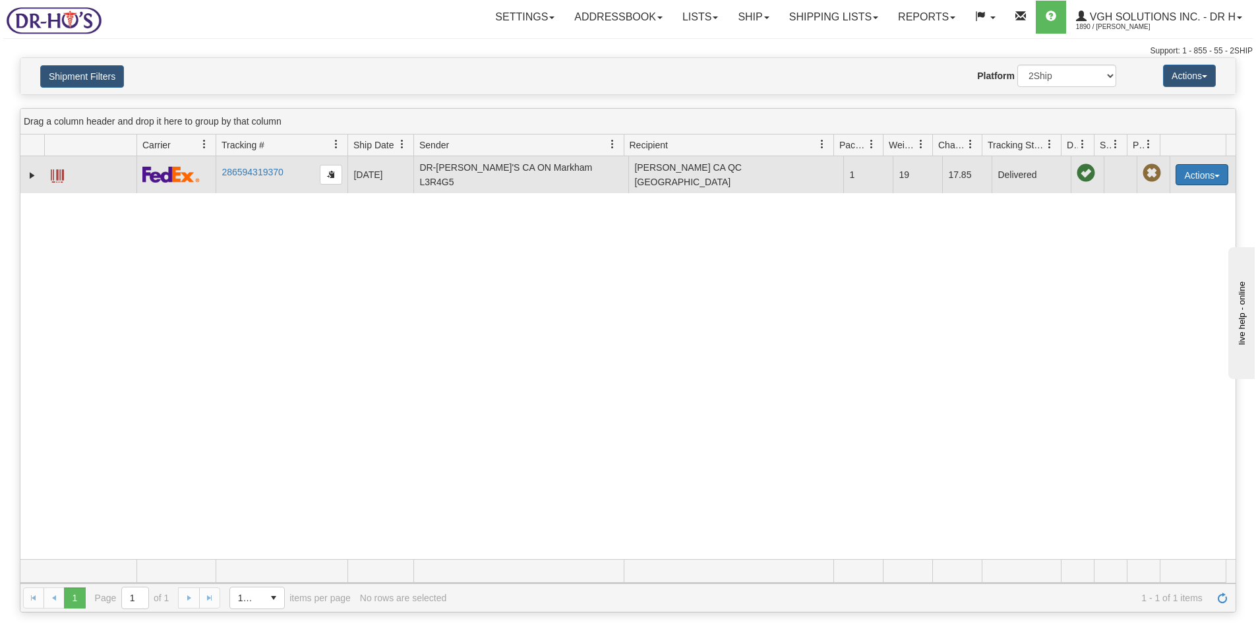
click at [1195, 171] on button "Actions" at bounding box center [1202, 174] width 53 height 21
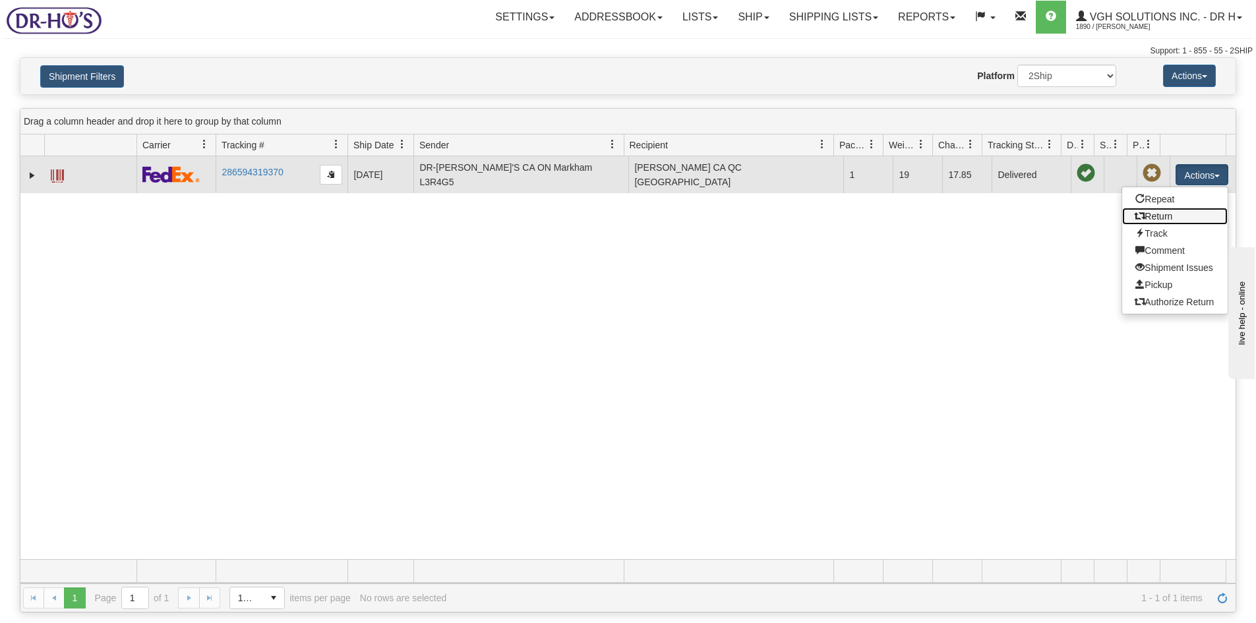
click at [1155, 213] on link "Return" at bounding box center [1176, 216] width 106 height 17
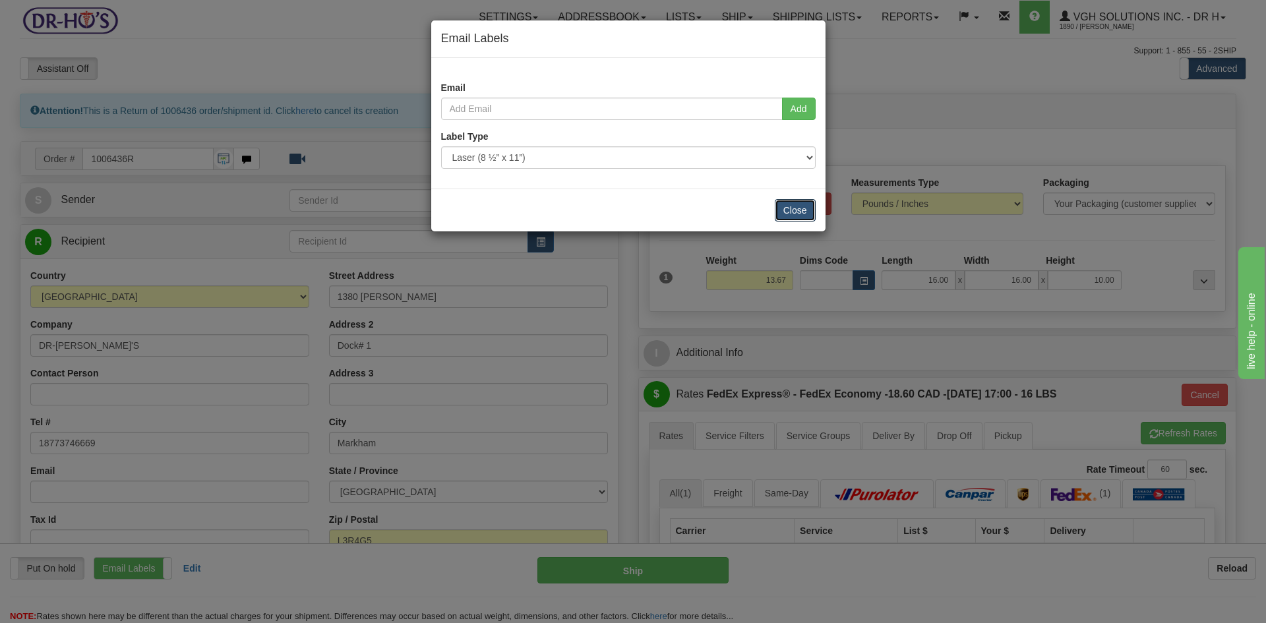
drag, startPoint x: 795, startPoint y: 208, endPoint x: 689, endPoint y: 234, distance: 108.6
click at [792, 211] on button "Close" at bounding box center [795, 210] width 41 height 22
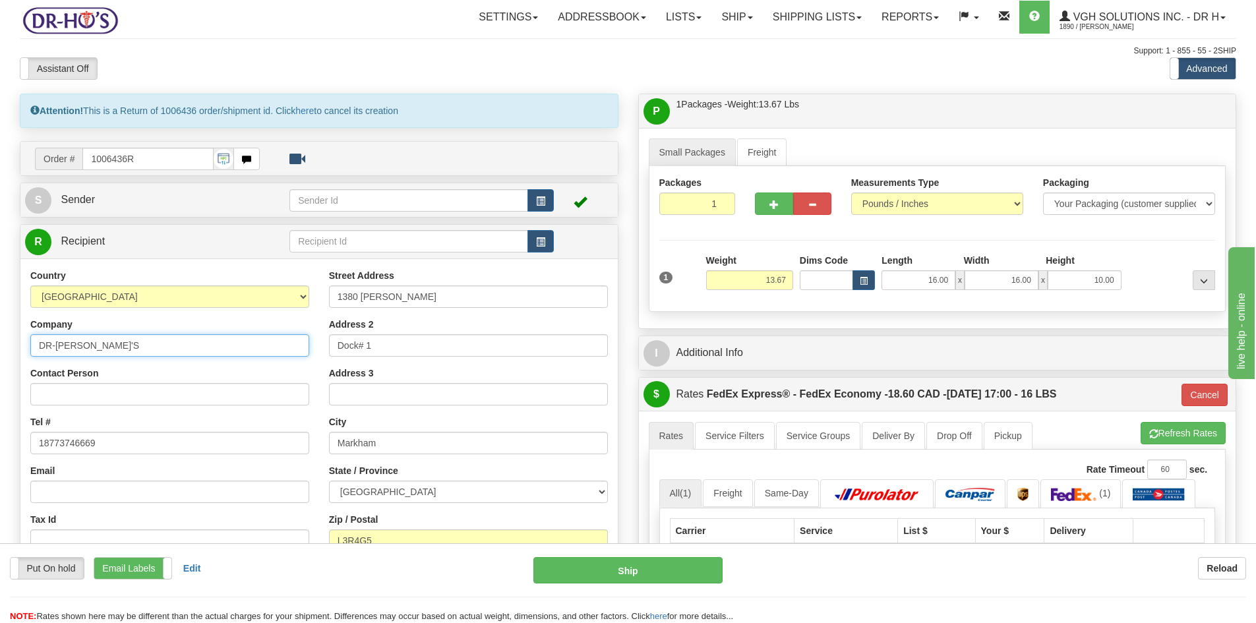
drag, startPoint x: 40, startPoint y: 346, endPoint x: 96, endPoint y: 345, distance: 56.7
click at [96, 345] on input "DR-[PERSON_NAME]'S" at bounding box center [169, 345] width 279 height 22
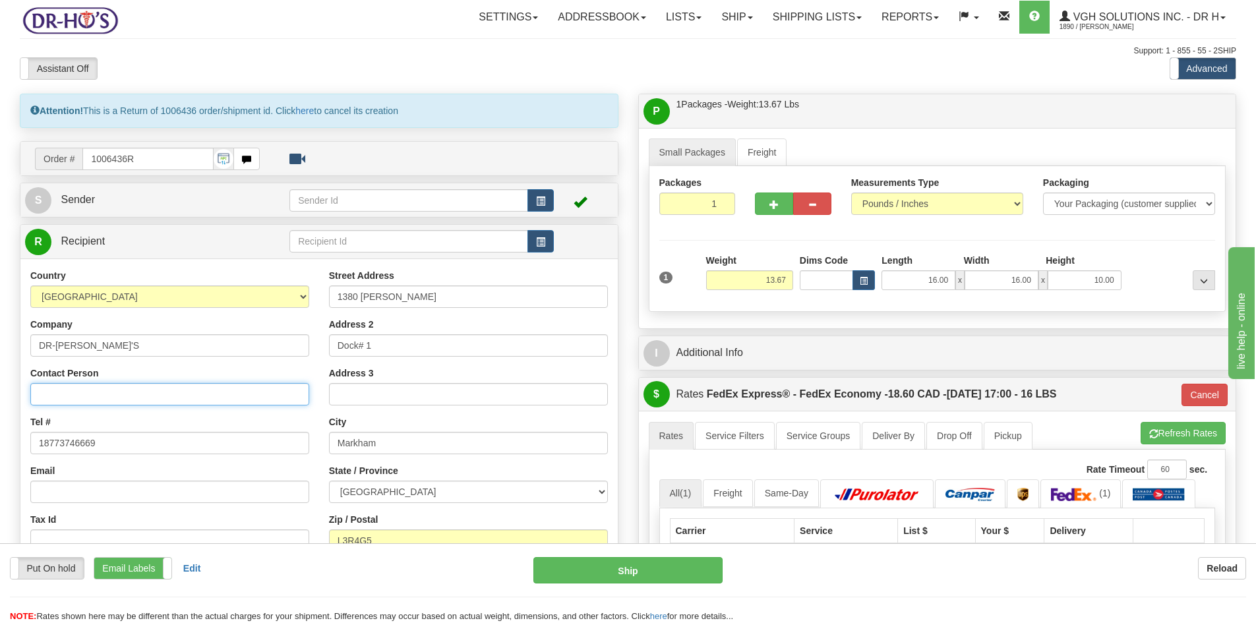
click at [49, 395] on input "Contact Person" at bounding box center [169, 394] width 279 height 22
paste input "DR-[PERSON_NAME]'S"
type input "DR-[PERSON_NAME]'S"
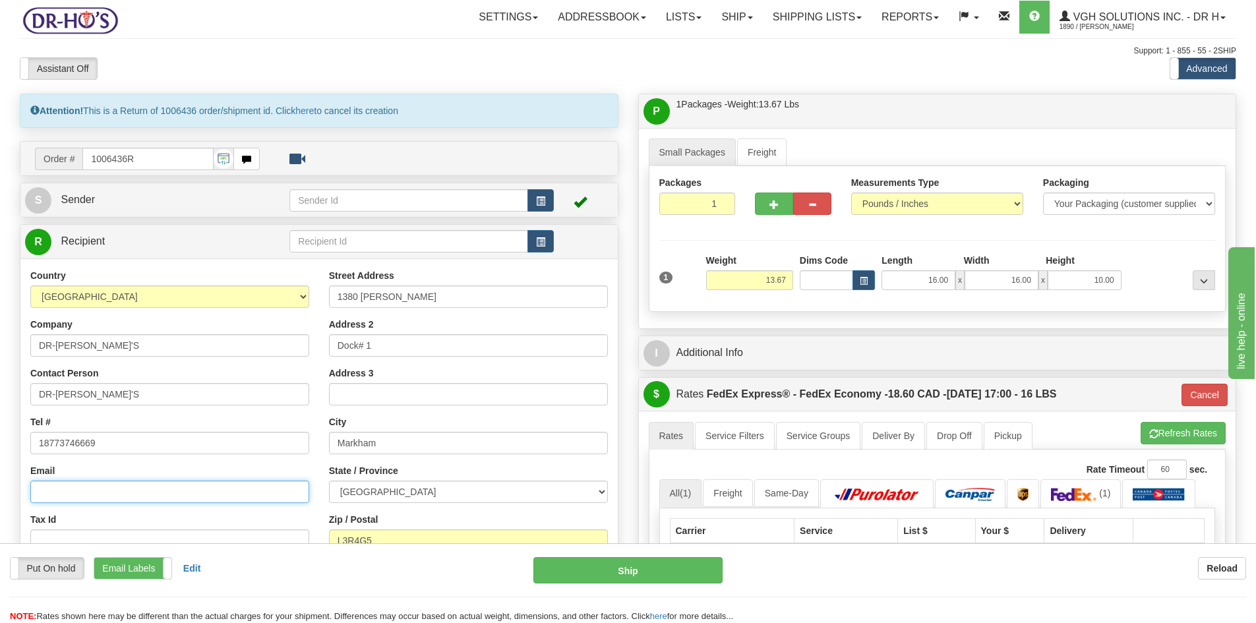
click at [55, 491] on input "Email" at bounding box center [169, 492] width 279 height 22
type input "[PERSON_NAME][EMAIL_ADDRESS][DOMAIN_NAME]"
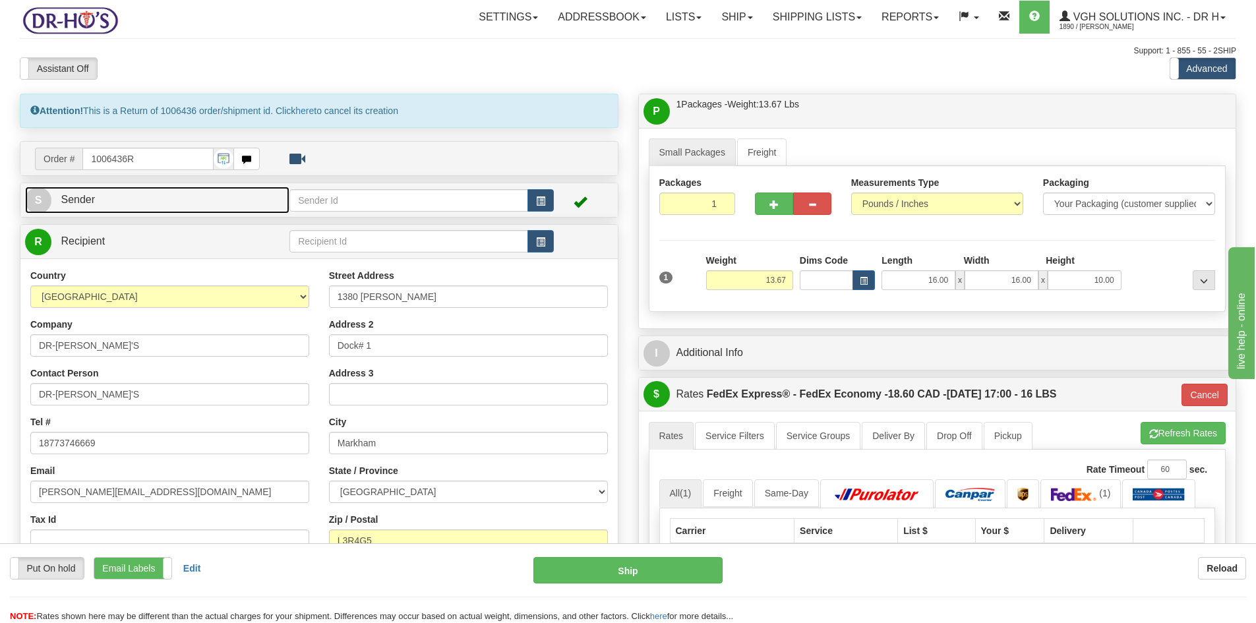
click at [102, 204] on link "S Sender" at bounding box center [157, 200] width 264 height 27
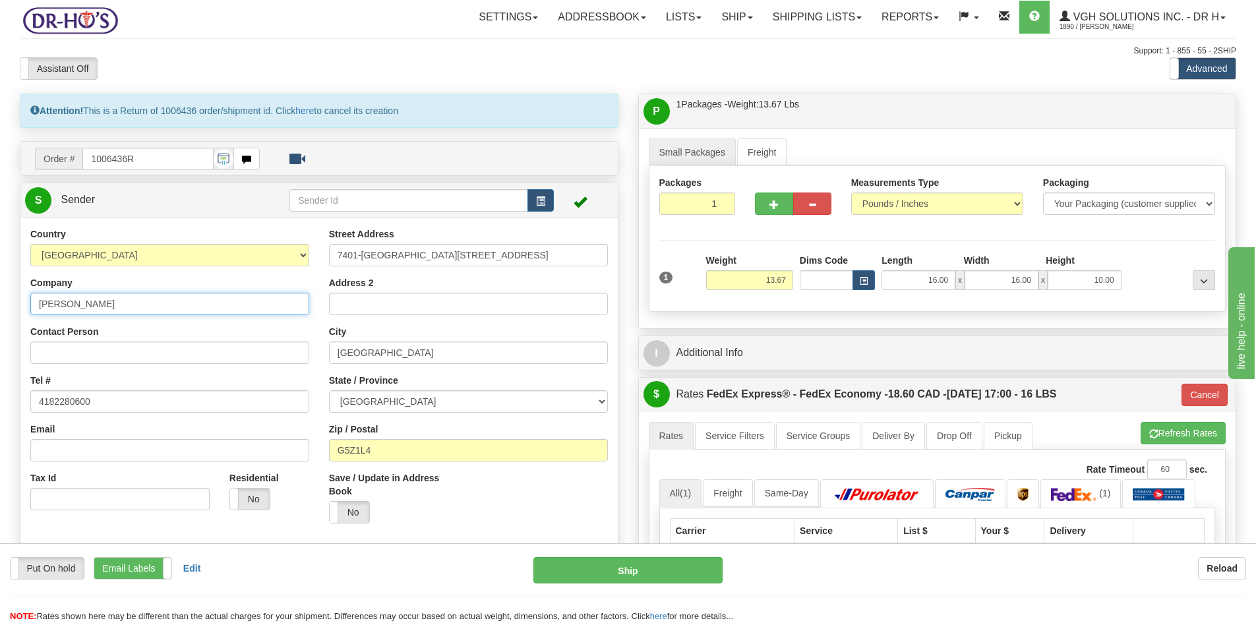
drag, startPoint x: 40, startPoint y: 304, endPoint x: 123, endPoint y: 300, distance: 83.2
click at [123, 300] on input "[PERSON_NAME]" at bounding box center [169, 304] width 279 height 22
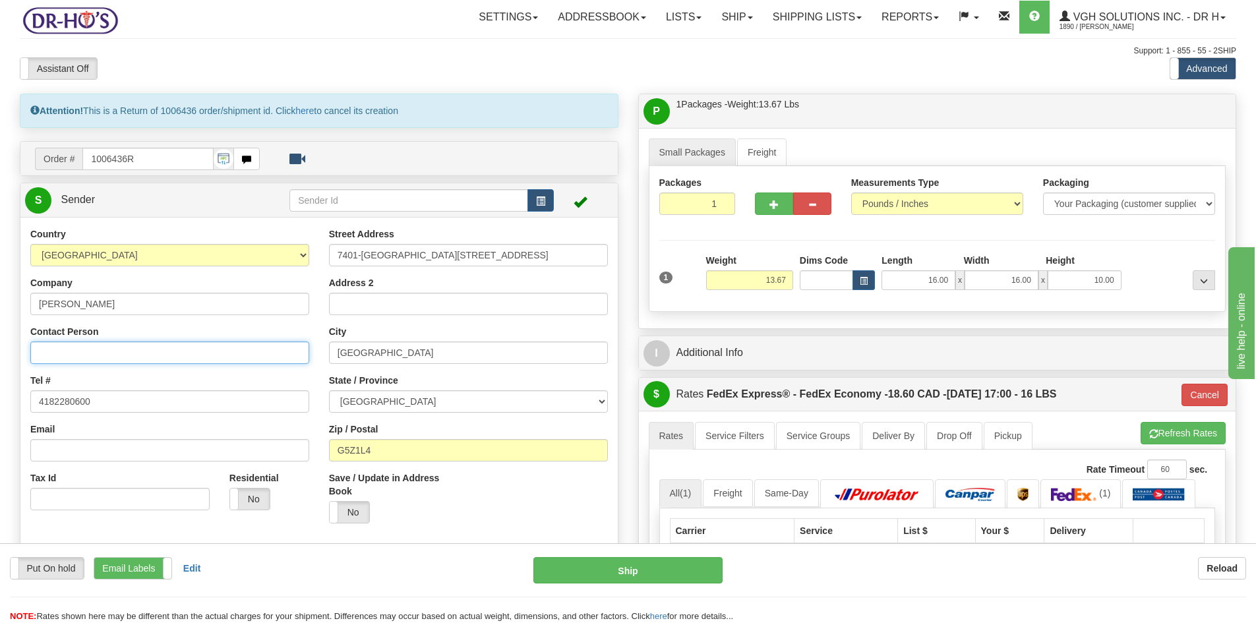
click at [53, 352] on input "Contact Person" at bounding box center [169, 353] width 279 height 22
paste input "[PERSON_NAME]"
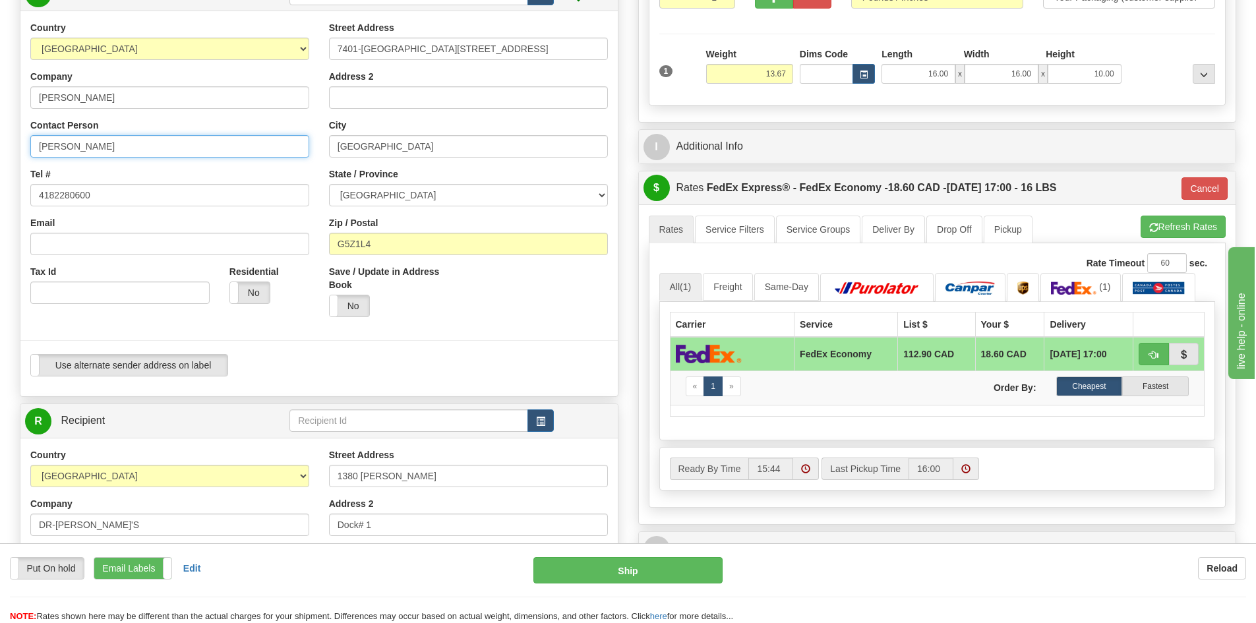
scroll to position [187, 0]
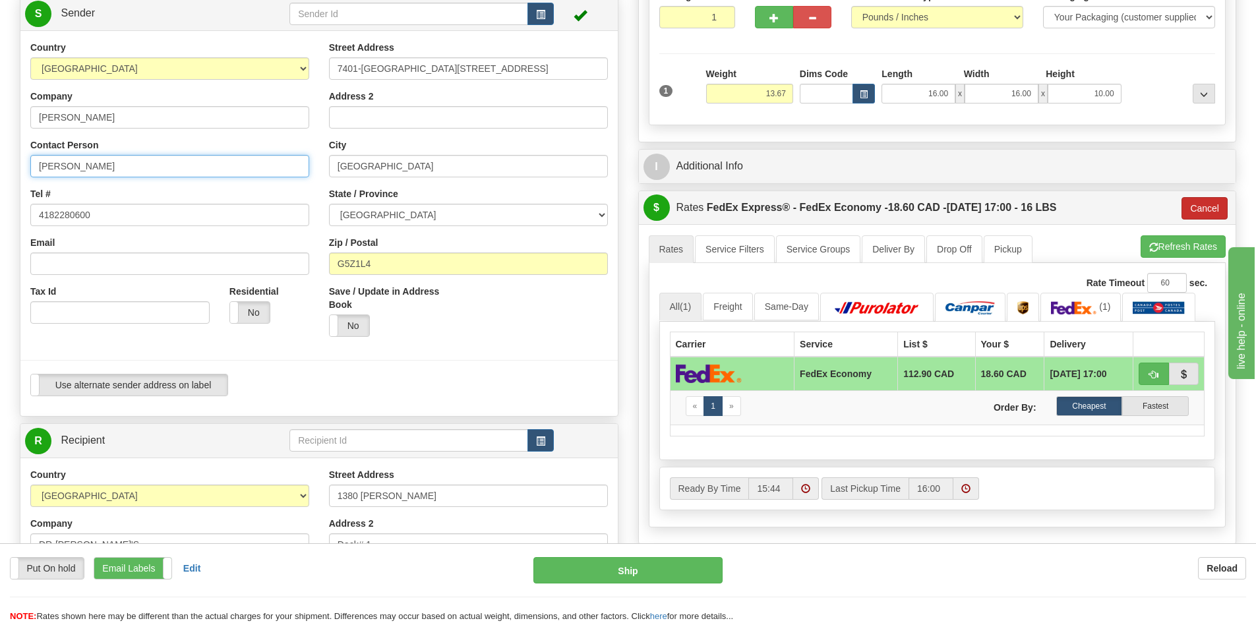
type input "[PERSON_NAME]"
click at [1211, 210] on button "Cancel" at bounding box center [1205, 208] width 46 height 22
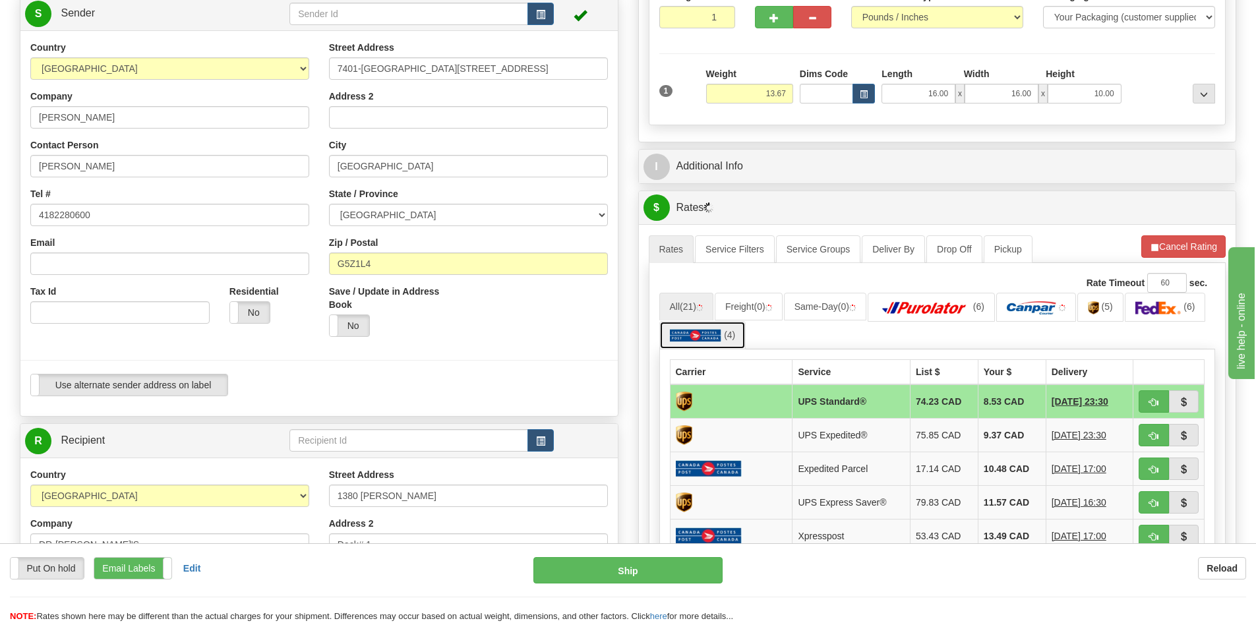
click at [700, 335] on img at bounding box center [696, 335] width 52 height 13
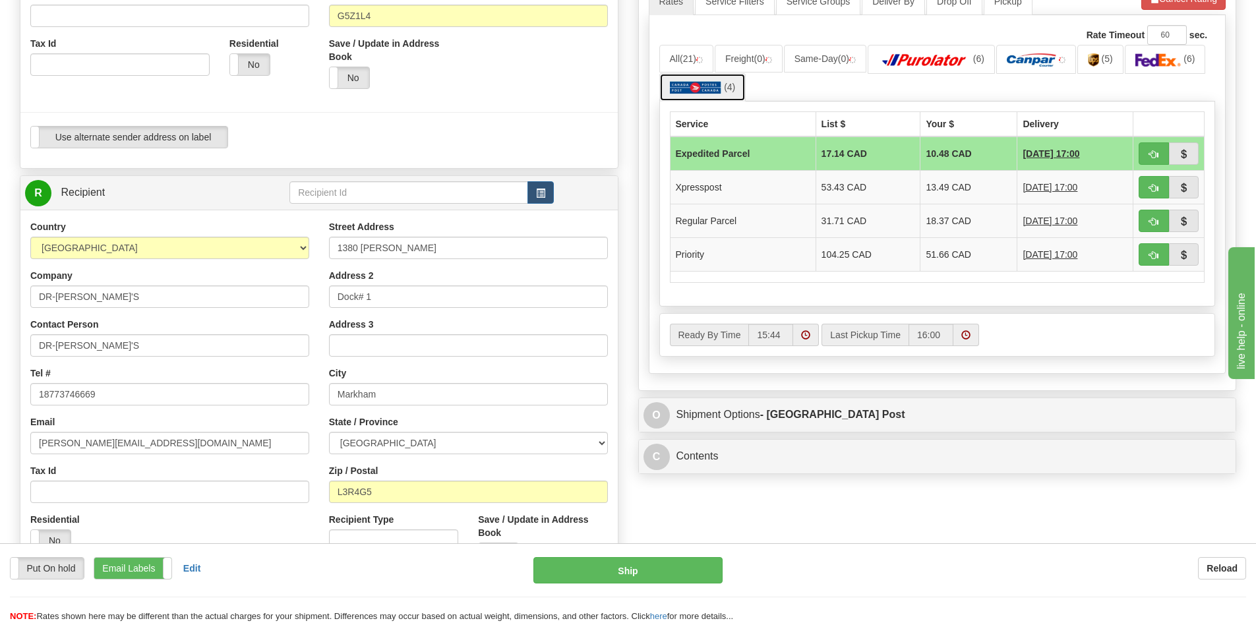
scroll to position [450, 0]
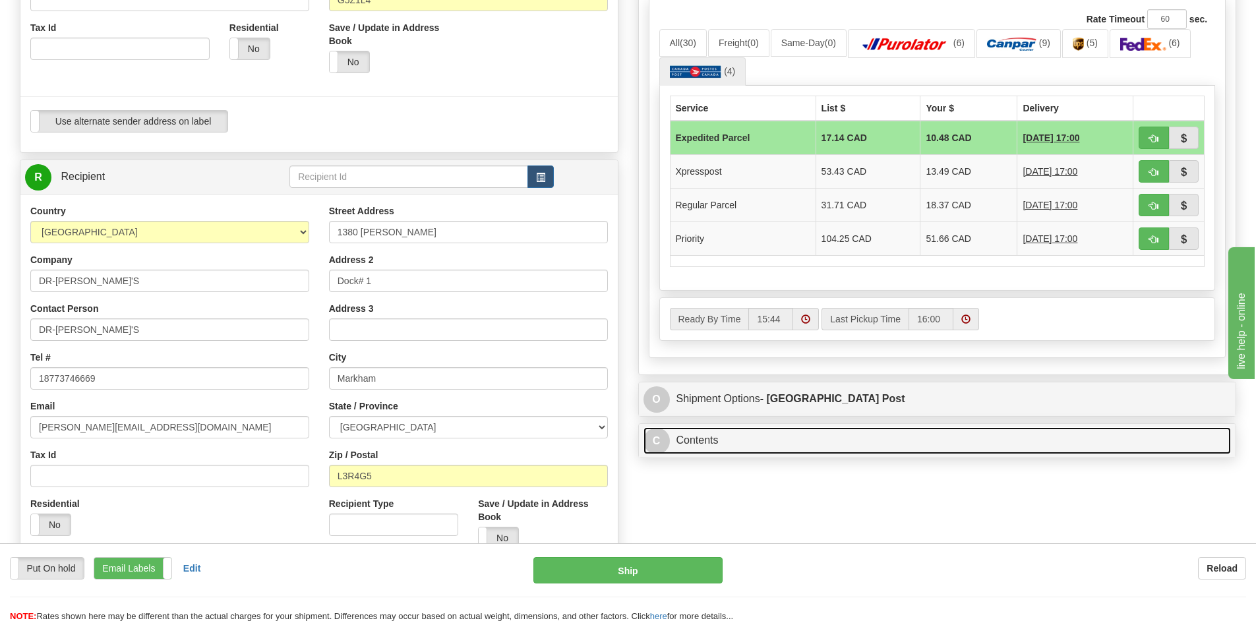
click at [784, 431] on link "C Contents" at bounding box center [938, 440] width 588 height 27
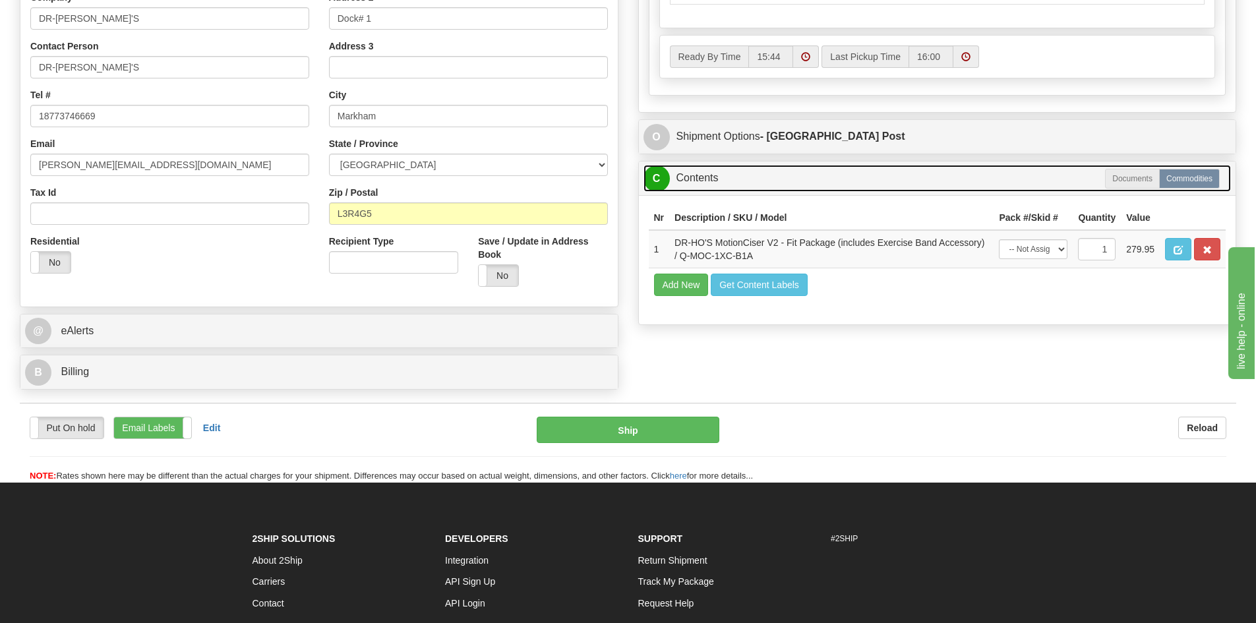
scroll to position [714, 0]
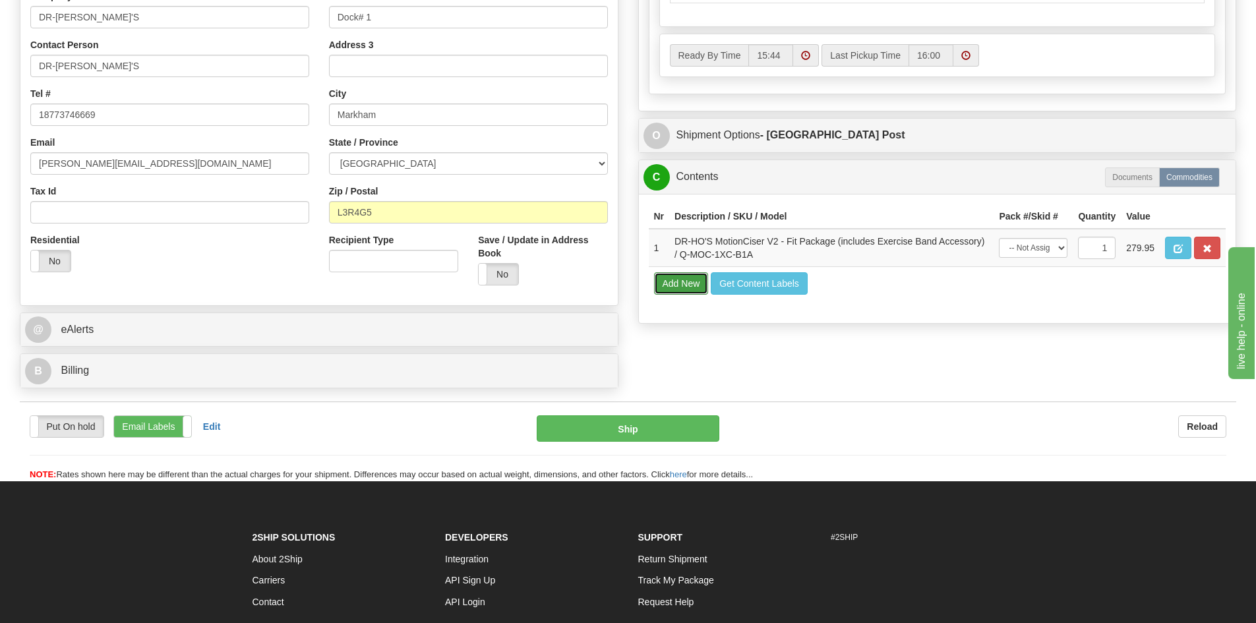
click at [672, 286] on button "Add New" at bounding box center [681, 283] width 55 height 22
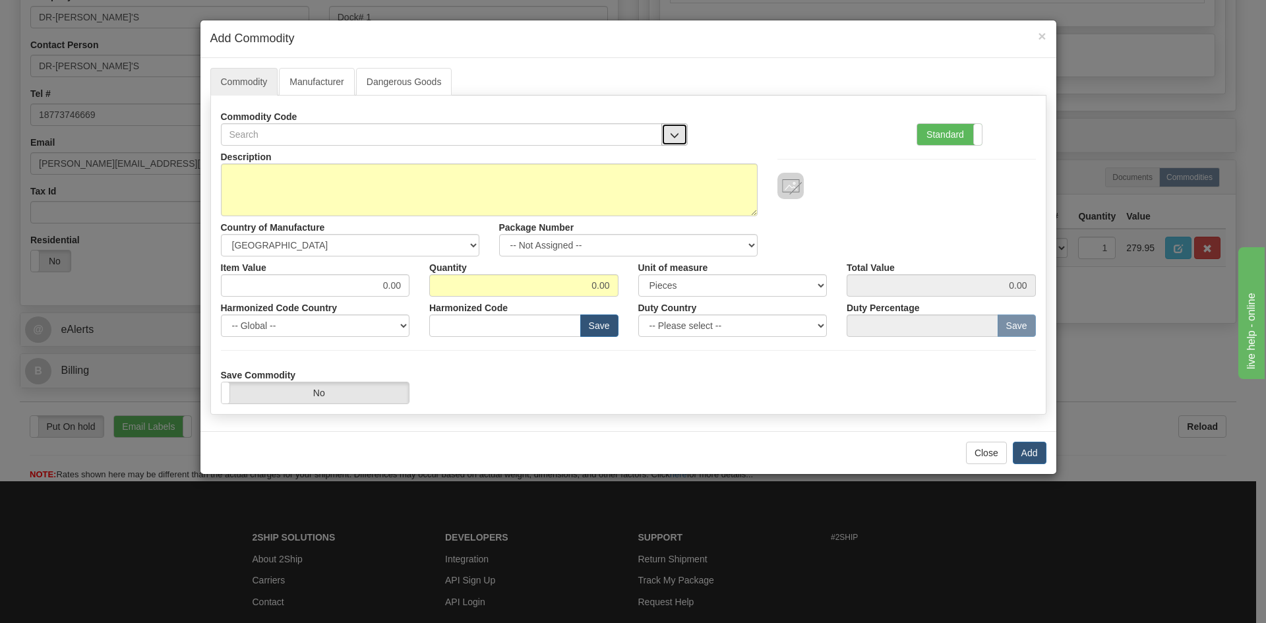
click at [680, 133] on button "button" at bounding box center [675, 134] width 26 height 22
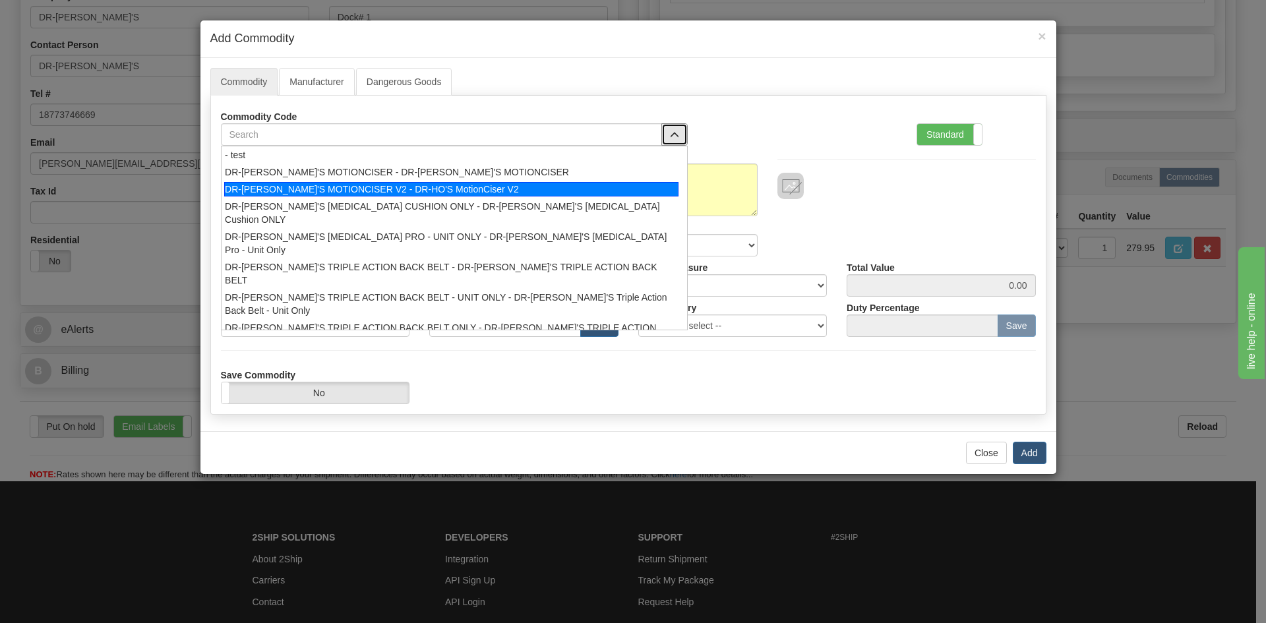
click at [370, 191] on div "DR-[PERSON_NAME]'S MOTIONCISER V2 - DR-HO'S MotionCiser V2" at bounding box center [451, 189] width 454 height 15
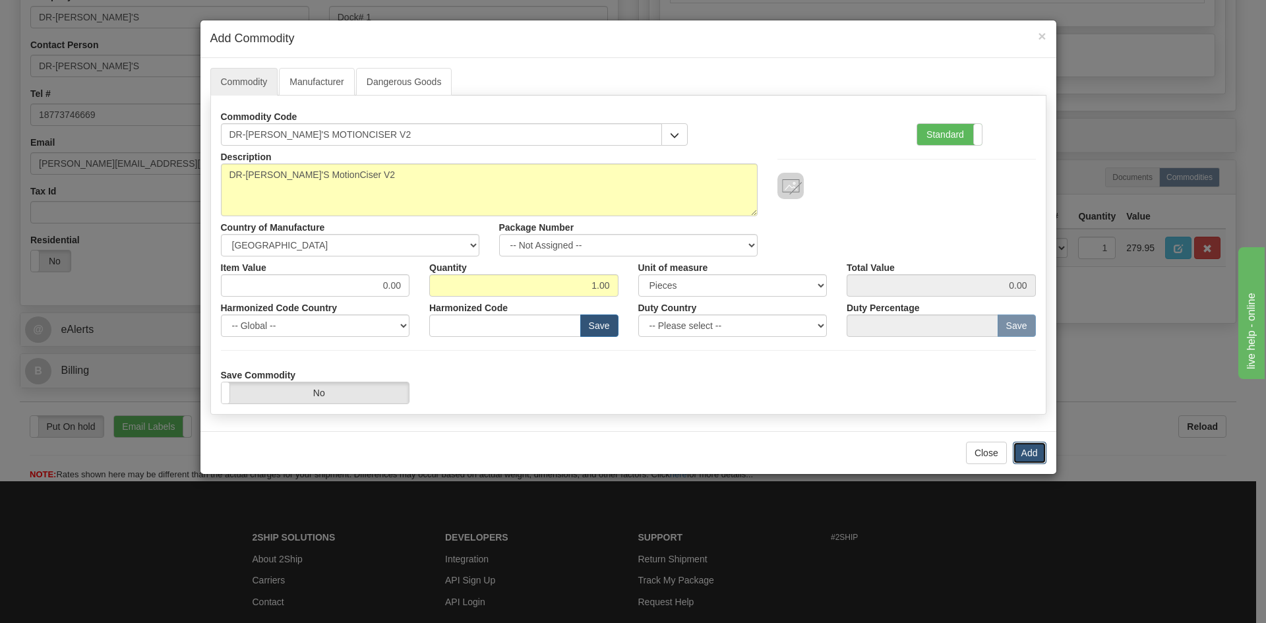
click at [1032, 451] on button "Add" at bounding box center [1030, 453] width 34 height 22
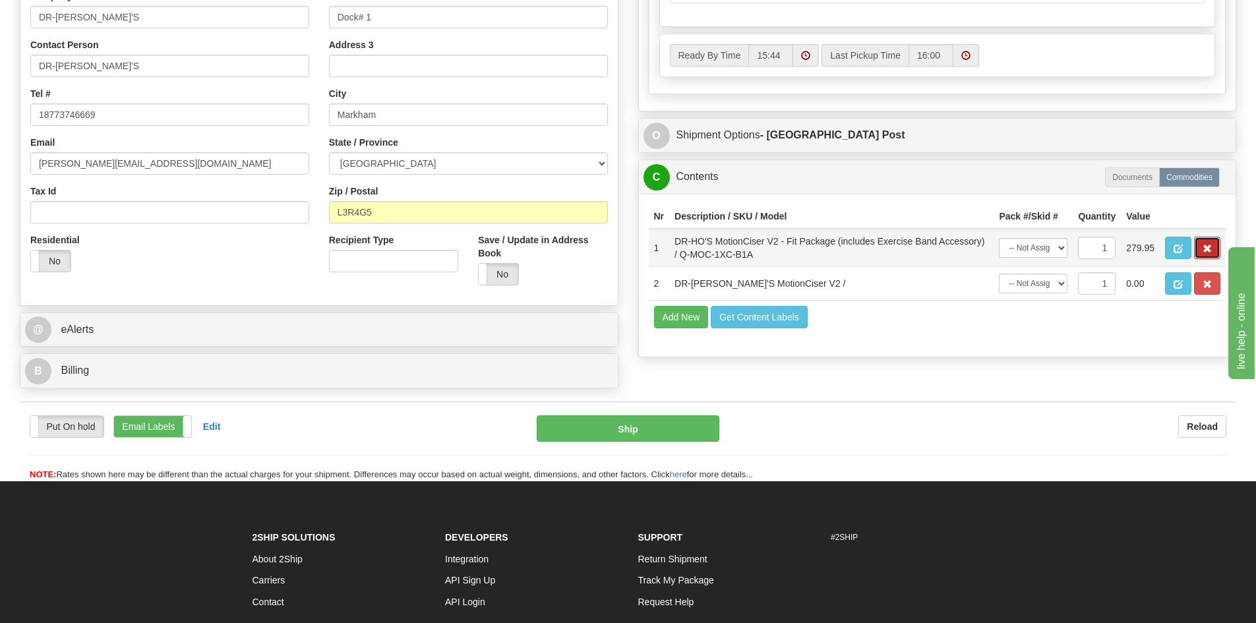
click at [1205, 242] on button "button" at bounding box center [1207, 248] width 26 height 22
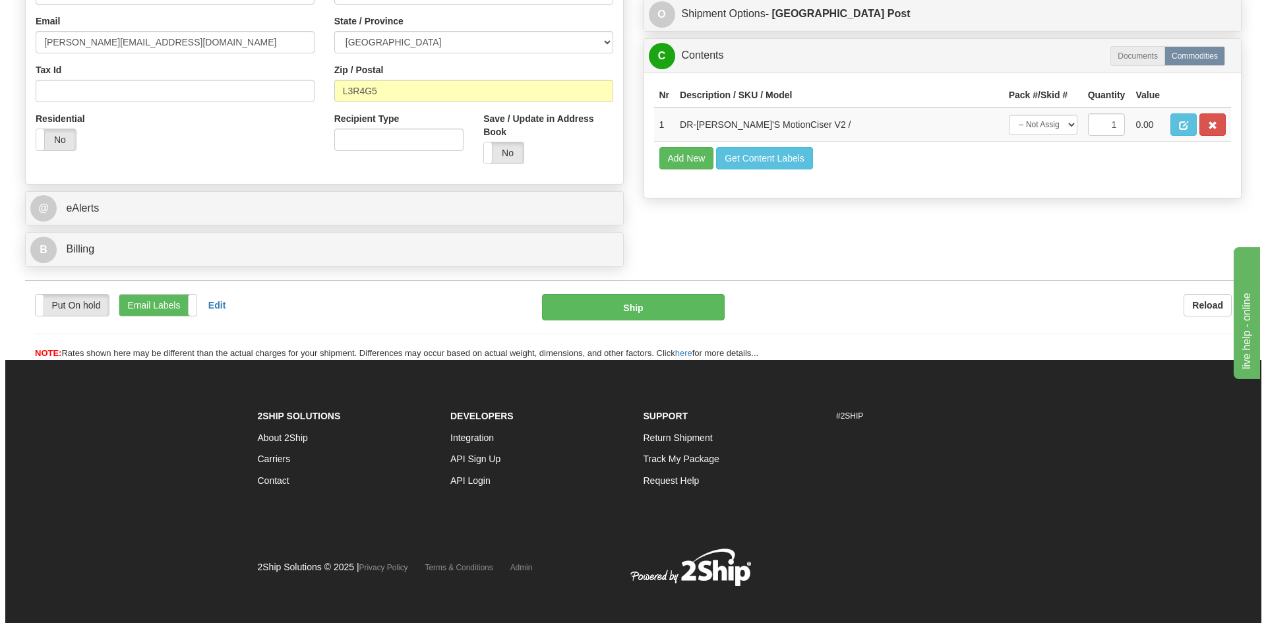
scroll to position [846, 0]
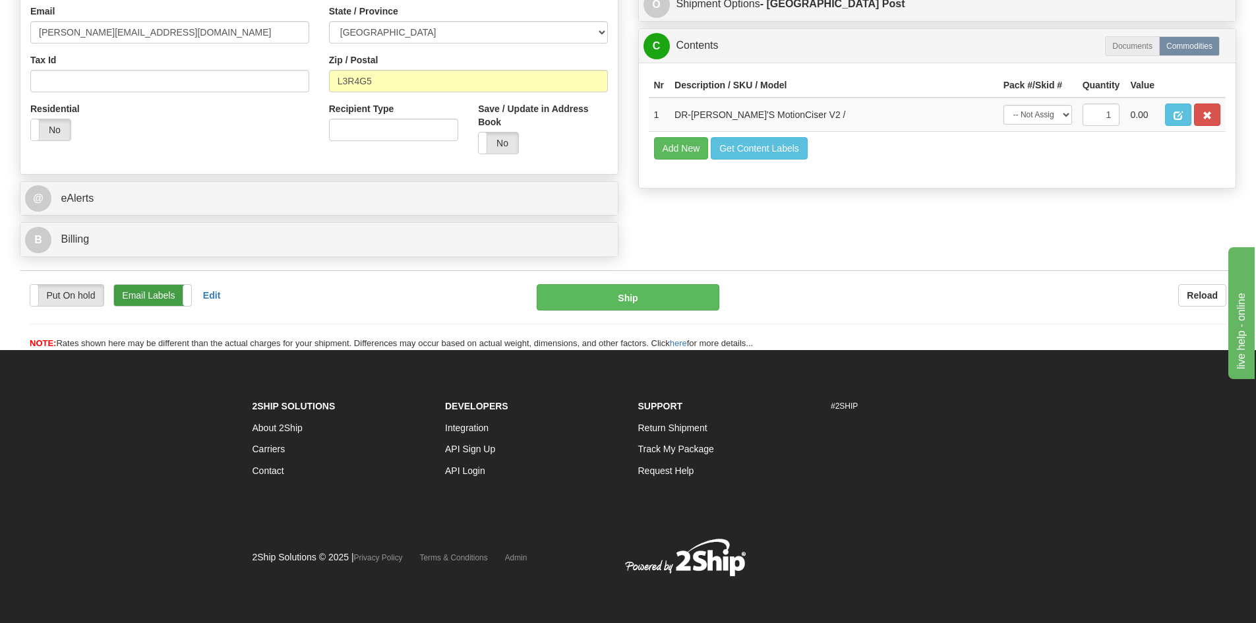
click at [142, 295] on label "Email Labels" at bounding box center [152, 295] width 77 height 21
click at [624, 299] on button "Ship" at bounding box center [628, 297] width 183 height 26
type input "DOM.EP"
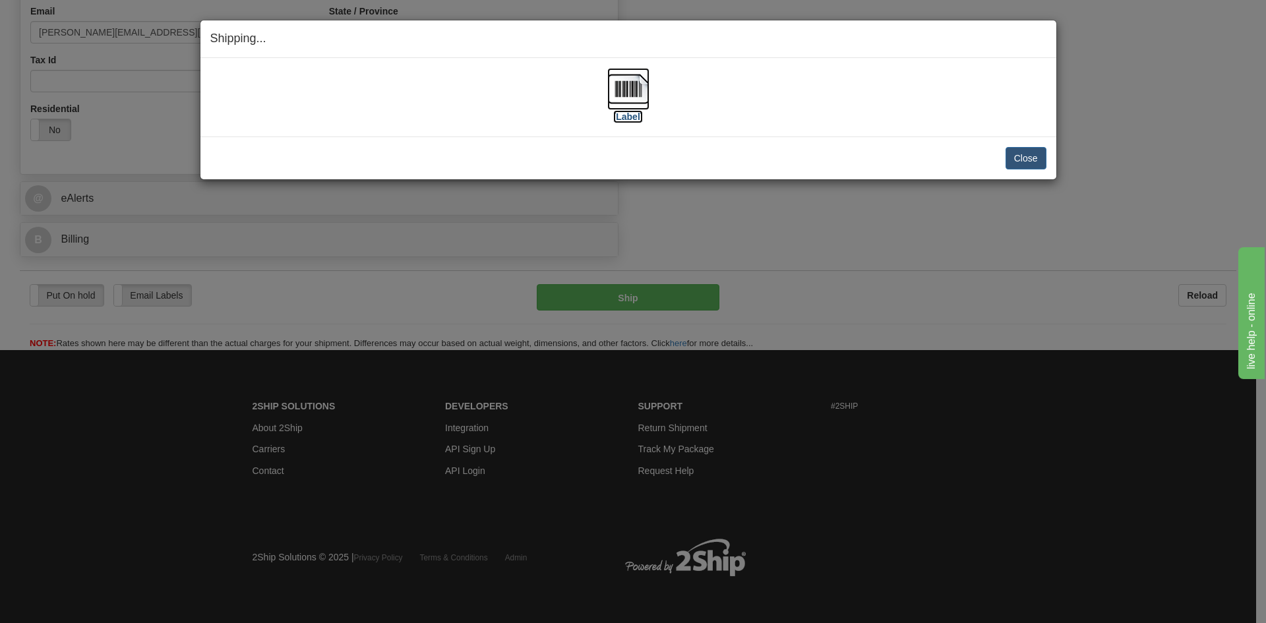
click at [622, 100] on img at bounding box center [628, 89] width 42 height 42
